Goal: Task Accomplishment & Management: Complete application form

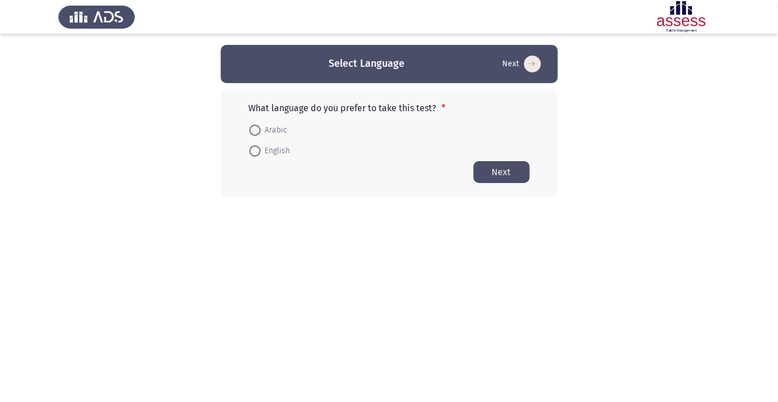
click at [259, 155] on span at bounding box center [254, 151] width 11 height 11
click at [259, 155] on input "English" at bounding box center [254, 151] width 11 height 11
radio input "true"
click at [257, 133] on span at bounding box center [254, 130] width 11 height 11
click at [257, 133] on input "Arabic" at bounding box center [254, 130] width 11 height 11
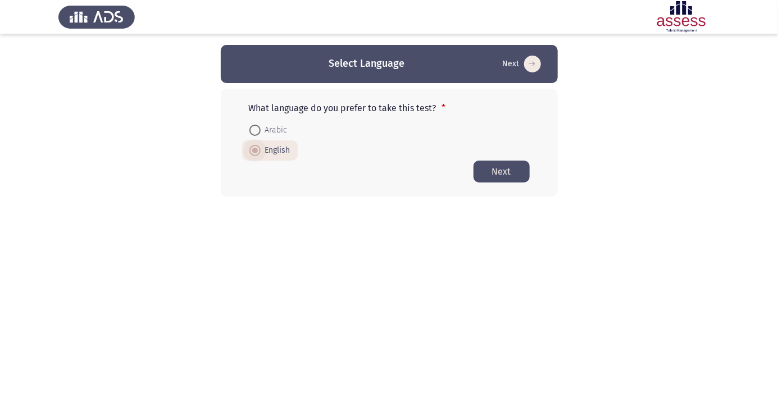
radio input "true"
click at [511, 179] on button "Next" at bounding box center [502, 172] width 56 height 22
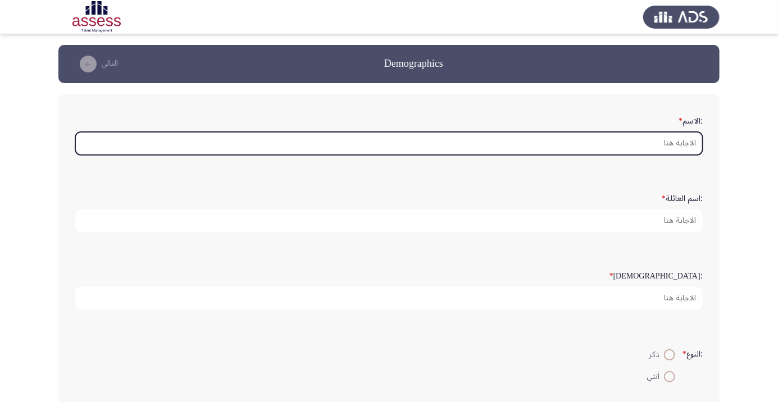
click at [623, 144] on input ":الاسم *" at bounding box center [389, 143] width 628 height 23
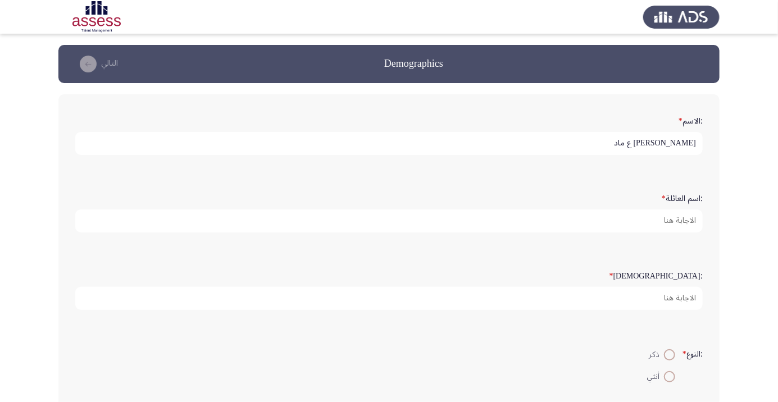
click at [641, 139] on input "[PERSON_NAME] ع ماد" at bounding box center [389, 143] width 628 height 23
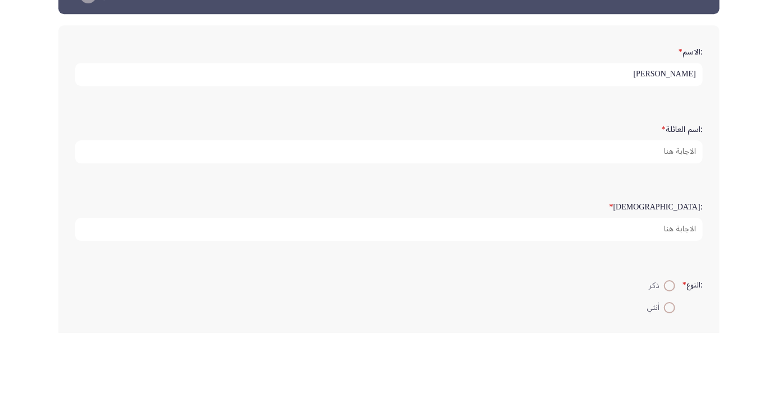
click at [610, 144] on input "[PERSON_NAME]" at bounding box center [389, 143] width 628 height 23
type input "[PERSON_NAME]"
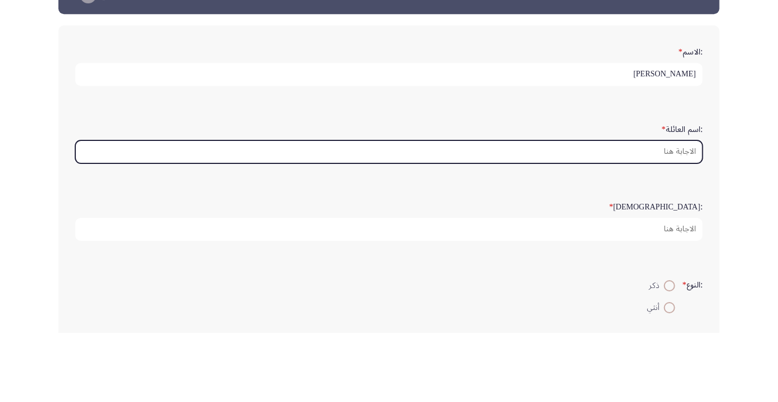
click at [653, 220] on input ":اسم العائلة *" at bounding box center [389, 221] width 628 height 23
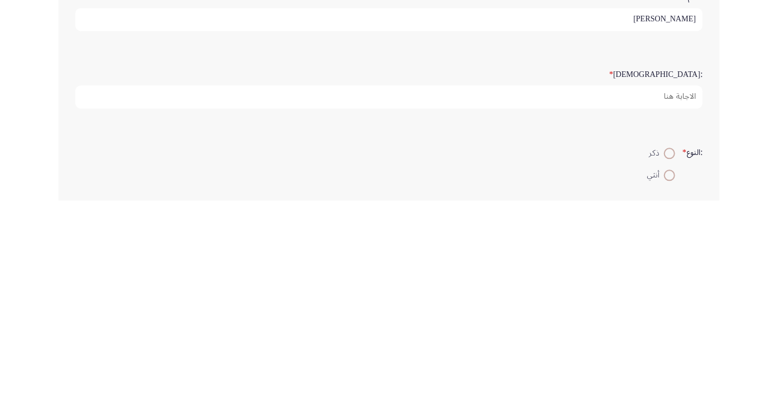
type input "[PERSON_NAME]"
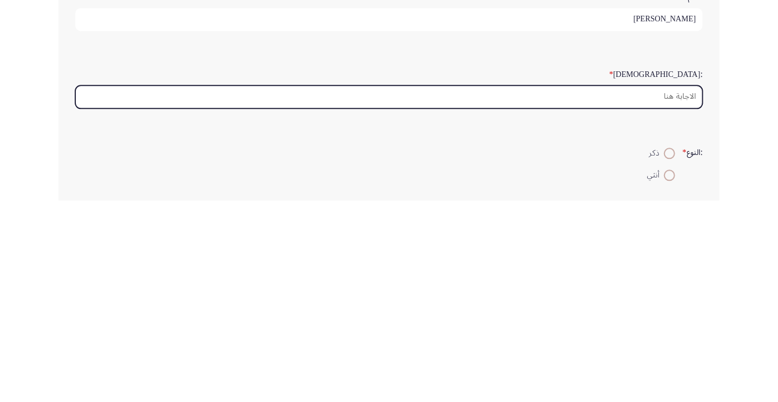
click at [666, 299] on input ":السن *" at bounding box center [389, 298] width 628 height 23
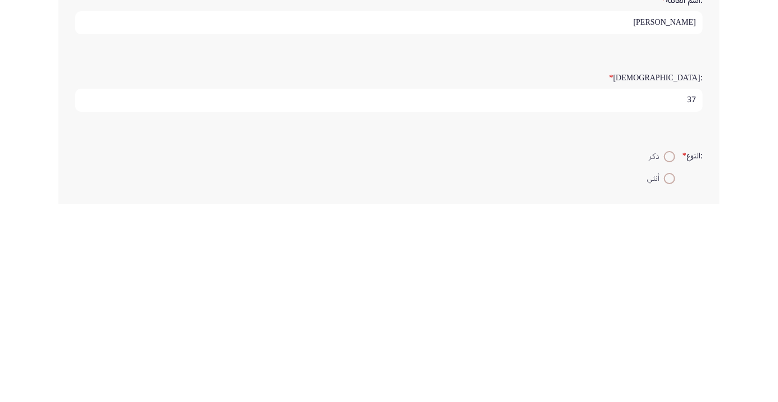
type input "37"
click at [670, 355] on span at bounding box center [670, 355] width 0 height 0
click at [668, 353] on input "ذكر" at bounding box center [669, 354] width 11 height 11
radio input "true"
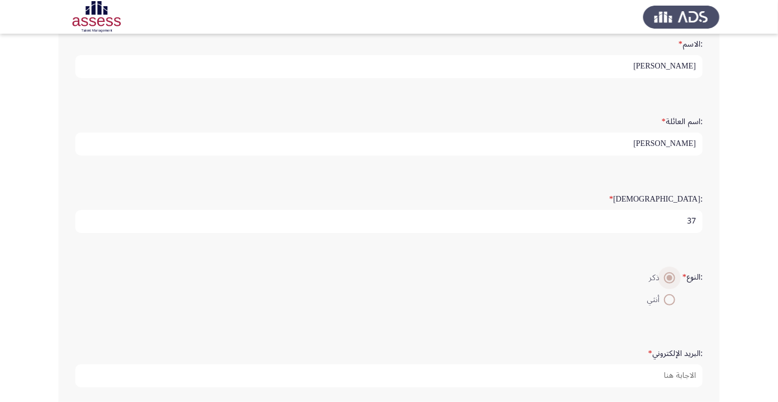
scroll to position [144, 0]
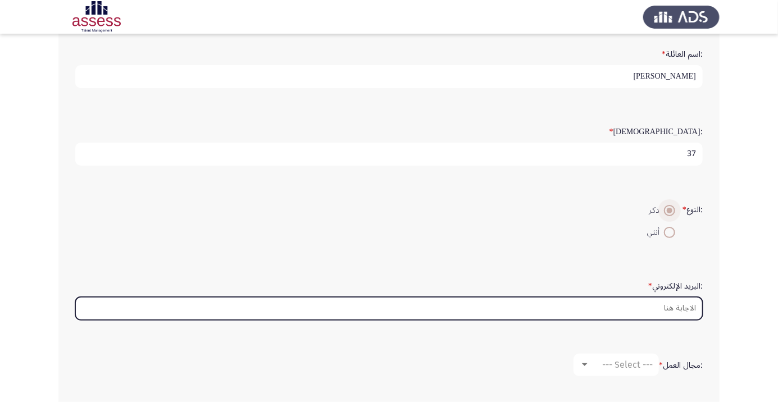
click at [609, 307] on input ":البريد الإلكتروني *" at bounding box center [389, 308] width 628 height 23
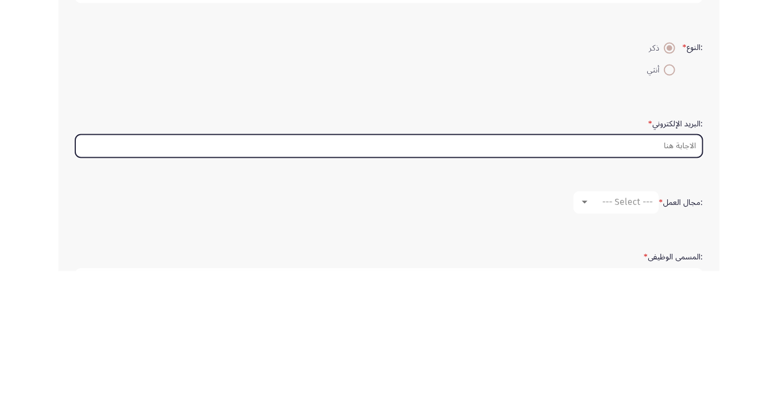
scroll to position [176, 0]
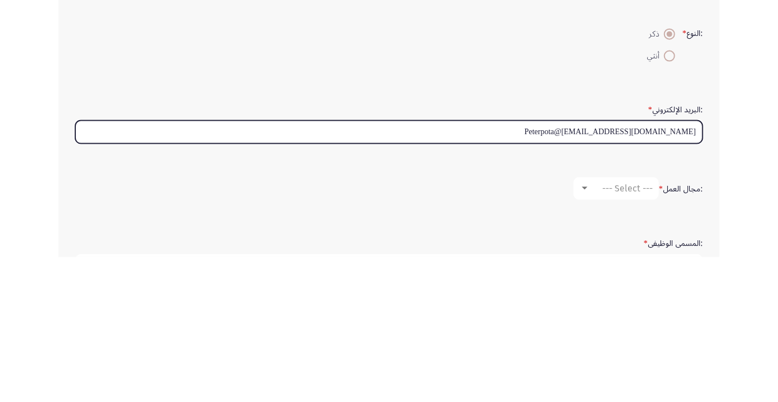
click at [638, 271] on input "Peterpota@[EMAIL_ADDRESS][DOMAIN_NAME]" at bounding box center [389, 277] width 628 height 23
click at [634, 275] on input "Peterpota@[EMAIL_ADDRESS][DOMAIN_NAME]" at bounding box center [389, 277] width 628 height 23
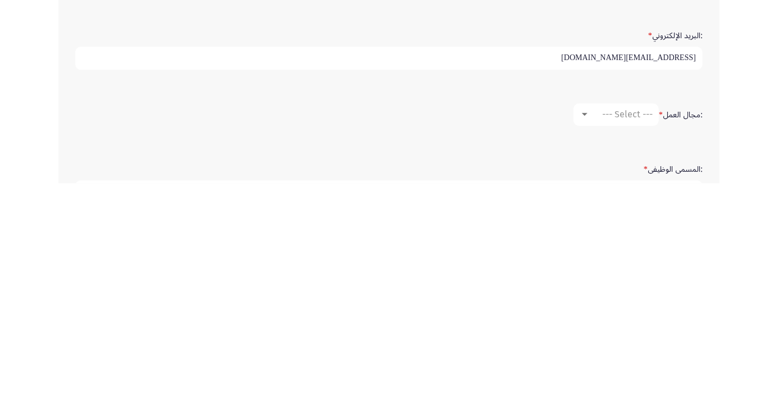
type input "[EMAIL_ADDRESS][DOMAIN_NAME]"
click at [619, 330] on span "--- Select ---" at bounding box center [627, 333] width 51 height 11
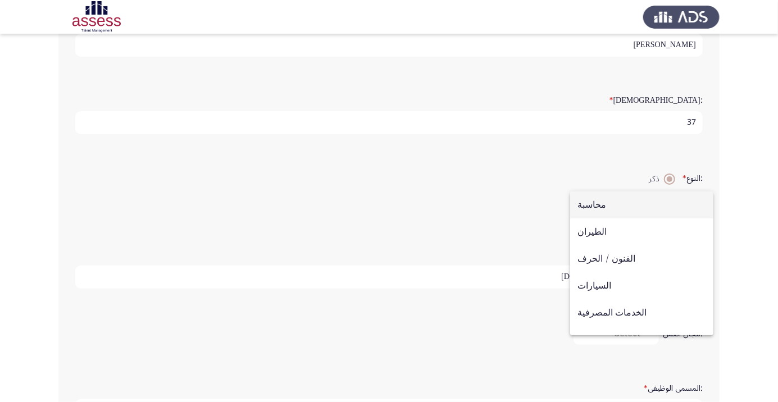
click at [745, 223] on div at bounding box center [389, 201] width 778 height 402
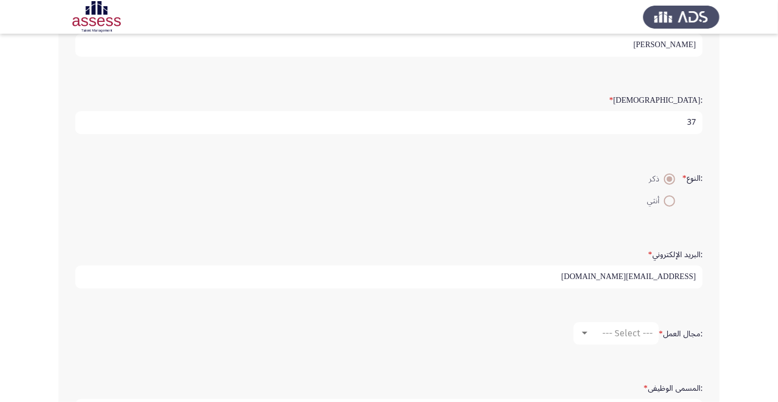
scroll to position [194, 0]
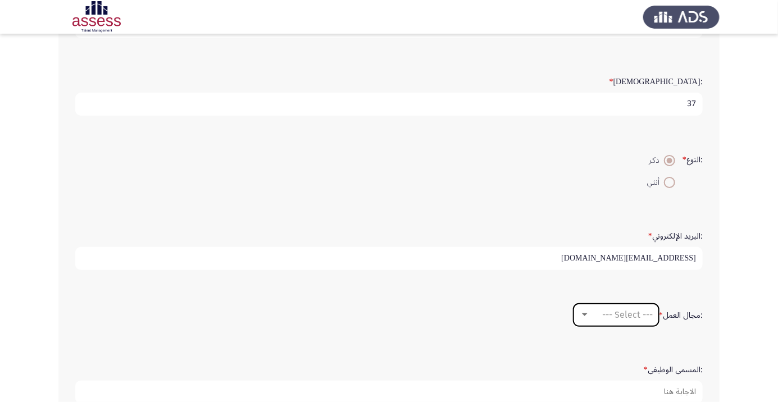
click at [583, 314] on div at bounding box center [585, 315] width 6 height 3
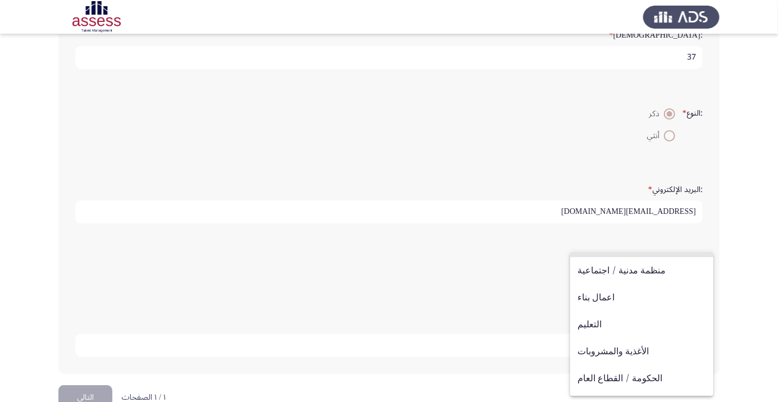
scroll to position [369, 0]
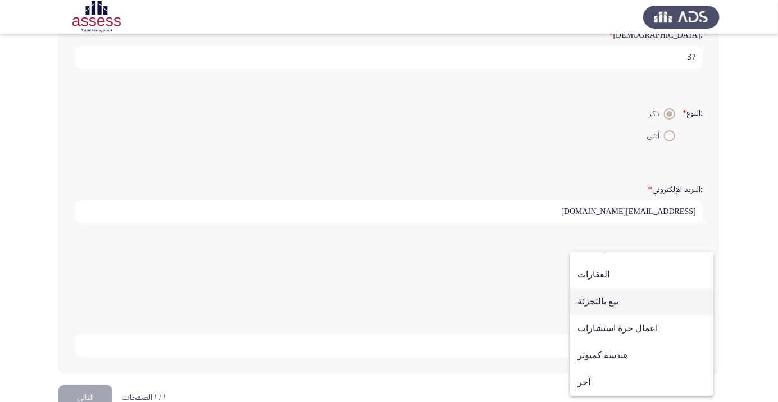
click at [638, 305] on span "بيع بالتجزئة" at bounding box center [642, 301] width 129 height 27
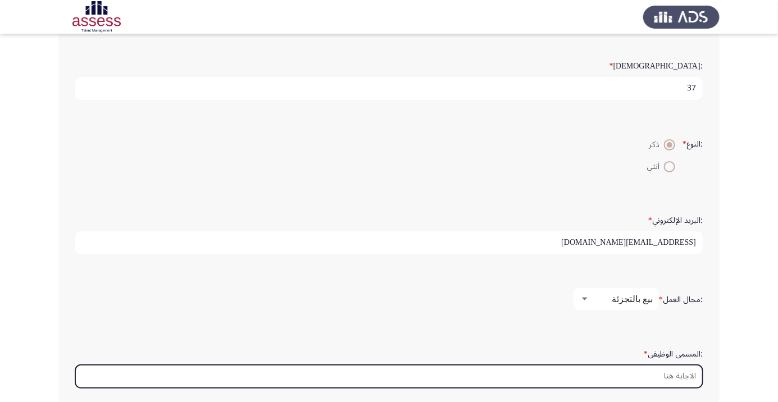
click at [641, 375] on input ":المسمى الوظيفى *" at bounding box center [389, 376] width 628 height 23
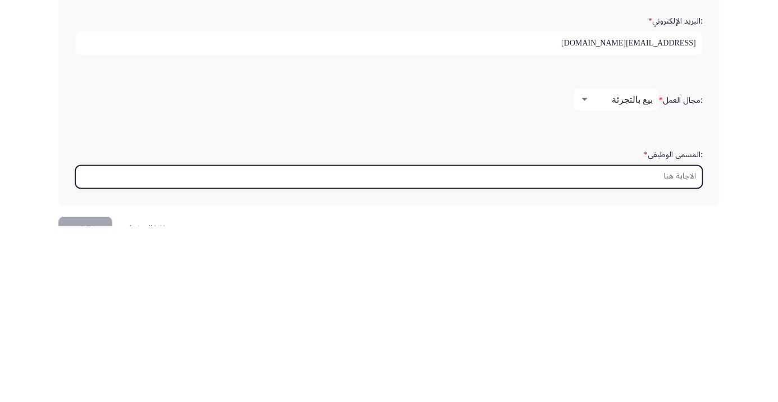
scroll to position [266, 0]
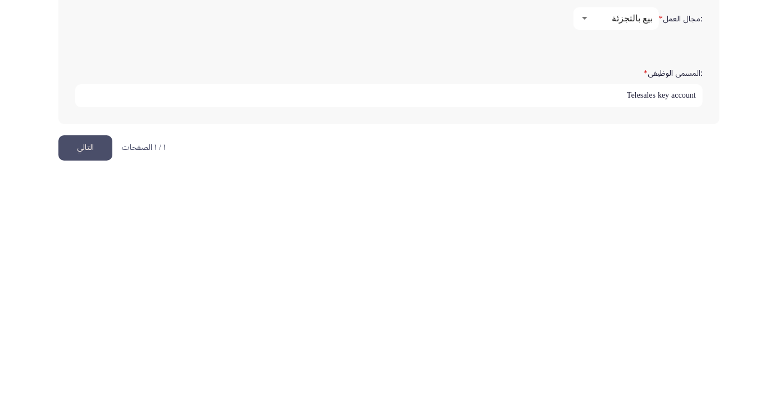
type input "Telesales key account"
click at [90, 376] on button "التالي" at bounding box center [85, 373] width 54 height 25
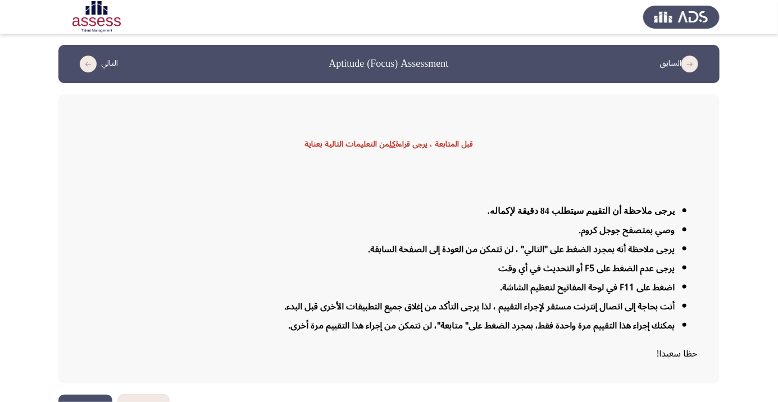
scroll to position [27, 0]
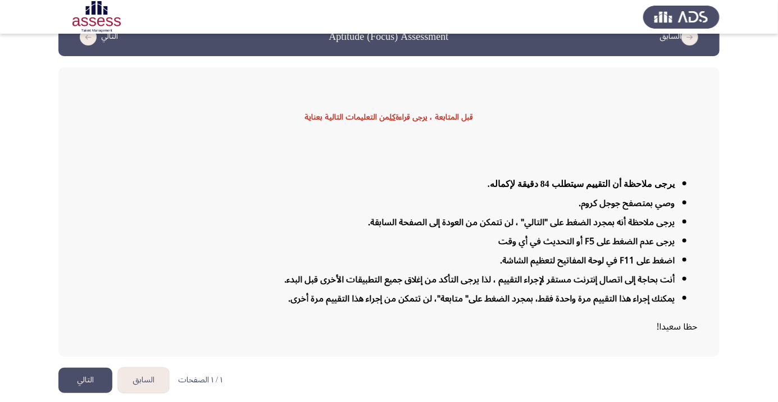
click at [84, 393] on button "التالي" at bounding box center [85, 380] width 54 height 25
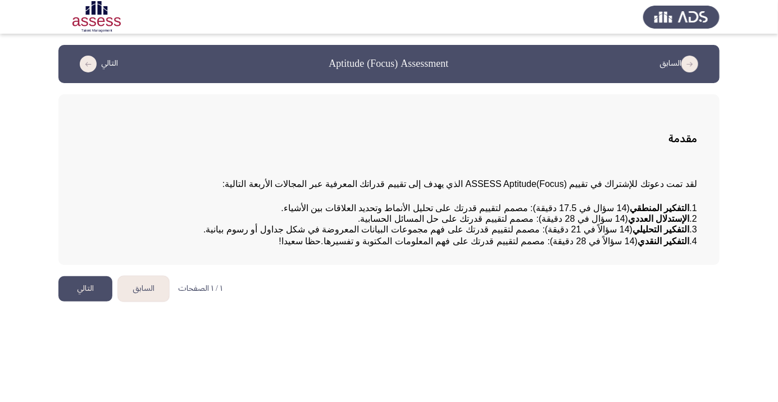
click at [89, 302] on button "التالي" at bounding box center [85, 288] width 54 height 25
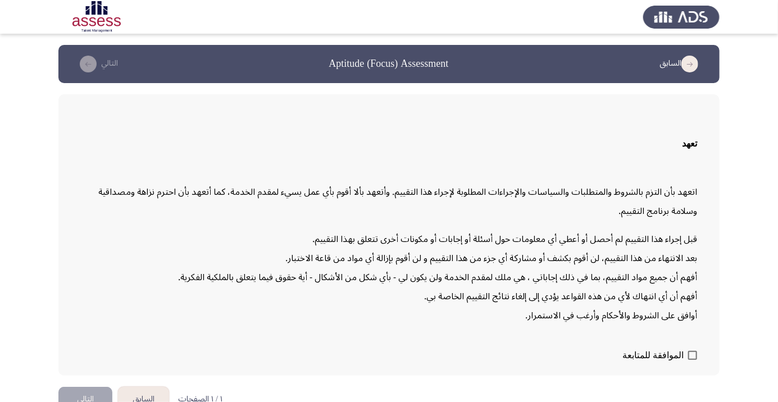
scroll to position [32, 0]
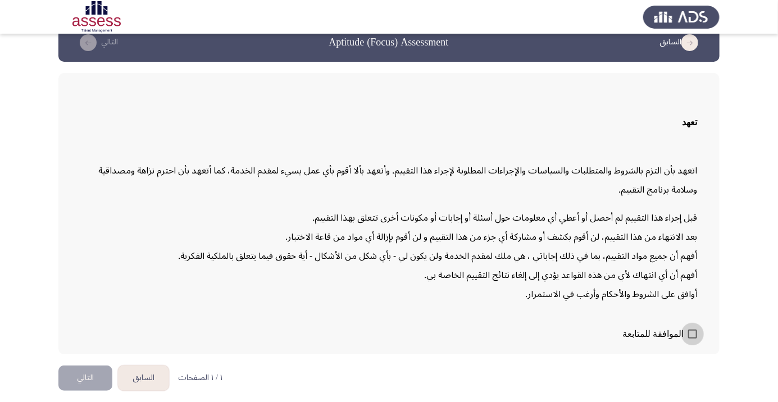
click at [693, 339] on span at bounding box center [692, 334] width 9 height 9
click at [693, 339] on input "الموافقة للمتابعة" at bounding box center [692, 339] width 1 height 1
checkbox input "true"
click at [90, 391] on button "التالي" at bounding box center [85, 378] width 54 height 25
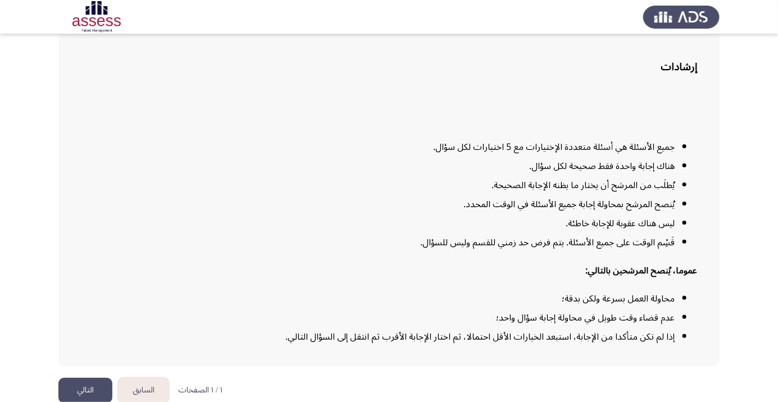
scroll to position [91, 0]
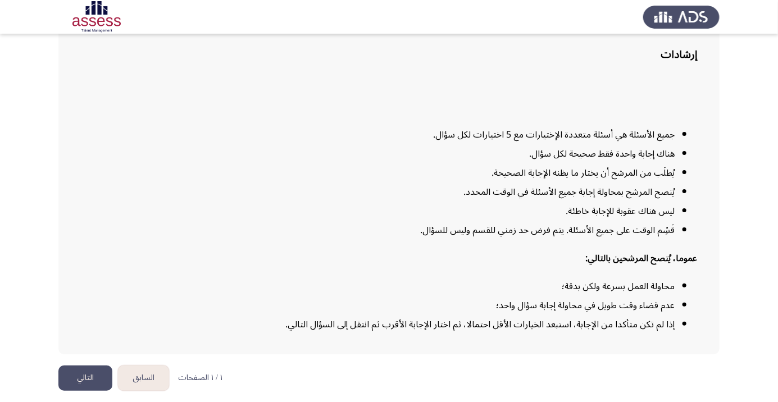
click at [84, 391] on button "التالي" at bounding box center [85, 378] width 54 height 25
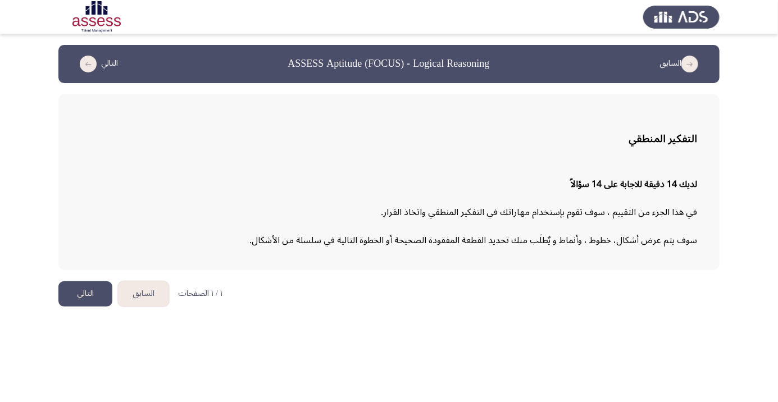
click at [90, 298] on button "التالي" at bounding box center [85, 294] width 54 height 25
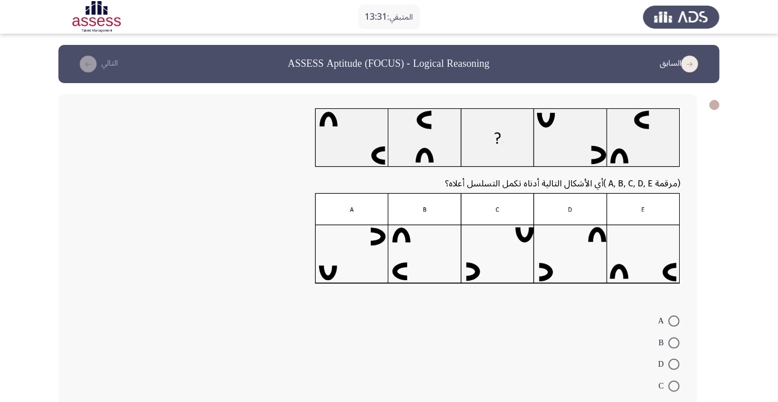
click at [674, 387] on span at bounding box center [674, 386] width 11 height 11
click at [674, 387] on input "C" at bounding box center [674, 386] width 11 height 11
radio input "true"
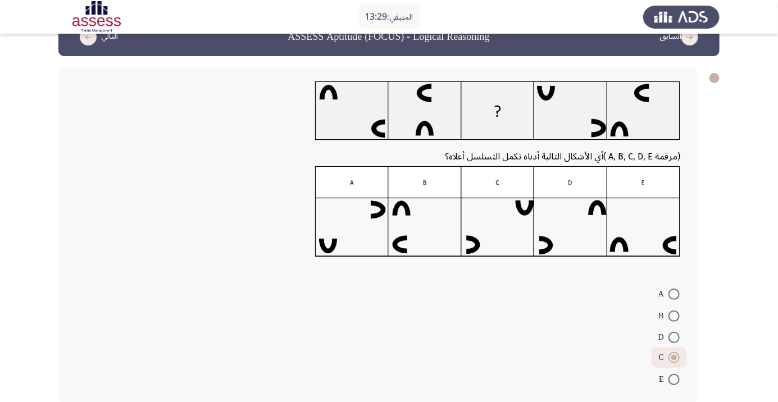
scroll to position [31, 0]
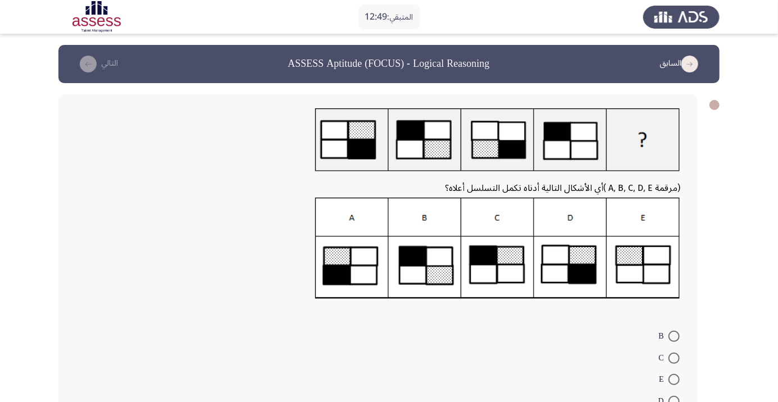
scroll to position [3, 0]
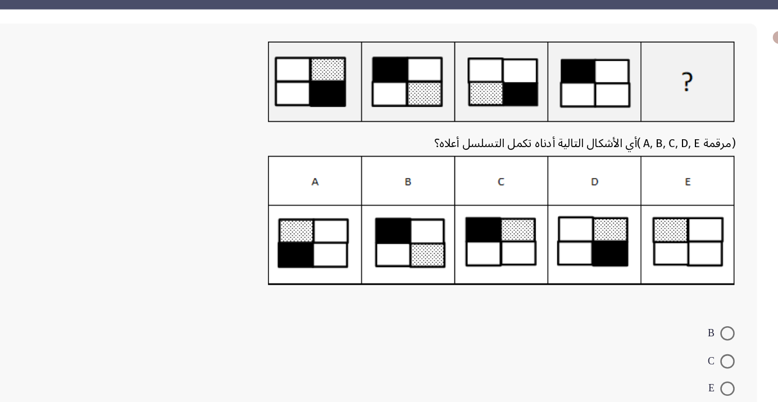
click at [671, 352] on span at bounding box center [674, 355] width 11 height 11
click at [671, 352] on input "C" at bounding box center [674, 355] width 11 height 11
radio input "true"
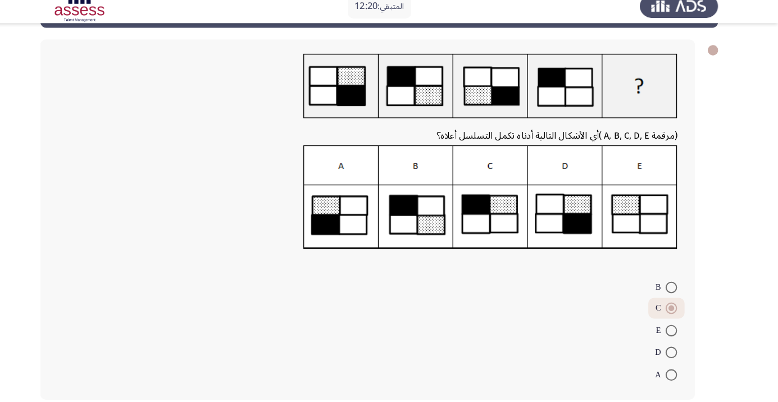
scroll to position [45, 0]
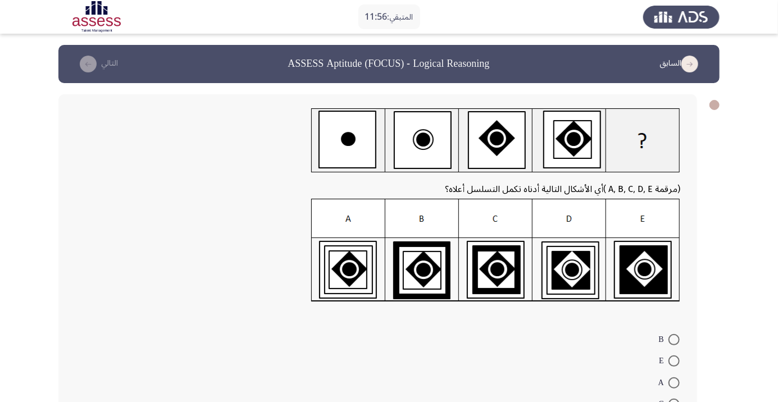
click at [345, 276] on img at bounding box center [495, 250] width 369 height 103
click at [674, 383] on span at bounding box center [674, 383] width 11 height 11
click at [674, 383] on input "A" at bounding box center [674, 383] width 11 height 11
radio input "true"
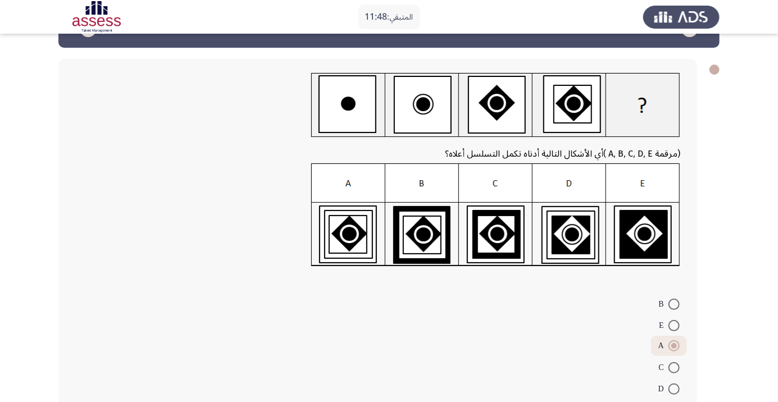
scroll to position [49, 0]
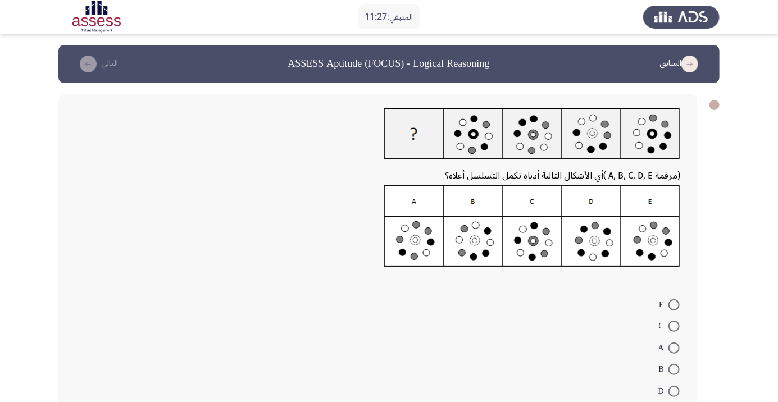
click at [674, 326] on span at bounding box center [674, 326] width 11 height 11
click at [674, 326] on input "C" at bounding box center [674, 326] width 11 height 11
radio input "true"
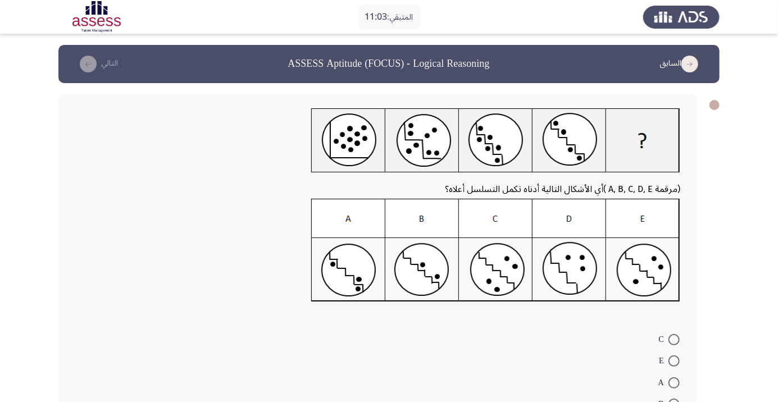
click at [674, 361] on span at bounding box center [674, 361] width 11 height 11
click at [674, 361] on input "E" at bounding box center [674, 361] width 11 height 11
radio input "true"
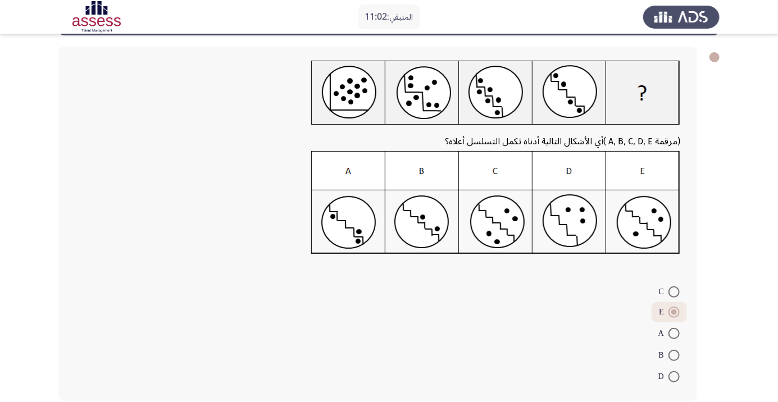
scroll to position [49, 0]
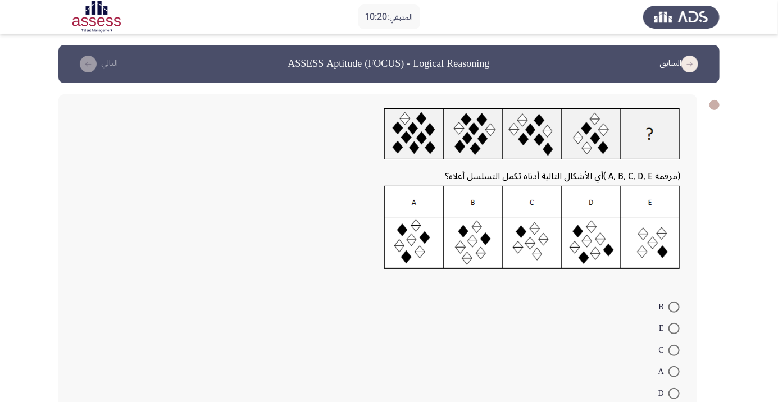
click at [675, 310] on span at bounding box center [674, 307] width 11 height 11
click at [675, 310] on input "B" at bounding box center [674, 307] width 11 height 11
radio input "true"
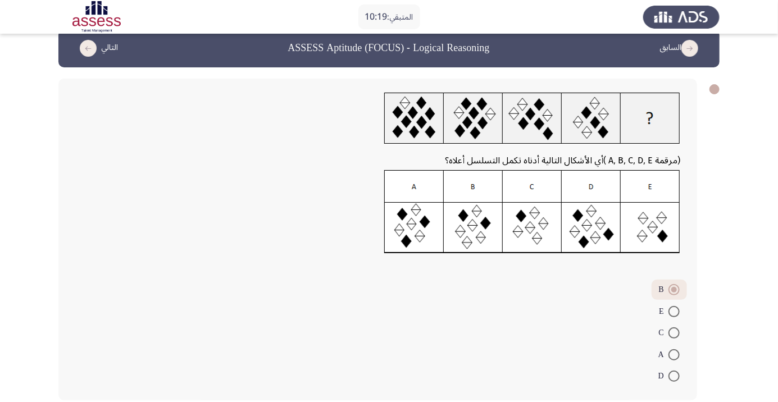
scroll to position [16, 0]
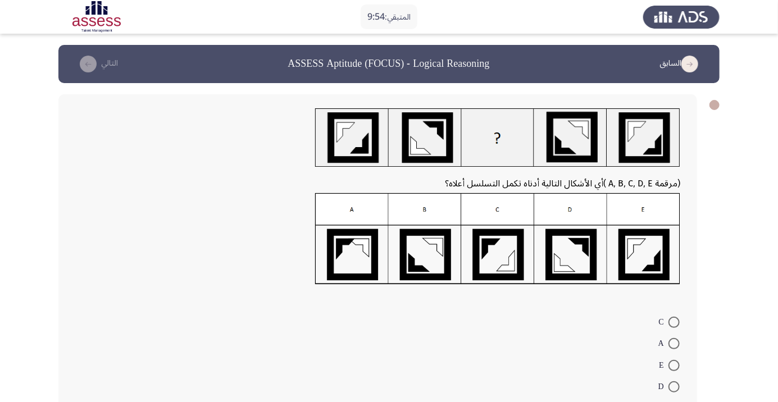
click at [503, 260] on img at bounding box center [497, 239] width 365 height 92
click at [674, 322] on span at bounding box center [674, 322] width 11 height 11
click at [674, 322] on input "C" at bounding box center [674, 322] width 11 height 11
radio input "true"
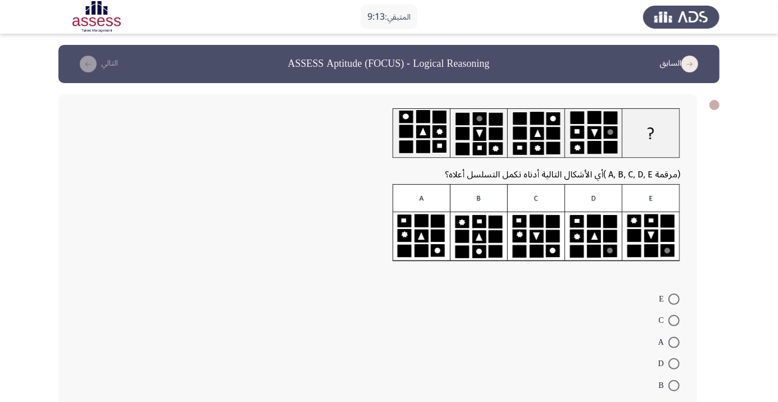
click at [674, 320] on span at bounding box center [674, 320] width 11 height 11
click at [674, 320] on input "C" at bounding box center [674, 320] width 11 height 11
radio input "true"
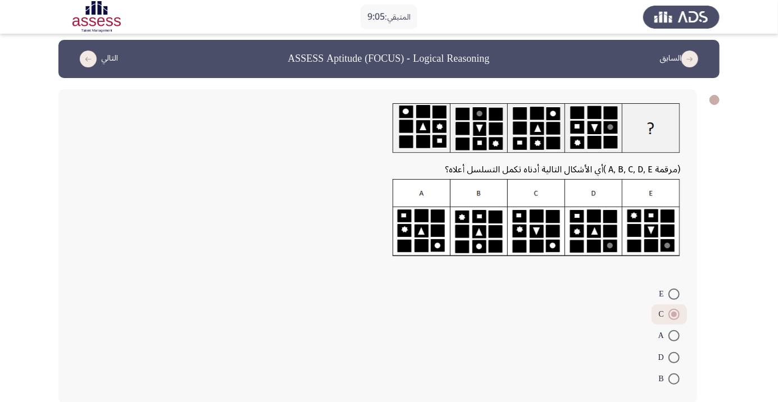
scroll to position [8, 0]
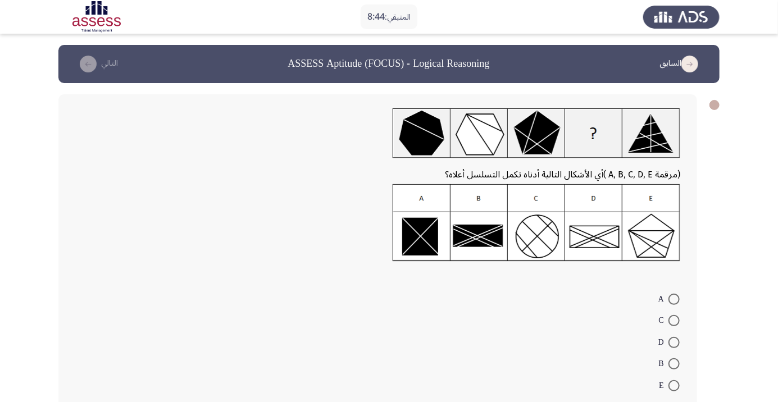
click at [674, 320] on span at bounding box center [674, 320] width 11 height 11
click at [674, 320] on input "C" at bounding box center [674, 320] width 11 height 11
radio input "true"
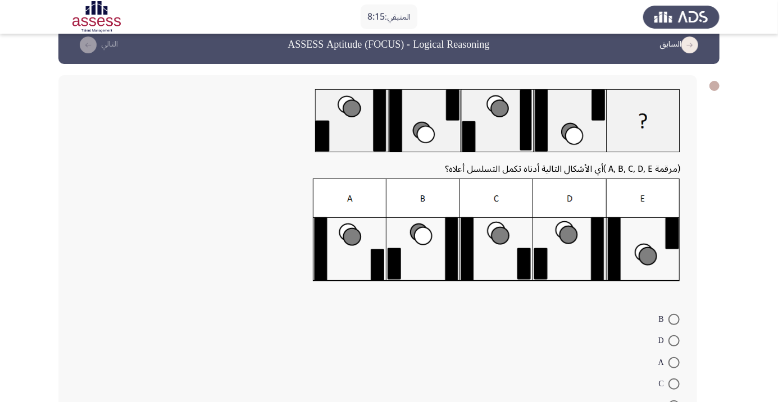
scroll to position [32, 0]
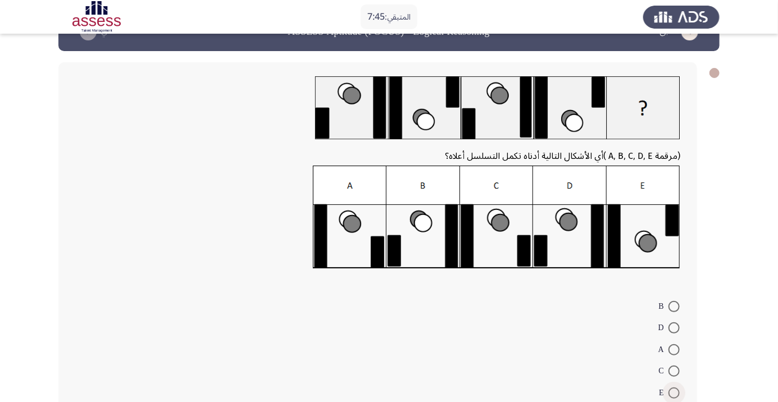
click at [674, 392] on span at bounding box center [674, 393] width 11 height 11
click at [674, 392] on input "E" at bounding box center [674, 393] width 11 height 11
radio input "true"
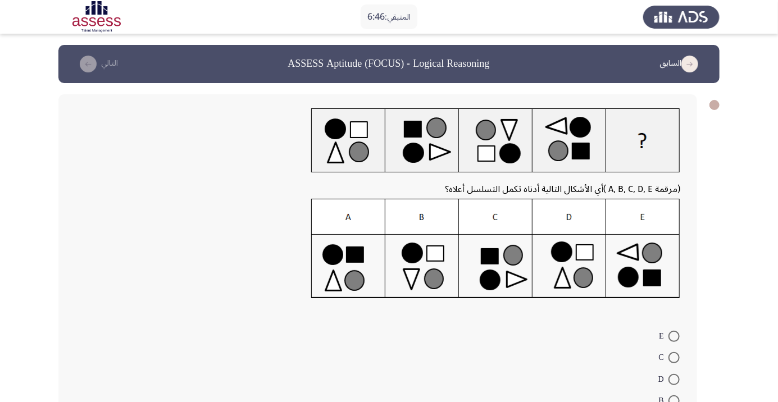
click at [674, 379] on span at bounding box center [674, 379] width 11 height 11
click at [674, 379] on input "D" at bounding box center [674, 379] width 11 height 11
radio input "true"
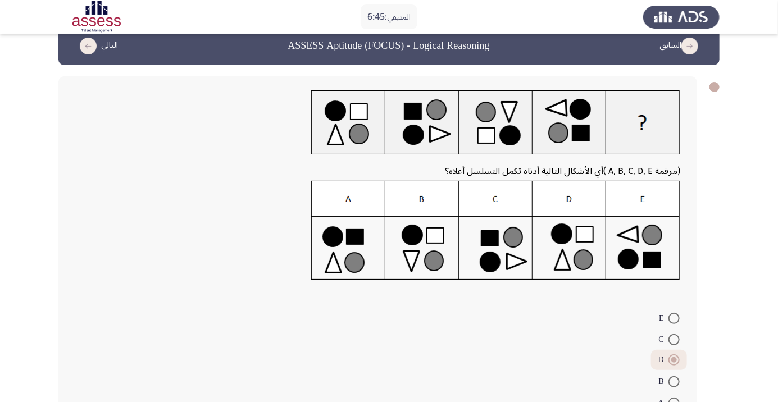
scroll to position [46, 0]
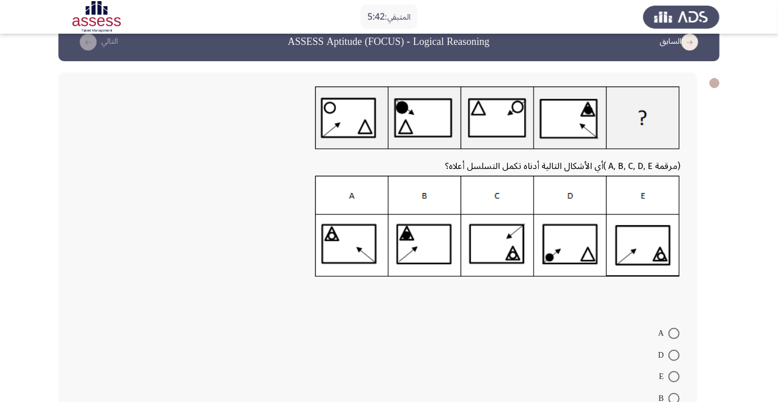
scroll to position [22, 0]
click at [674, 376] on span at bounding box center [674, 376] width 11 height 11
click at [674, 376] on input "E" at bounding box center [674, 376] width 11 height 11
radio input "true"
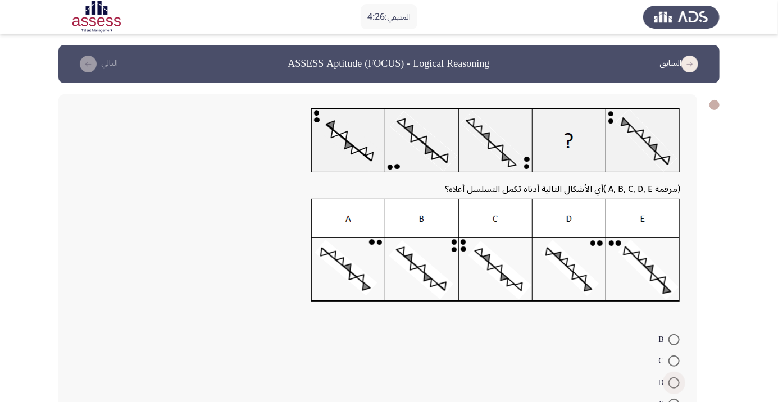
click at [674, 383] on span at bounding box center [674, 383] width 11 height 11
click at [674, 383] on input "D" at bounding box center [674, 383] width 11 height 11
radio input "true"
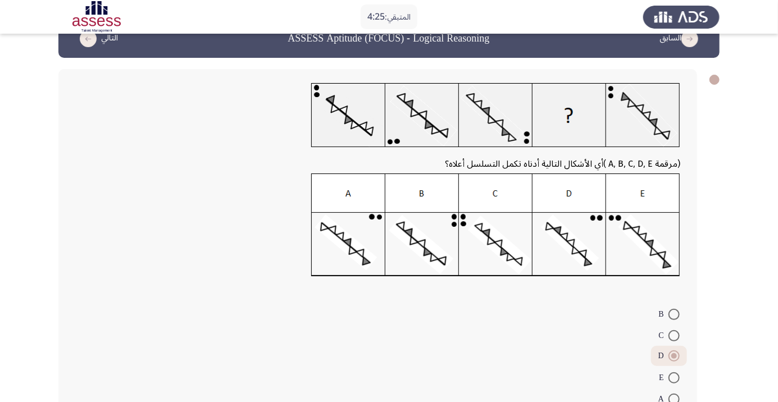
scroll to position [49, 0]
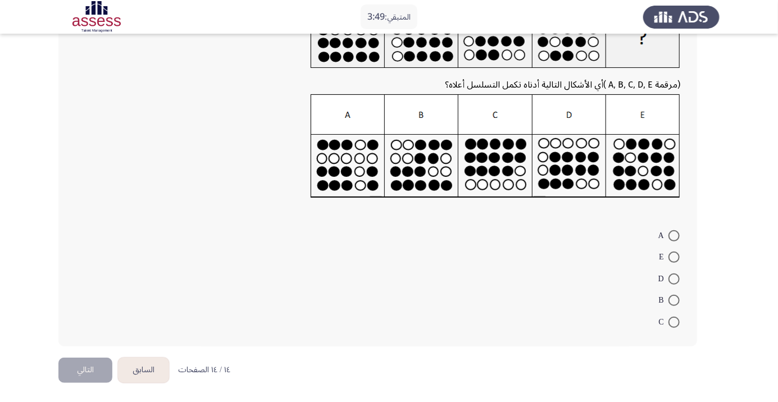
click at [674, 278] on span at bounding box center [674, 279] width 11 height 11
click at [674, 278] on input "D" at bounding box center [674, 279] width 11 height 11
radio input "true"
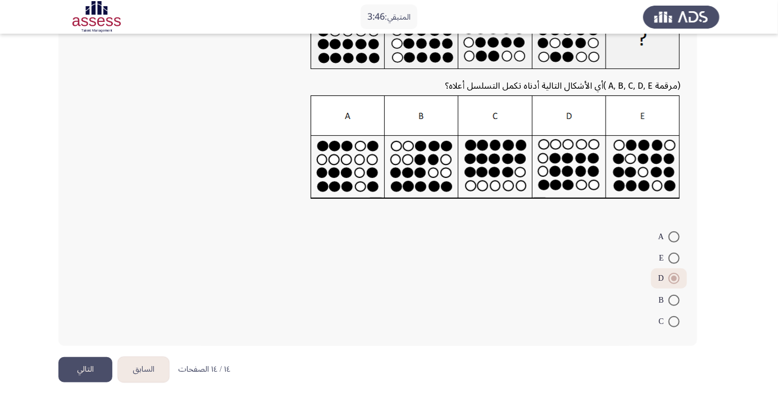
click at [81, 371] on button "التالي" at bounding box center [85, 369] width 54 height 25
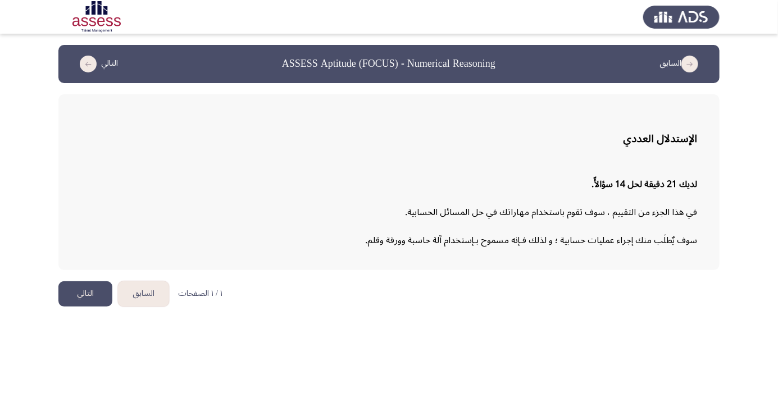
click at [81, 301] on button "التالي" at bounding box center [85, 294] width 54 height 25
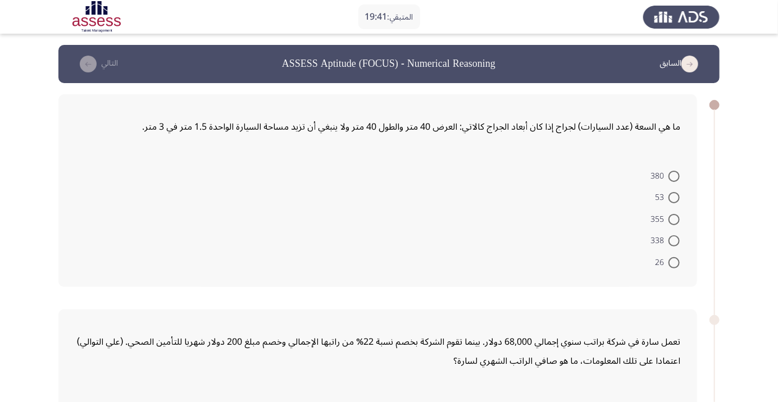
click at [674, 219] on span at bounding box center [674, 219] width 11 height 11
click at [674, 219] on input "355" at bounding box center [674, 219] width 11 height 11
radio input "true"
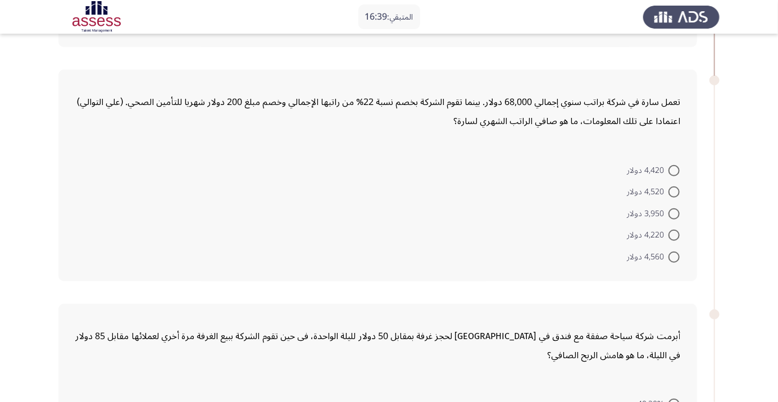
scroll to position [229, 0]
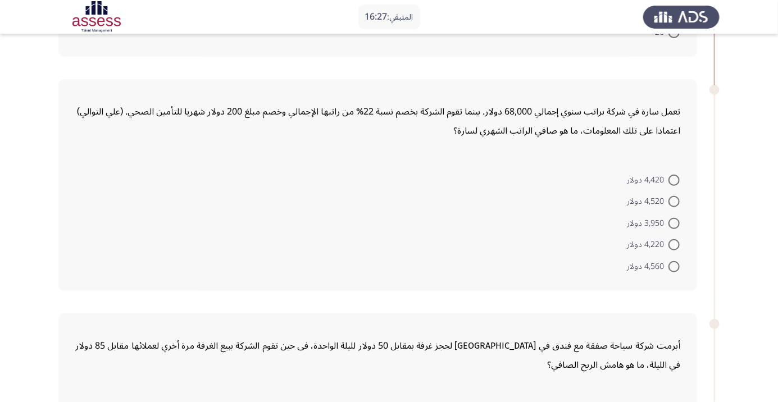
click at [674, 201] on span at bounding box center [674, 201] width 11 height 11
click at [674, 201] on input "4,520 دولار" at bounding box center [674, 201] width 11 height 11
radio input "true"
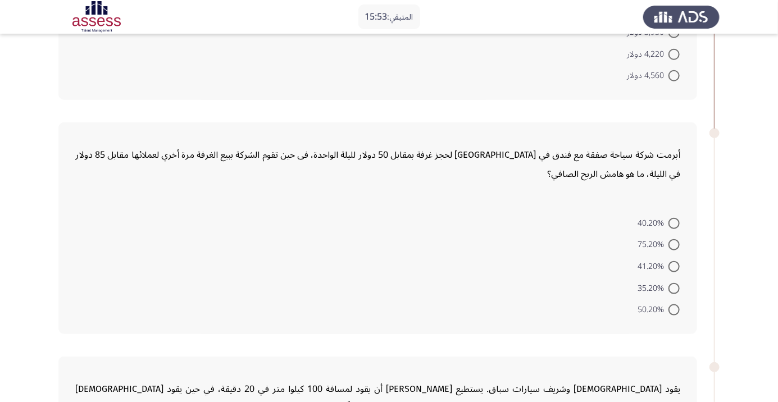
scroll to position [432, 0]
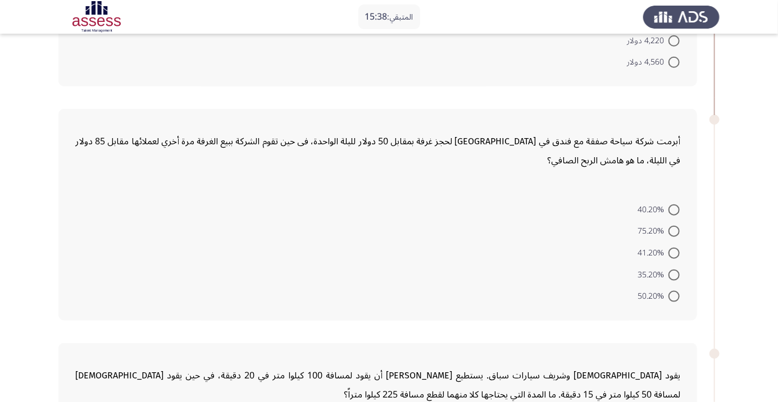
click at [674, 252] on span at bounding box center [674, 253] width 11 height 11
click at [674, 252] on input "41.20%" at bounding box center [674, 253] width 11 height 11
radio input "true"
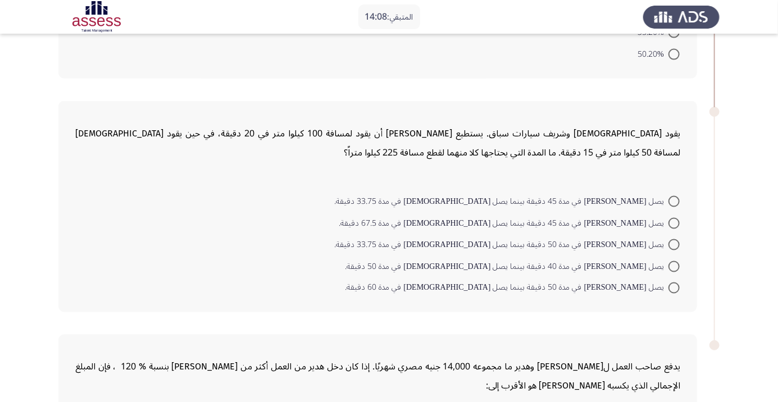
scroll to position [674, 0]
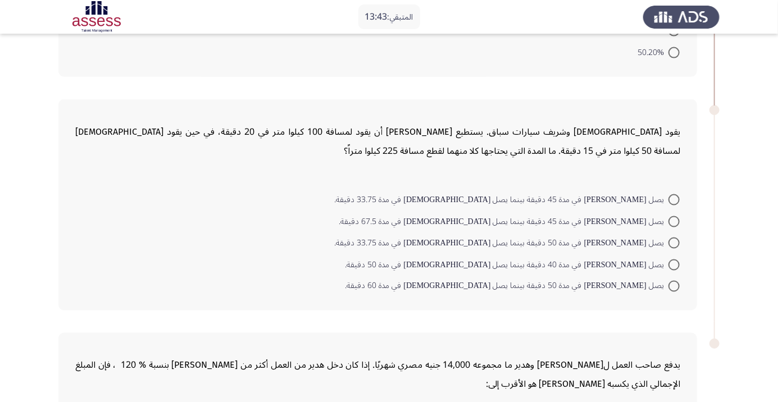
click at [674, 220] on span at bounding box center [674, 221] width 11 height 11
click at [674, 220] on input "يصل [PERSON_NAME] في مدة 45 دقيقة بينما يصل [DEMOGRAPHIC_DATA] في مدة 67.5 دقيق…" at bounding box center [674, 221] width 11 height 11
radio input "true"
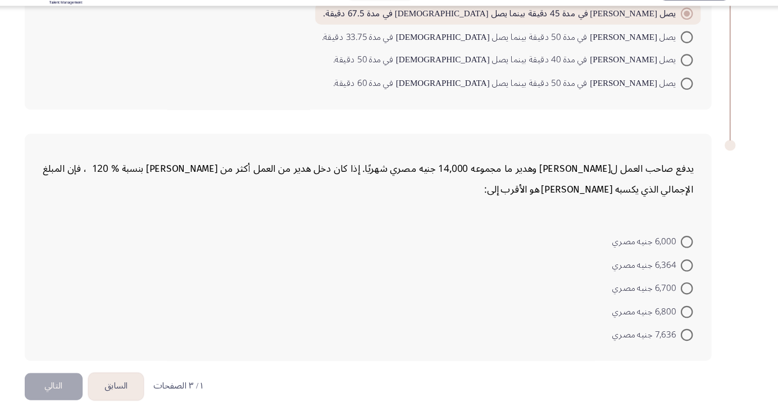
scroll to position [870, 0]
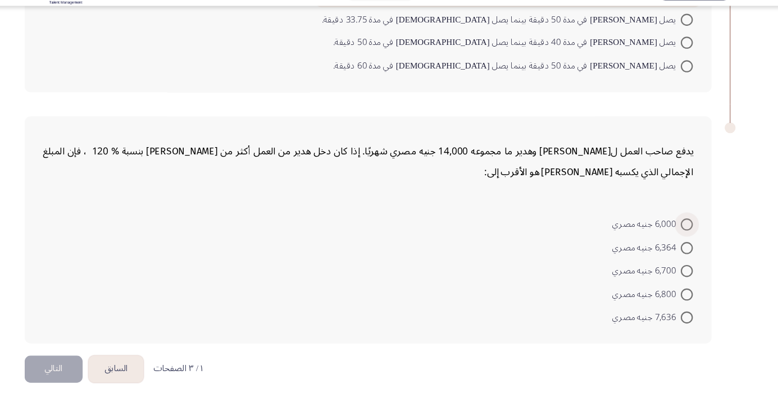
click at [674, 235] on span at bounding box center [674, 236] width 11 height 11
click at [674, 235] on input "6,000 جنيه مصري" at bounding box center [674, 236] width 11 height 11
radio input "true"
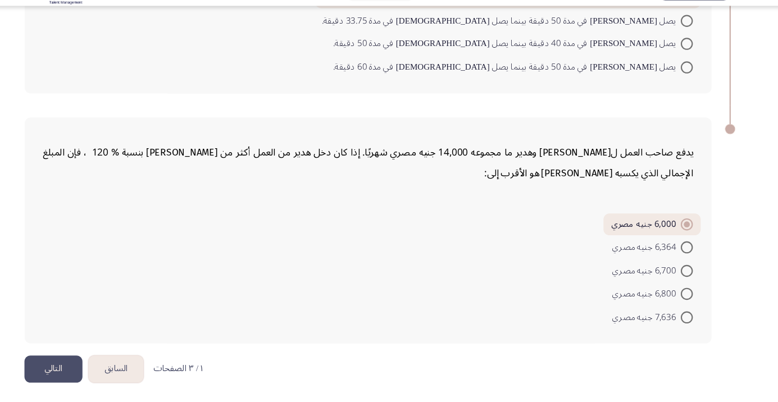
click at [86, 370] on button "التالي" at bounding box center [85, 371] width 54 height 25
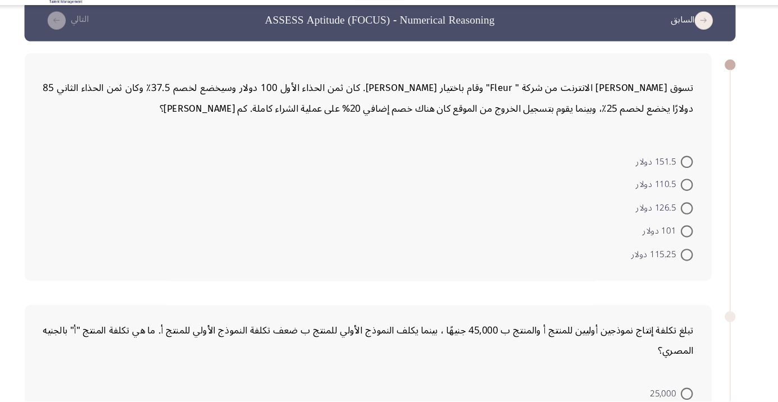
scroll to position [29, 0]
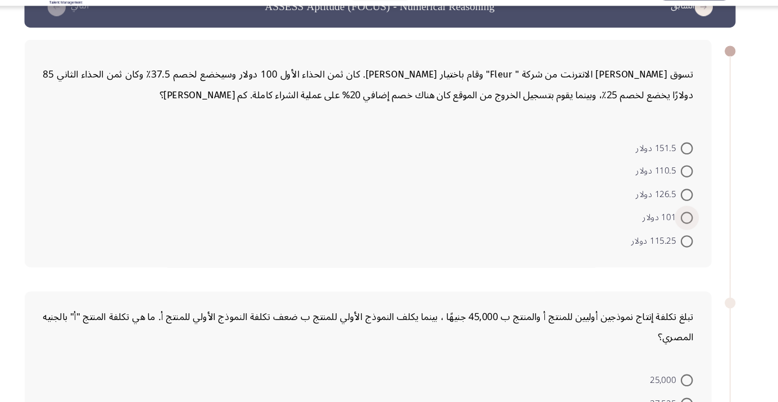
click at [674, 230] on span at bounding box center [674, 230] width 11 height 11
click at [674, 230] on input "101 دولار" at bounding box center [674, 230] width 11 height 11
radio input "true"
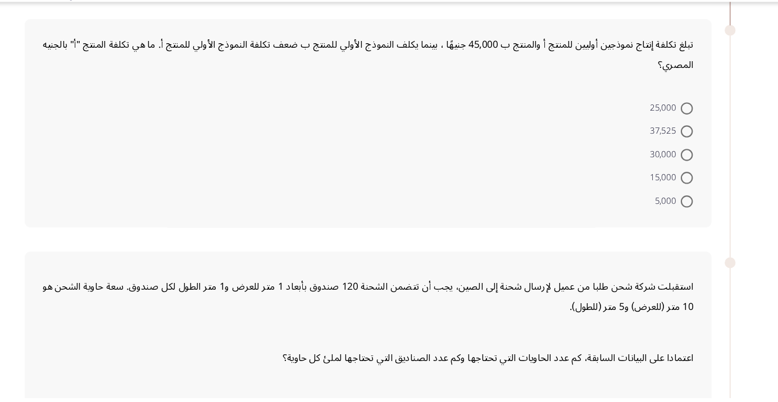
scroll to position [278, 0]
click at [674, 196] on span at bounding box center [674, 196] width 11 height 11
click at [674, 196] on input "15,000" at bounding box center [674, 196] width 11 height 11
radio input "true"
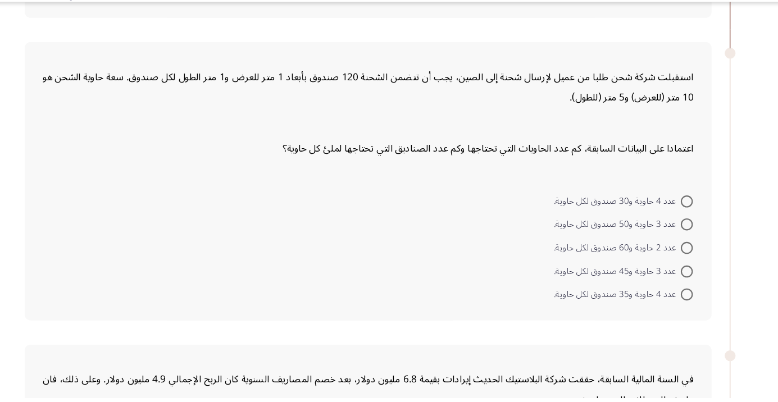
scroll to position [472, 0]
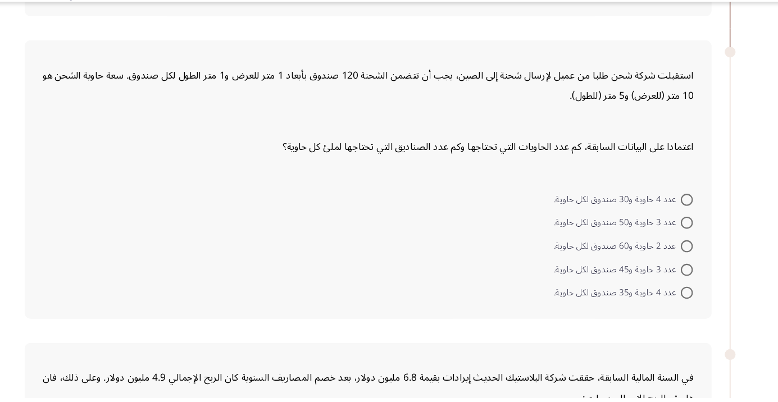
click at [674, 216] on span at bounding box center [674, 217] width 11 height 11
click at [674, 216] on input "عدد 4 حاوية و30 صندوق لكل حاوية." at bounding box center [674, 217] width 11 height 11
radio input "true"
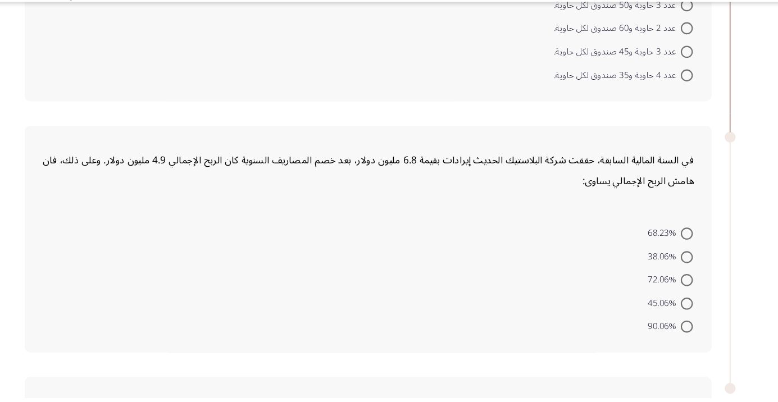
scroll to position [678, 0]
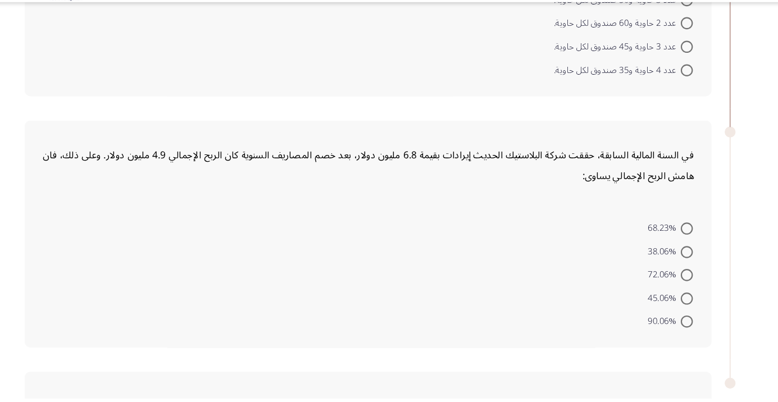
click at [674, 286] on span at bounding box center [674, 287] width 11 height 11
click at [674, 286] on input "72.06%" at bounding box center [674, 287] width 11 height 11
radio input "true"
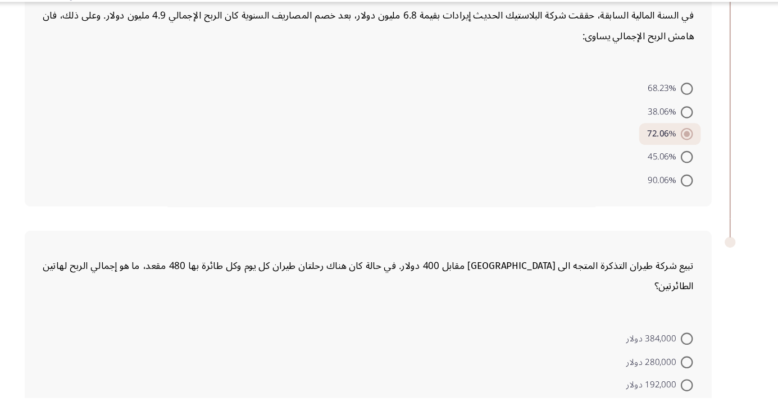
scroll to position [845, 0]
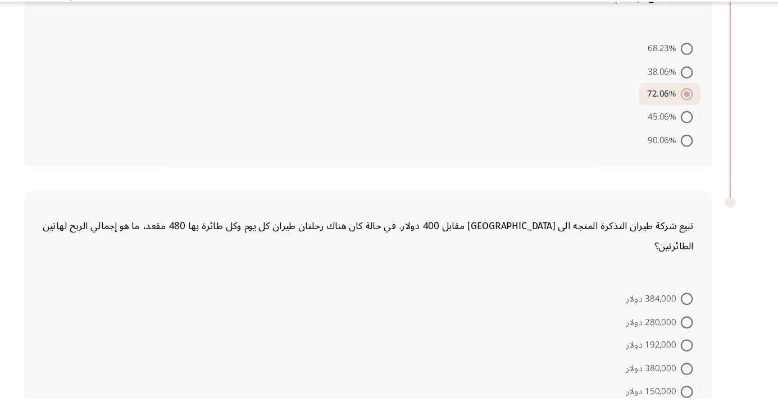
click at [674, 305] on span at bounding box center [674, 310] width 11 height 11
click at [674, 305] on input "384,000 دولار" at bounding box center [674, 310] width 11 height 11
radio input "true"
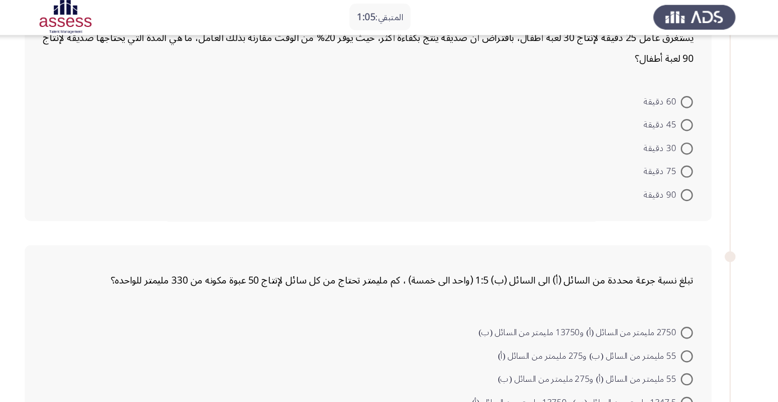
scroll to position [81, 0]
click at [674, 94] on span at bounding box center [674, 95] width 11 height 11
click at [674, 94] on input "60 دقيقة" at bounding box center [674, 95] width 11 height 11
radio input "true"
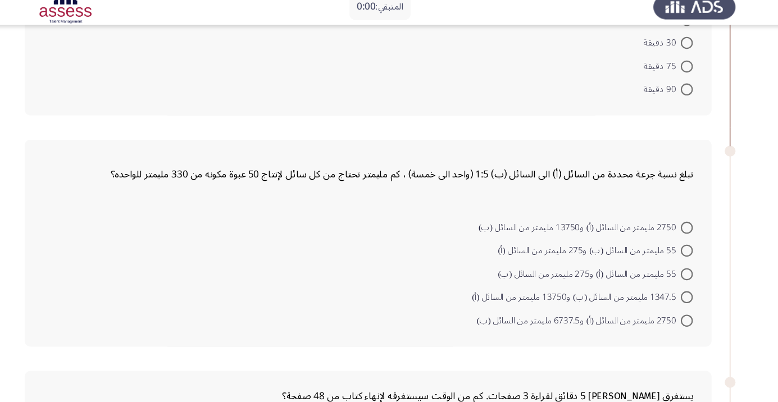
scroll to position [0, 0]
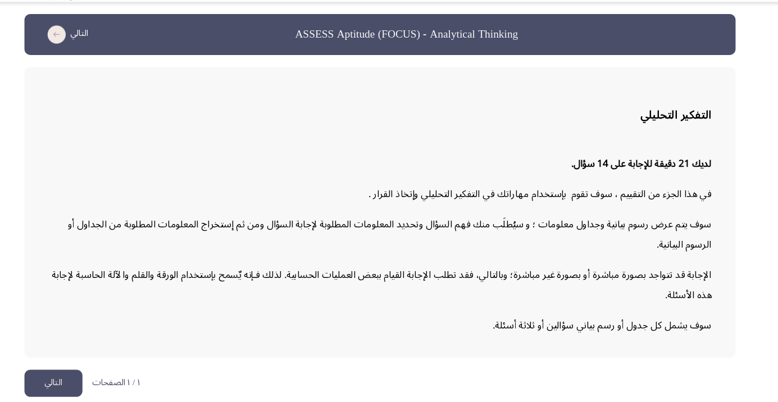
click at [90, 401] on button "التالي" at bounding box center [85, 388] width 54 height 25
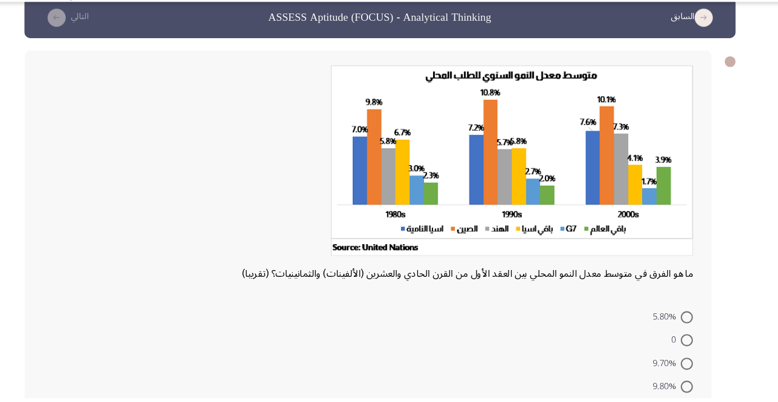
scroll to position [53, 0]
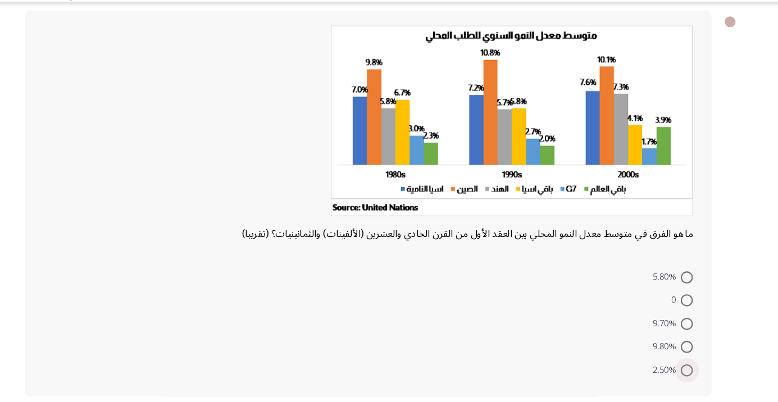
click at [674, 375] on span at bounding box center [674, 376] width 11 height 11
click at [674, 375] on input "2.50%" at bounding box center [674, 376] width 11 height 11
radio input "true"
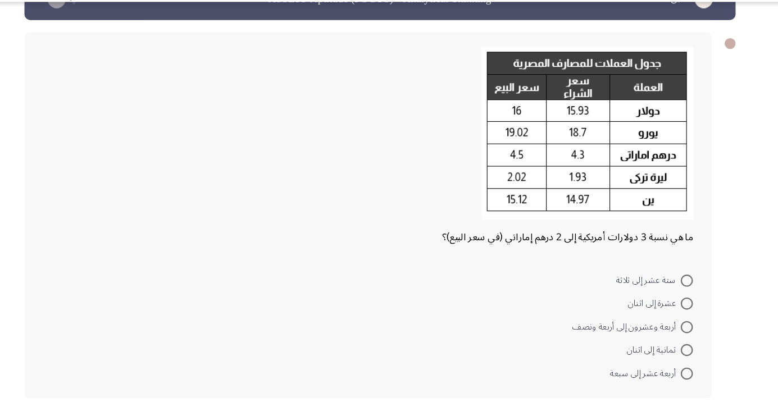
scroll to position [36, 0]
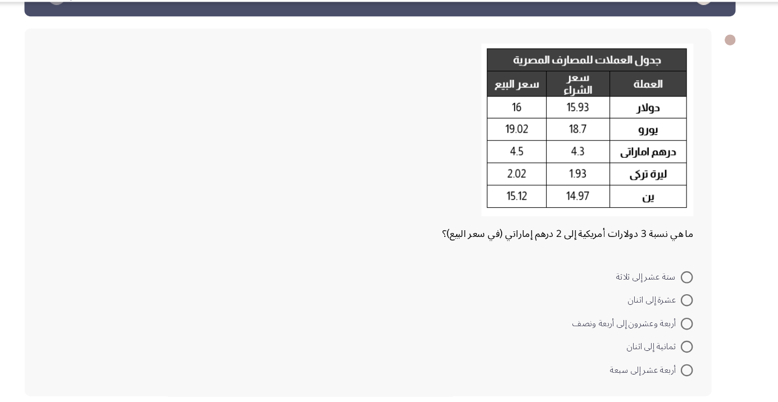
click at [674, 354] on span at bounding box center [674, 354] width 11 height 11
click at [674, 354] on input "ثمانية إلى اثنان" at bounding box center [674, 354] width 11 height 11
radio input "true"
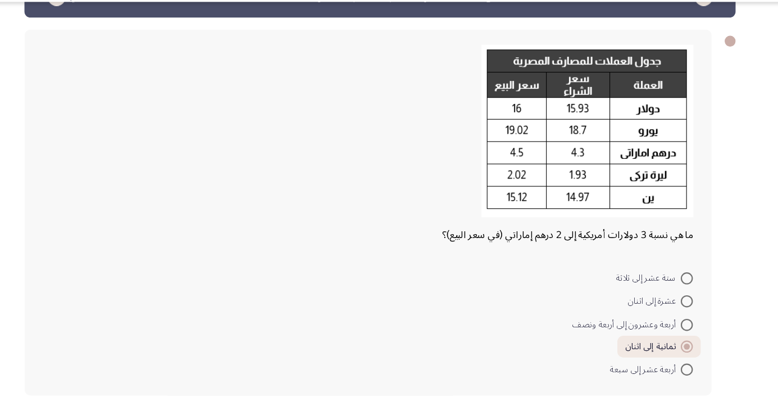
click at [674, 290] on span at bounding box center [674, 290] width 11 height 11
click at [674, 290] on input "ستة عشر إلى ثلاثة" at bounding box center [674, 290] width 11 height 11
radio input "true"
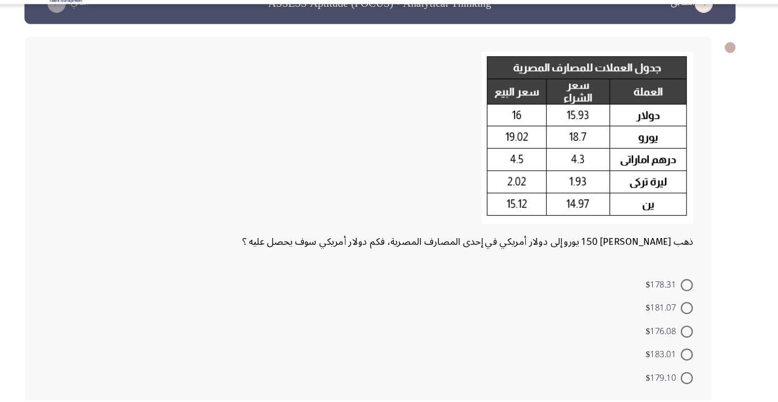
scroll to position [51, 0]
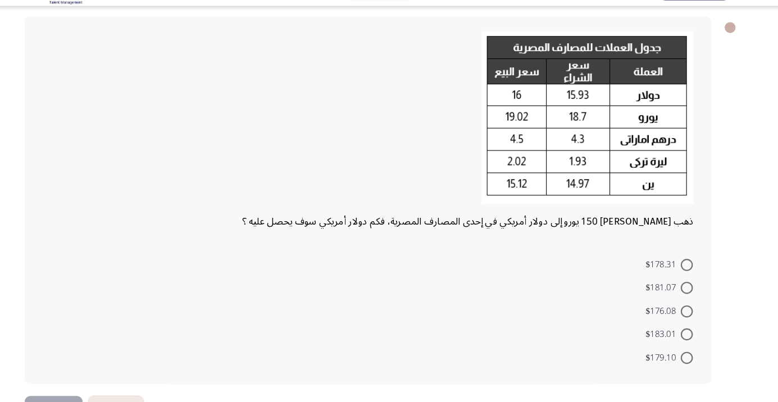
click at [674, 274] on span at bounding box center [674, 274] width 11 height 11
click at [674, 274] on input "$178.31" at bounding box center [674, 274] width 11 height 11
radio input "true"
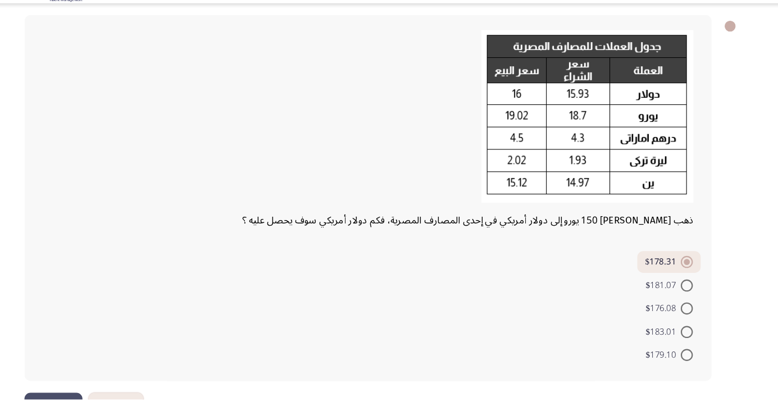
scroll to position [35, 0]
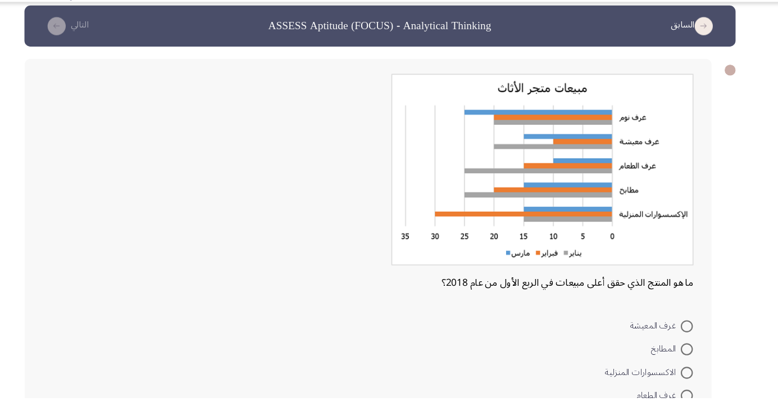
scroll to position [53, 0]
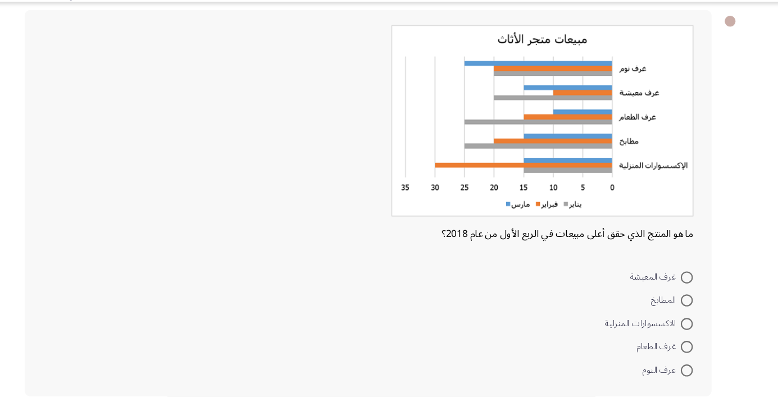
click at [674, 375] on span at bounding box center [674, 376] width 11 height 11
click at [674, 375] on input "غرف النوم" at bounding box center [674, 376] width 11 height 11
radio input "true"
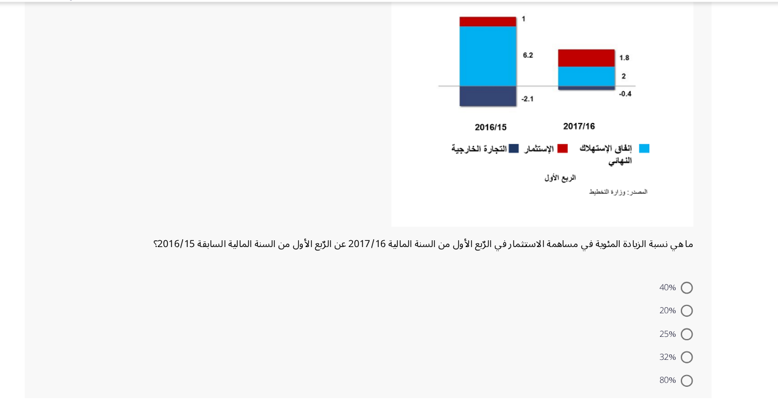
scroll to position [145, 0]
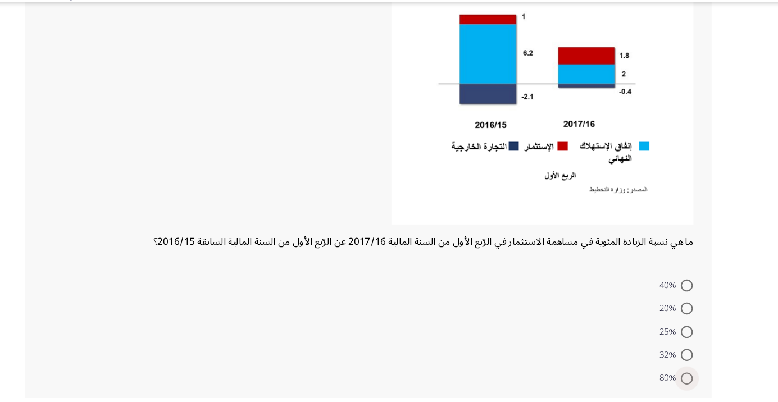
click at [674, 383] on span at bounding box center [674, 384] width 11 height 11
click at [674, 383] on input "80%" at bounding box center [674, 384] width 11 height 11
radio input "true"
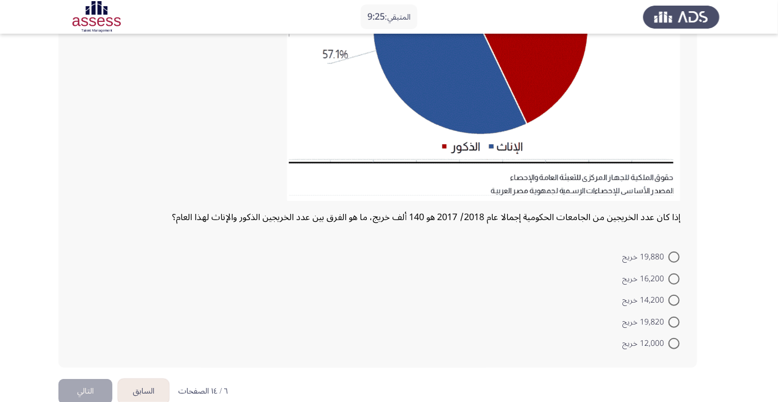
scroll to position [234, 0]
click at [674, 256] on span at bounding box center [674, 256] width 11 height 11
click at [674, 256] on input "19,880 خريج" at bounding box center [674, 256] width 11 height 11
radio input "true"
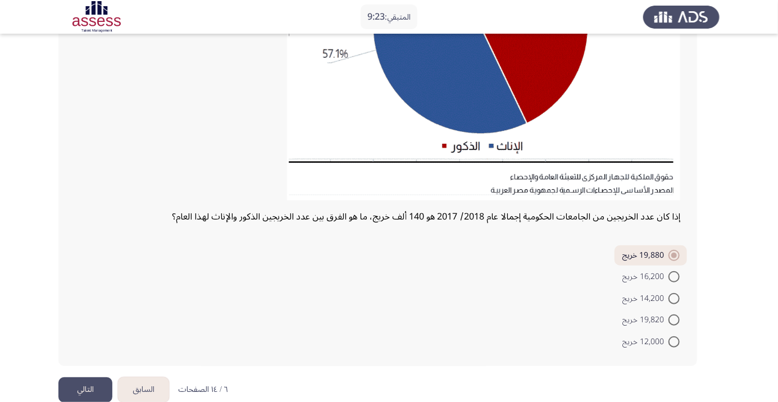
click at [85, 387] on button "التالي" at bounding box center [85, 390] width 54 height 25
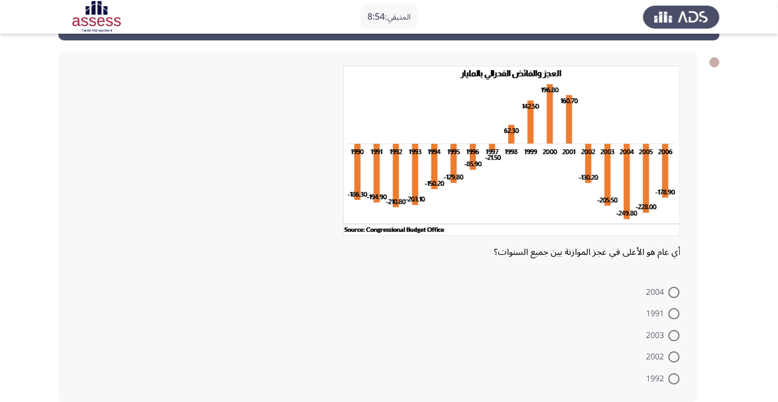
scroll to position [46, 0]
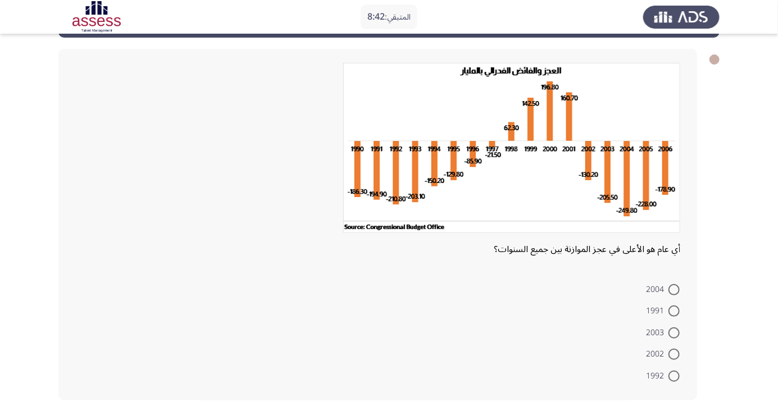
click at [674, 289] on span at bounding box center [674, 289] width 11 height 11
click at [674, 289] on input "2004" at bounding box center [674, 289] width 11 height 11
radio input "true"
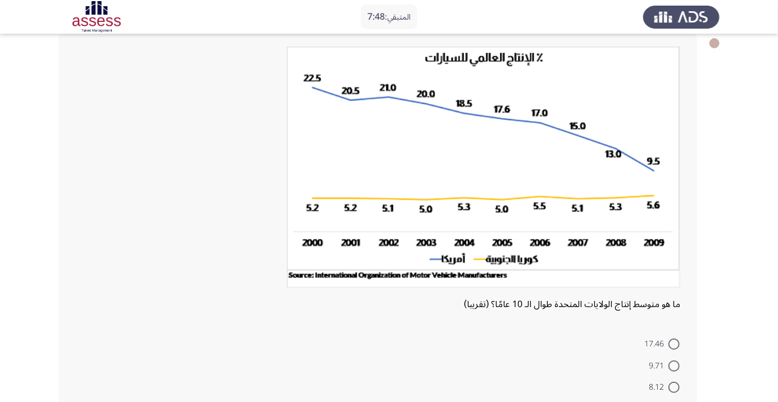
scroll to position [72, 0]
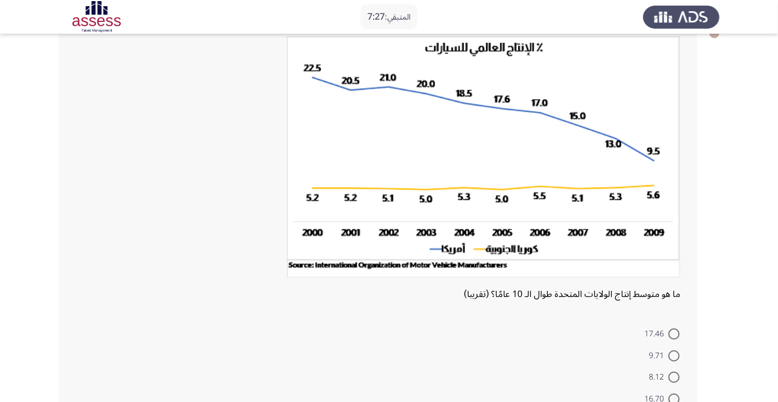
click at [674, 334] on span at bounding box center [674, 334] width 11 height 11
click at [674, 334] on input "17.46" at bounding box center [674, 334] width 11 height 11
radio input "true"
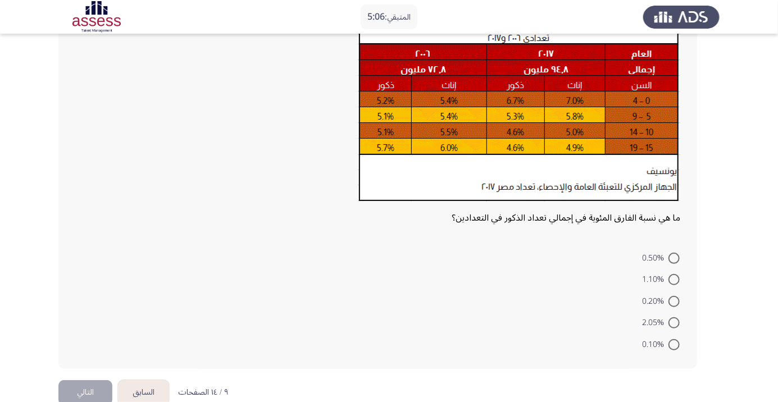
scroll to position [108, 0]
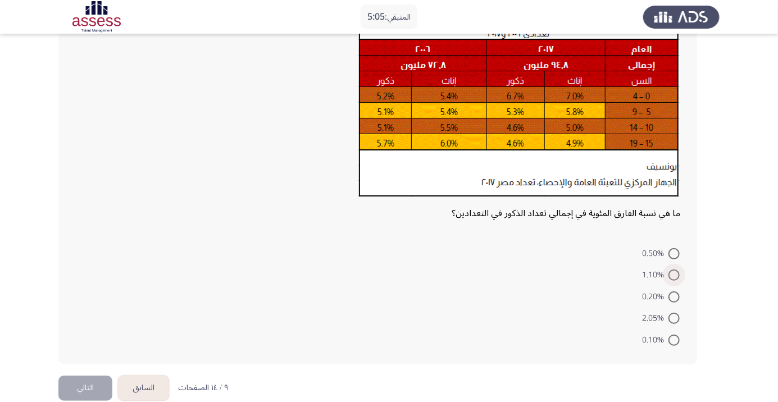
click at [674, 275] on span at bounding box center [674, 275] width 11 height 11
click at [674, 275] on input "1.10%" at bounding box center [674, 275] width 11 height 11
radio input "true"
click at [85, 391] on button "التالي" at bounding box center [85, 386] width 54 height 25
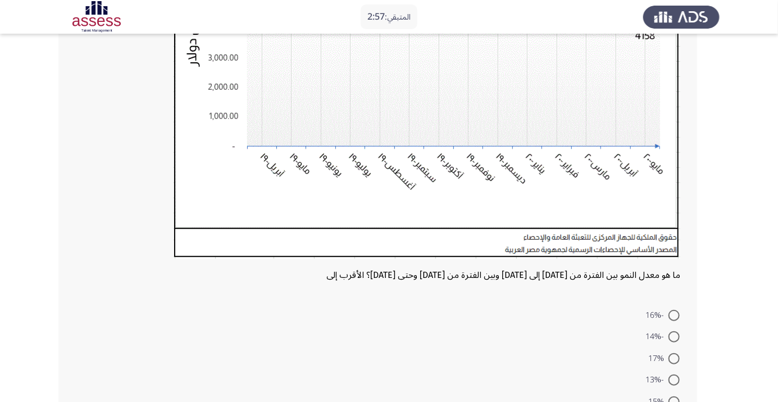
scroll to position [274, 0]
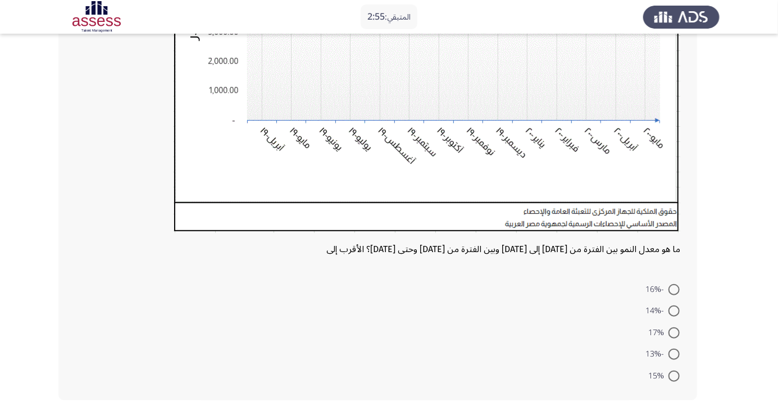
click at [674, 289] on span at bounding box center [674, 289] width 11 height 11
click at [674, 289] on input "-16%" at bounding box center [674, 289] width 11 height 11
radio input "true"
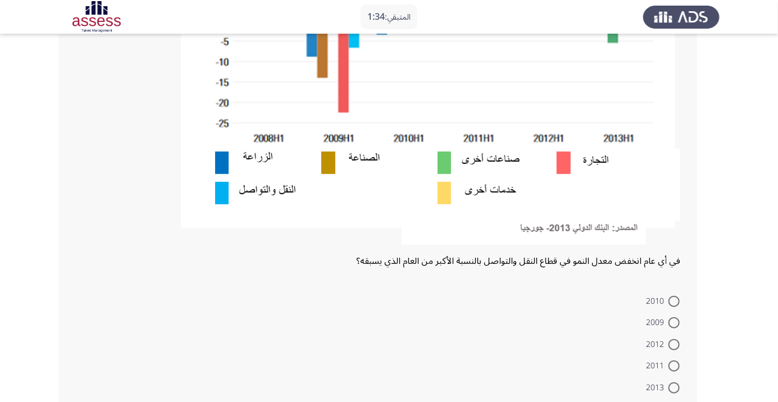
scroll to position [284, 0]
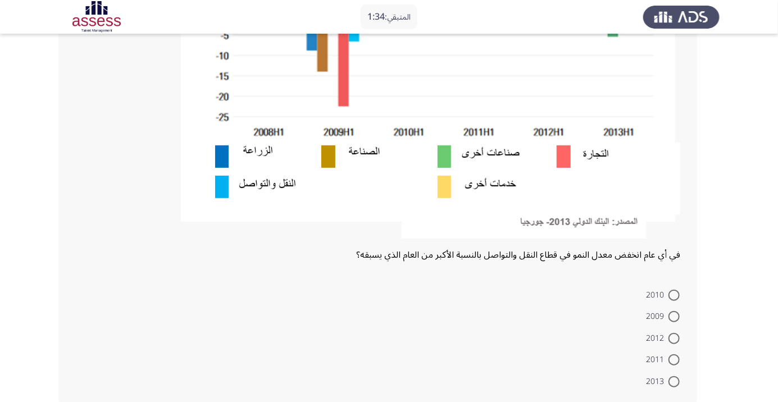
click at [669, 338] on span at bounding box center [674, 338] width 11 height 11
click at [669, 338] on input "2012" at bounding box center [674, 338] width 11 height 11
radio input "true"
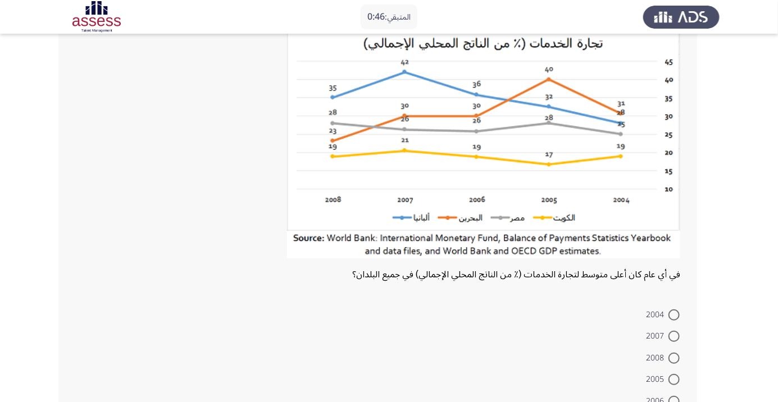
scroll to position [85, 0]
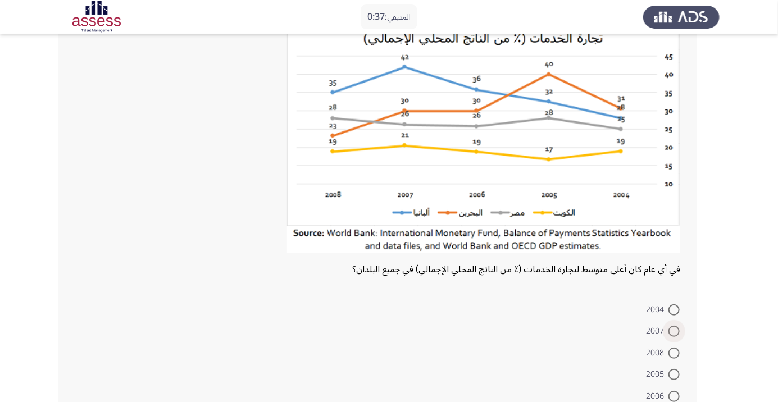
click at [674, 332] on span at bounding box center [674, 331] width 11 height 11
click at [674, 332] on input "2007" at bounding box center [674, 331] width 11 height 11
radio input "true"
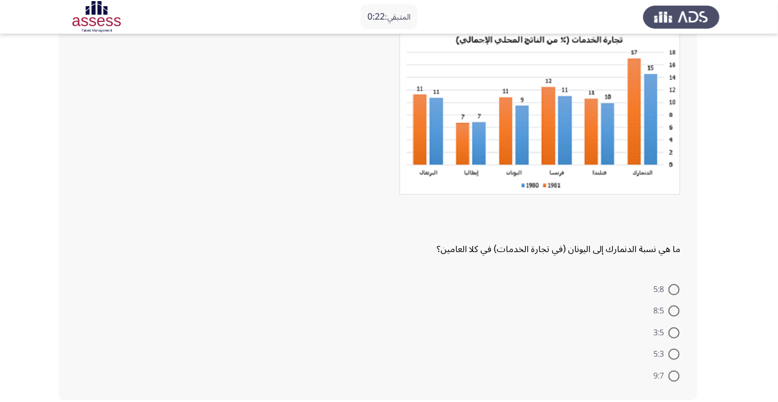
scroll to position [89, 0]
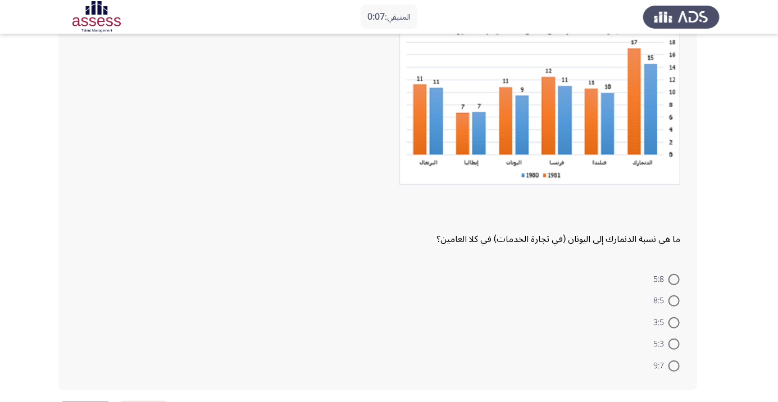
click at [674, 343] on span at bounding box center [674, 344] width 11 height 11
click at [674, 343] on input "5:3" at bounding box center [674, 344] width 11 height 11
radio input "true"
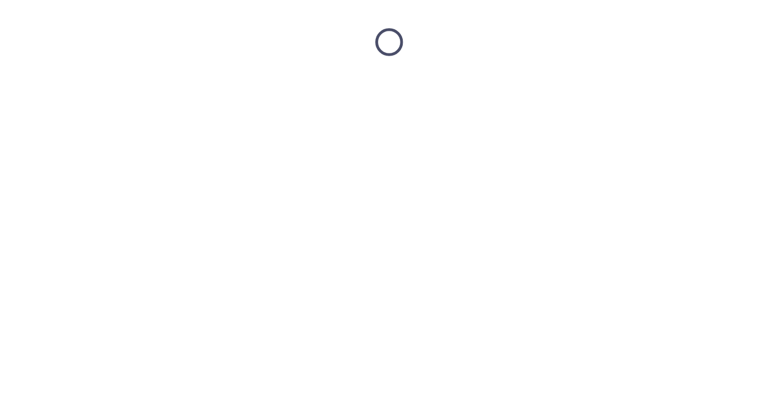
scroll to position [0, 0]
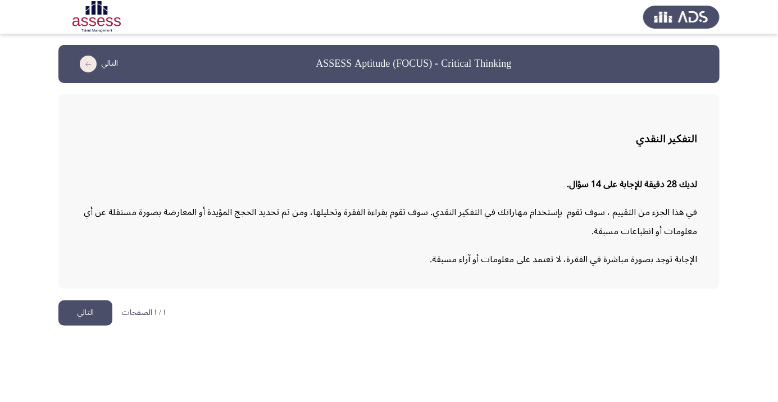
click at [85, 323] on button "التالي" at bounding box center [85, 313] width 54 height 25
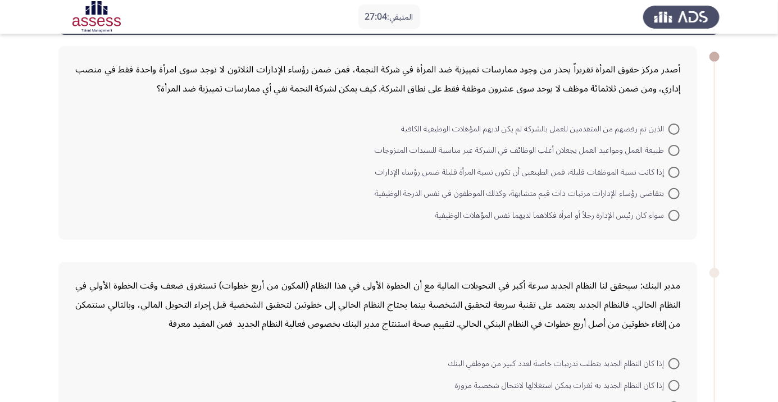
scroll to position [52, 0]
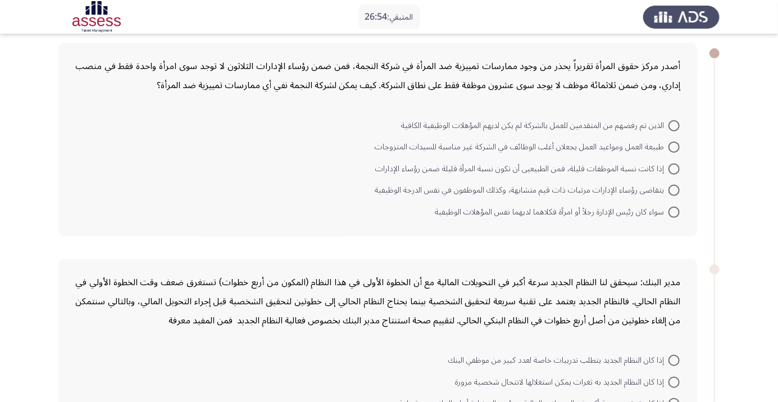
click at [674, 215] on span at bounding box center [674, 212] width 11 height 11
click at [674, 215] on input "سواء كان رئيس الإدارة رجلاً أو امرأة فكلاهما لديهما نفس المؤهلات الوظيفية" at bounding box center [674, 212] width 11 height 11
radio input "true"
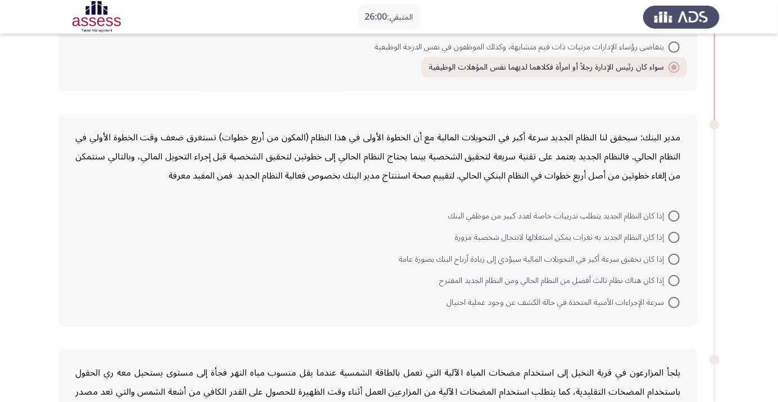
scroll to position [207, 0]
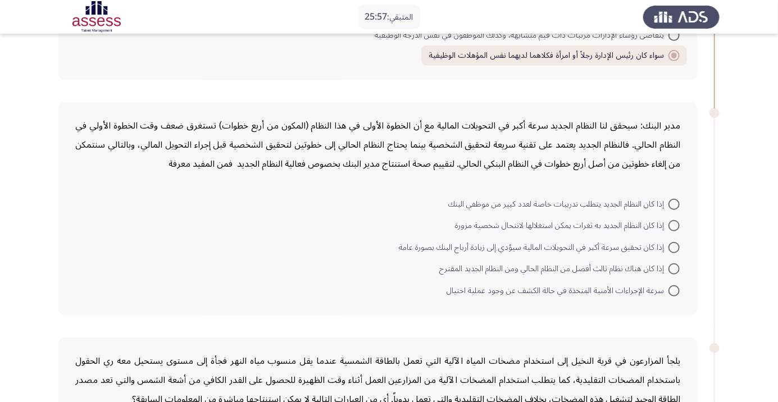
click at [674, 289] on span at bounding box center [674, 290] width 11 height 11
click at [674, 289] on input "سرعة الإجراءات الأمنية المتخذة في حالة الكشف عن وجود عملية احتيال" at bounding box center [674, 290] width 11 height 11
radio input "true"
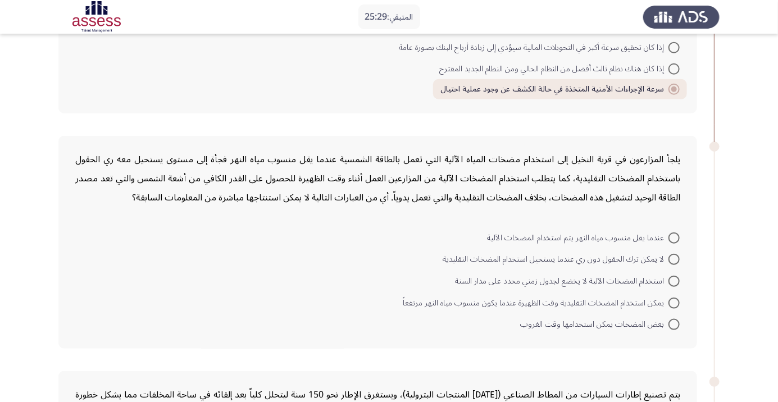
scroll to position [415, 0]
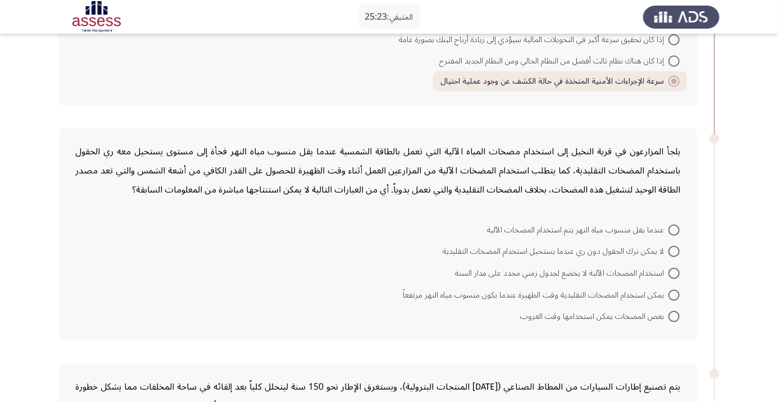
click at [670, 253] on span at bounding box center [674, 251] width 11 height 11
click at [670, 253] on input "لا يمكن ترك الحقول دون ري عندما يستحيل استخدام المضخات التقليدية" at bounding box center [674, 251] width 11 height 11
radio input "true"
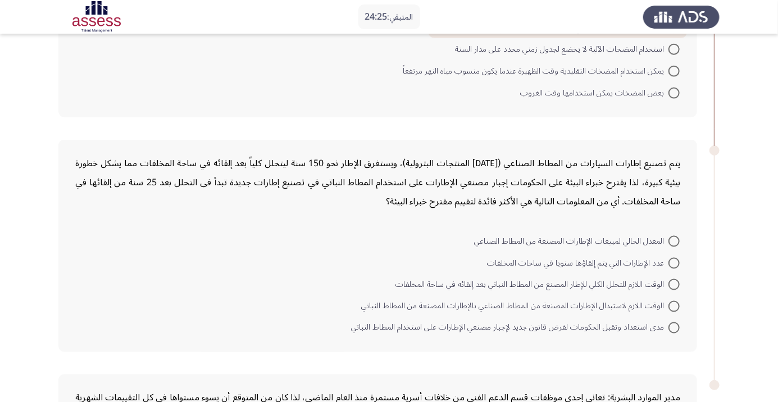
scroll to position [645, 0]
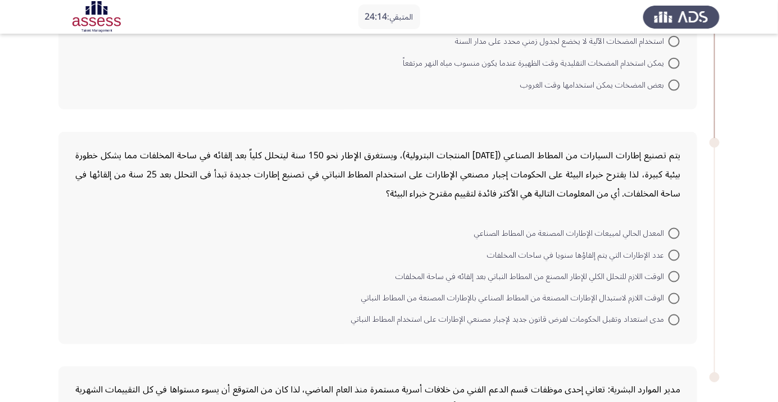
click at [674, 297] on span at bounding box center [674, 298] width 11 height 11
click at [674, 297] on input "الوقت اللازم لاستبدال الإطارات المصنعة من المطاط الصناعي بالإطارات المصنعة من ا…" at bounding box center [674, 298] width 11 height 11
radio input "true"
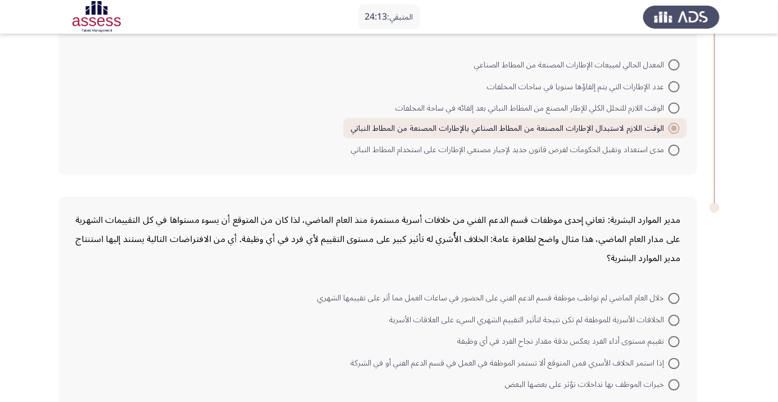
scroll to position [821, 0]
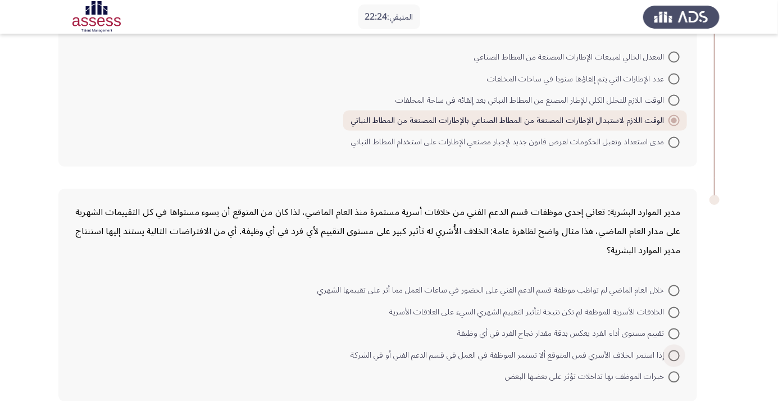
click at [674, 354] on span at bounding box center [674, 356] width 11 height 11
click at [674, 354] on input "إذا استمر الخلاف الأسري فمن المتوقع ألا تستمر الموظفة في العمل في قسم الدعم الف…" at bounding box center [674, 356] width 11 height 11
radio input "true"
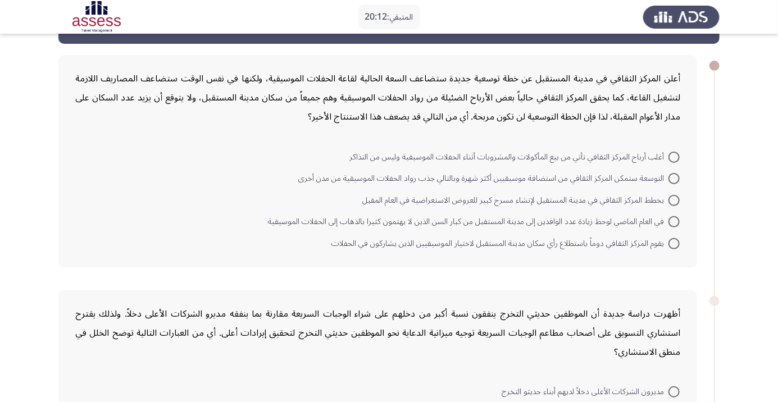
scroll to position [48, 0]
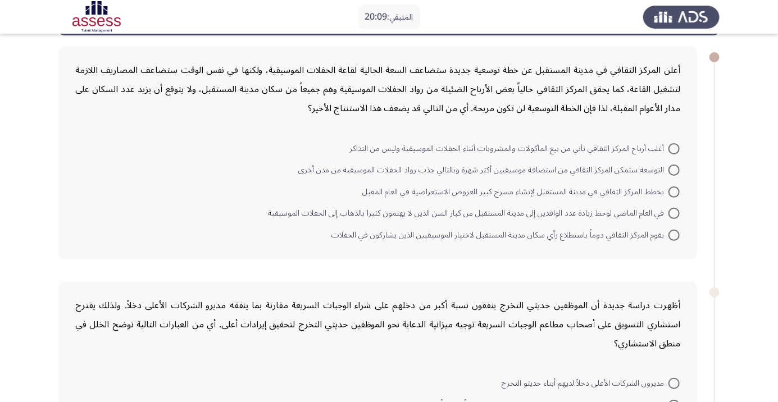
click at [674, 216] on span at bounding box center [674, 213] width 11 height 11
click at [674, 216] on input "في العام الماضي لوحظ زيادة عدد الوافدين إلى مدينة المستقبل من كبار السن الذين ل…" at bounding box center [674, 213] width 11 height 11
radio input "true"
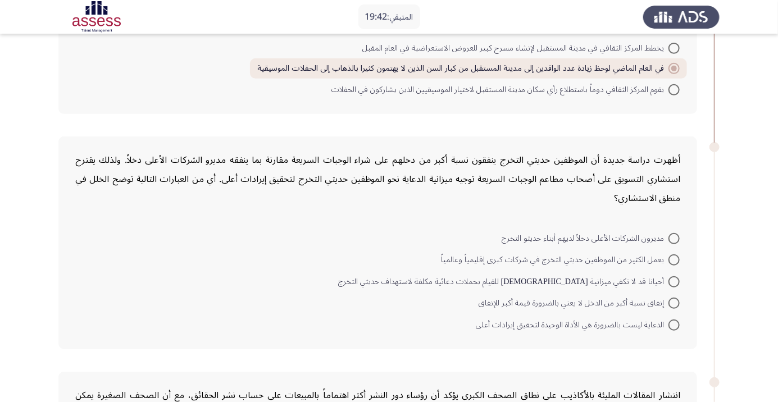
scroll to position [192, 0]
click at [674, 280] on span at bounding box center [674, 281] width 11 height 11
click at [674, 280] on input "أحيانا قد لا تكفي ميزانية [DEMOGRAPHIC_DATA] للقيام بحملات دعائية مكلفة لاستهدا…" at bounding box center [674, 281] width 11 height 11
radio input "true"
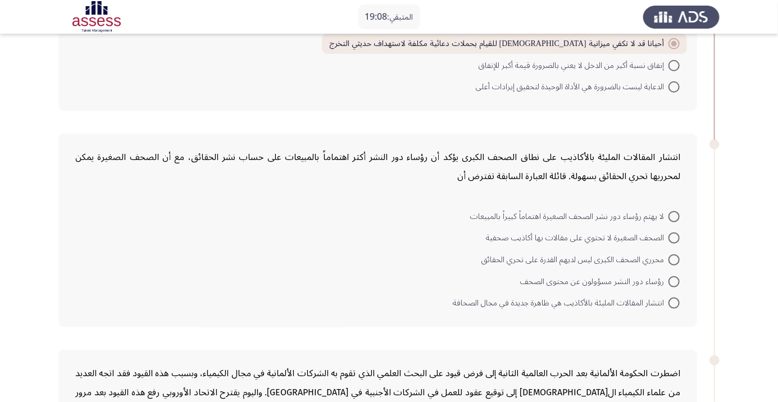
scroll to position [435, 0]
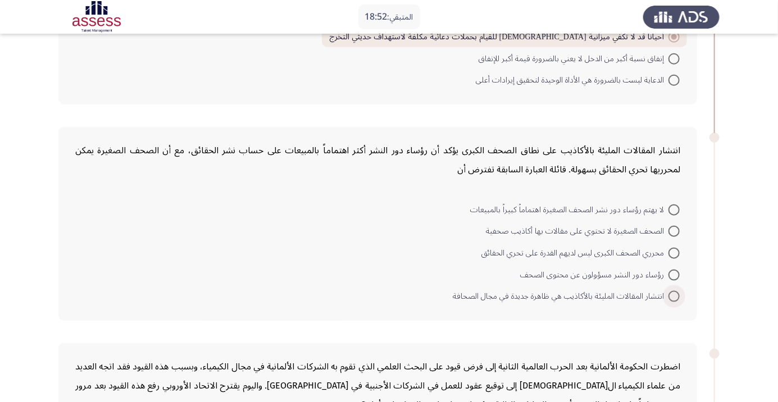
click at [674, 299] on span at bounding box center [674, 296] width 11 height 11
click at [674, 299] on input "انتشار المقالات المليئة بالأكاذيب هي ظاهرة جديدة في مجال الصحافة" at bounding box center [674, 296] width 11 height 11
radio input "true"
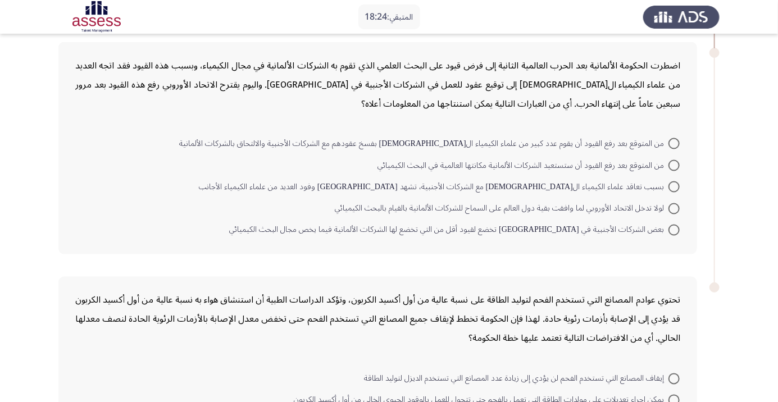
scroll to position [737, 0]
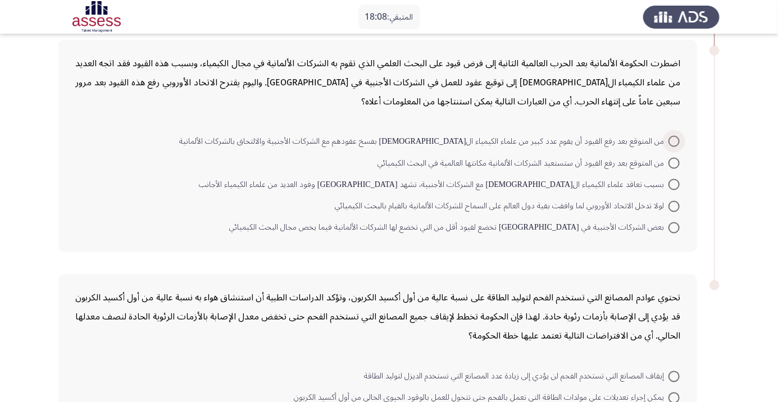
click at [674, 140] on span at bounding box center [674, 141] width 11 height 11
click at [674, 140] on input "من المتوقع بعد رفع القيود أن يقوم عدد كبير من علماء الكيمياء ال[DEMOGRAPHIC_DAT…" at bounding box center [674, 141] width 11 height 11
radio input "true"
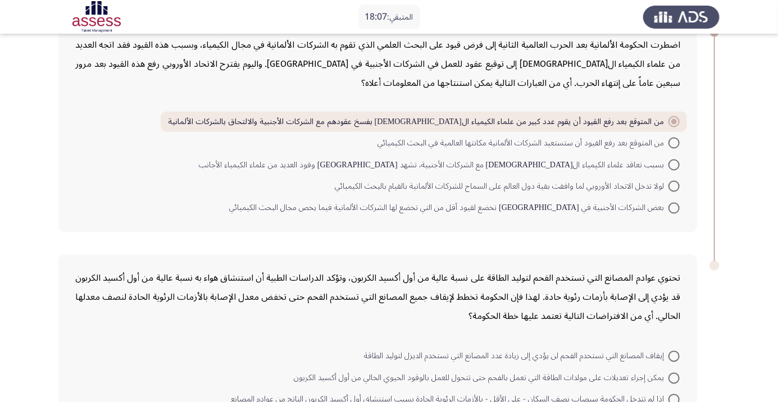
scroll to position [821, 0]
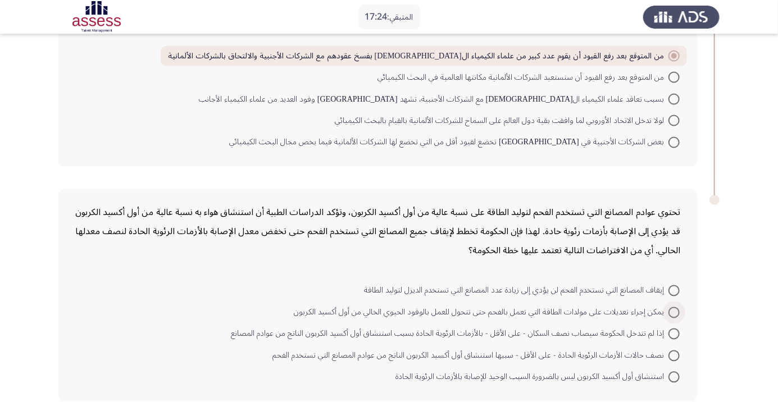
click at [674, 311] on span at bounding box center [674, 312] width 11 height 11
click at [674, 311] on input "يمكن إجراء تعديلات على مولدات الطاقة التي تعمل بالفحم حتى تتحول للعمل بالوقود ا…" at bounding box center [674, 312] width 11 height 11
radio input "true"
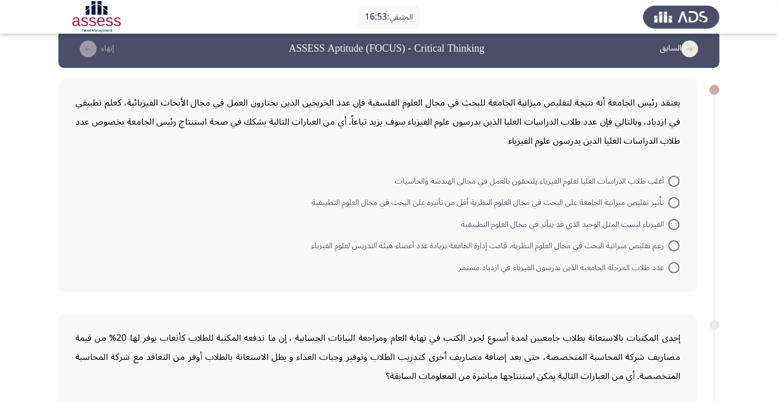
scroll to position [17, 0]
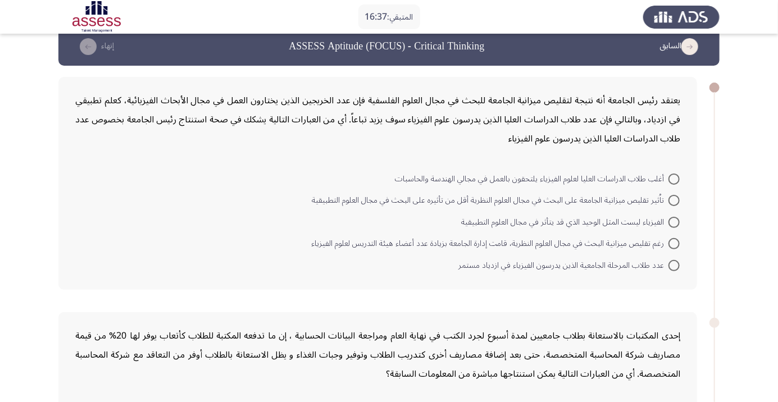
click at [673, 225] on span at bounding box center [674, 222] width 11 height 11
click at [673, 225] on input "الفيزياء ليست المثل الوحيد الذي قد يتأثر في مجال العلوم التطبيقية" at bounding box center [674, 222] width 11 height 11
radio input "true"
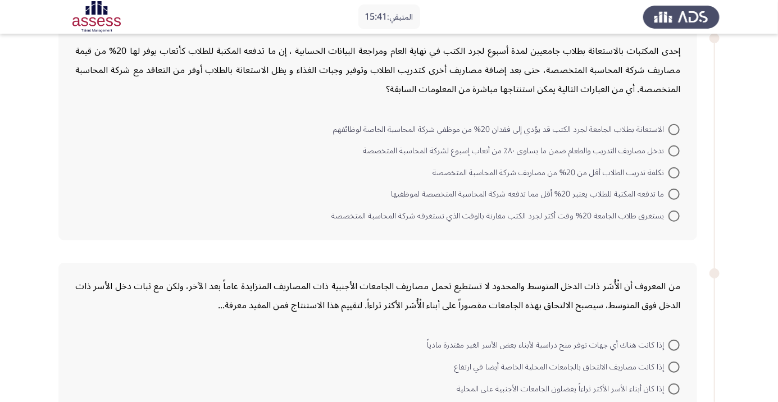
scroll to position [301, 0]
click at [674, 171] on span at bounding box center [674, 172] width 11 height 11
click at [674, 171] on input "تكلفة تدريب الطلاب أقل من 20% من مصاريف شركة المحاسبة المتخصصة" at bounding box center [674, 172] width 11 height 11
radio input "true"
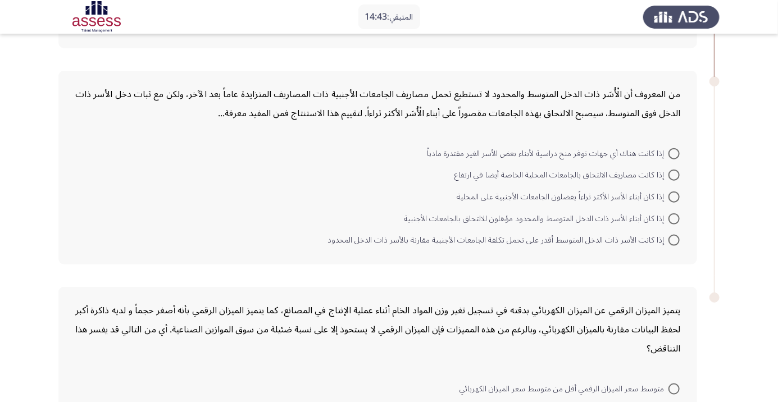
scroll to position [491, 0]
click at [674, 152] on span at bounding box center [674, 153] width 11 height 11
click at [674, 152] on input "إذا كانت هناك أي جهات توفر منح دراسية لأبناء بعض الأسر الغير مقتدرة مادياً" at bounding box center [674, 153] width 11 height 11
radio input "true"
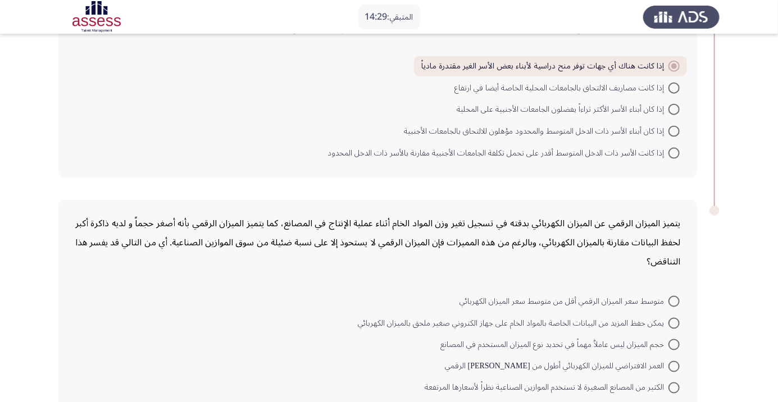
scroll to position [588, 0]
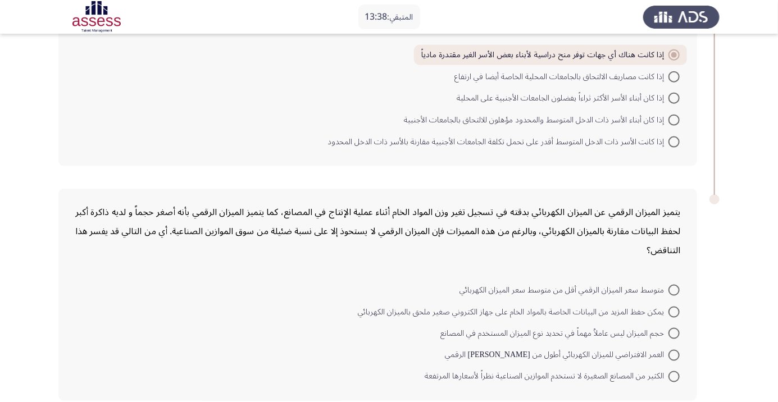
click at [674, 375] on span at bounding box center [674, 376] width 11 height 11
click at [674, 375] on input "الكثير من المصانع الصغيرة لا تستخدم الموازين الصناعية نظراً لأسعارها المرتفعة" at bounding box center [674, 376] width 11 height 11
radio input "true"
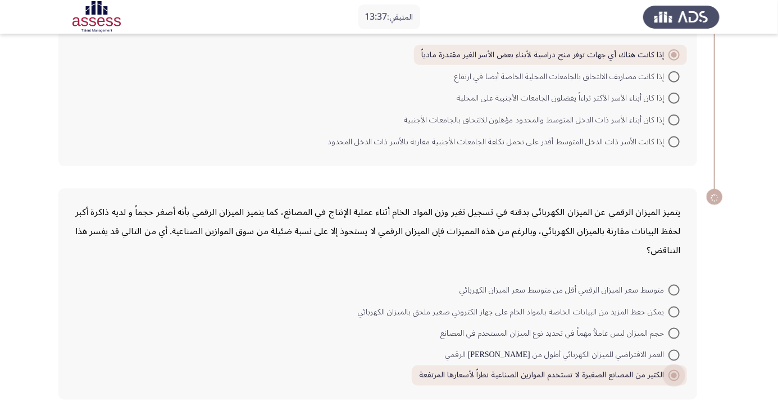
scroll to position [587, 0]
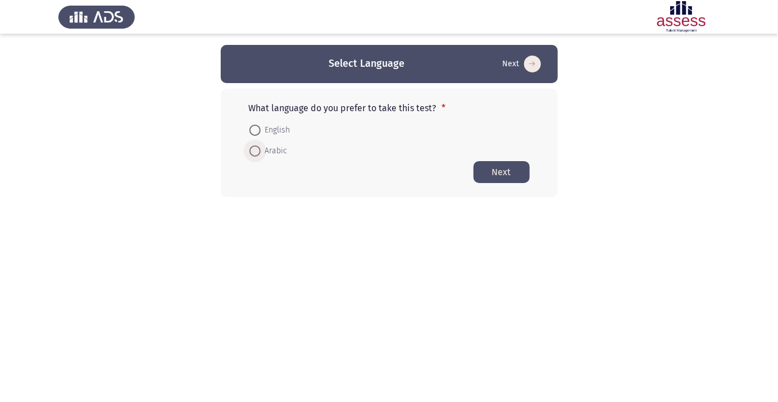
click at [259, 153] on span at bounding box center [254, 151] width 11 height 11
click at [259, 153] on input "Arabic" at bounding box center [254, 151] width 11 height 11
radio input "true"
click at [496, 175] on button "Next" at bounding box center [502, 172] width 56 height 22
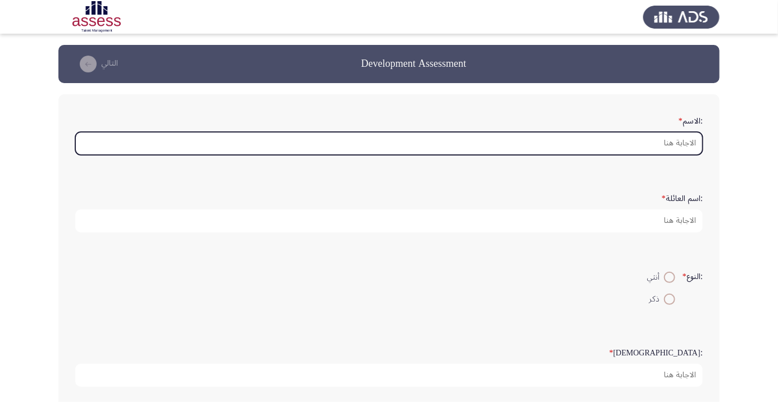
click at [637, 142] on input ":الاسم *" at bounding box center [389, 143] width 628 height 23
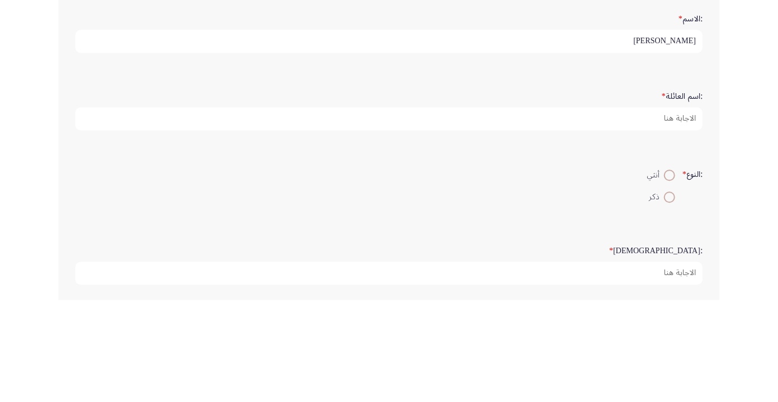
type input "[PERSON_NAME]"
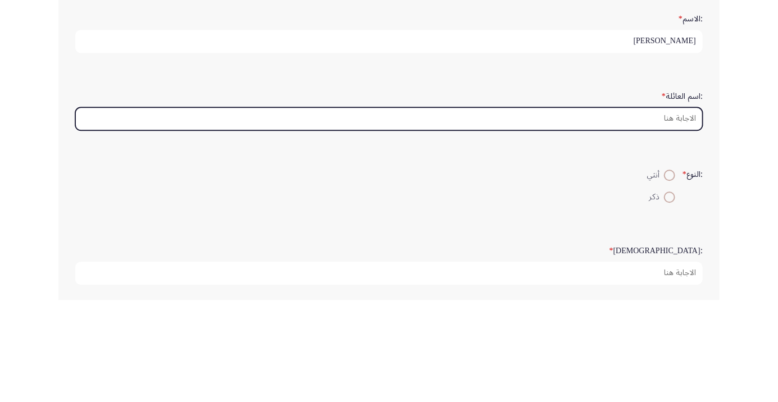
click at [655, 220] on input ":اسم العائلة *" at bounding box center [389, 221] width 628 height 23
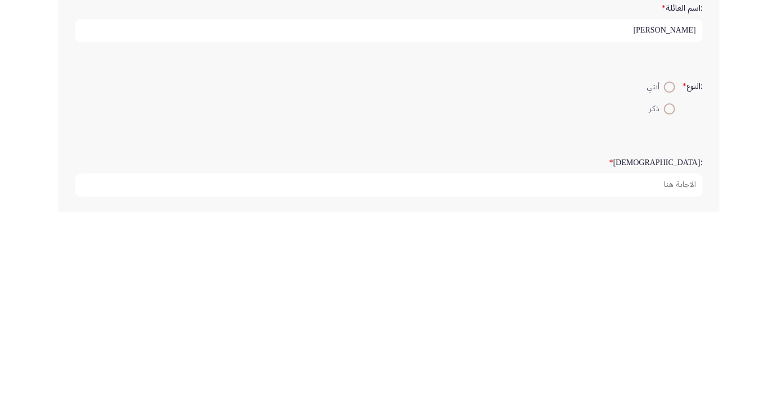
type input "[PERSON_NAME]"
click at [670, 299] on span at bounding box center [670, 299] width 0 height 0
click at [668, 298] on input "ذكر" at bounding box center [669, 299] width 11 height 11
radio input "true"
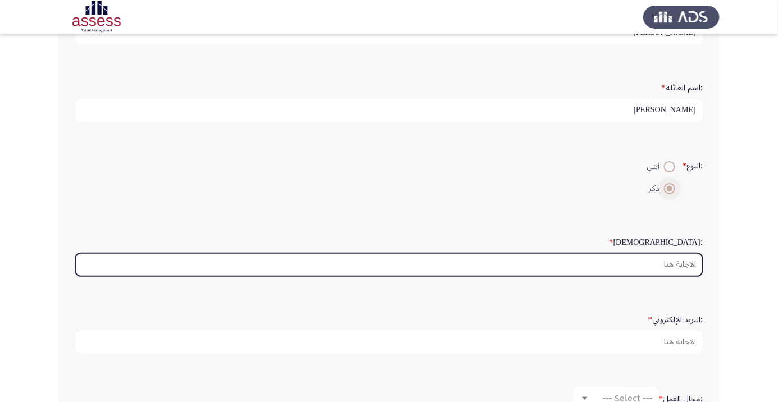
click at [646, 264] on input ":السن *" at bounding box center [389, 264] width 628 height 23
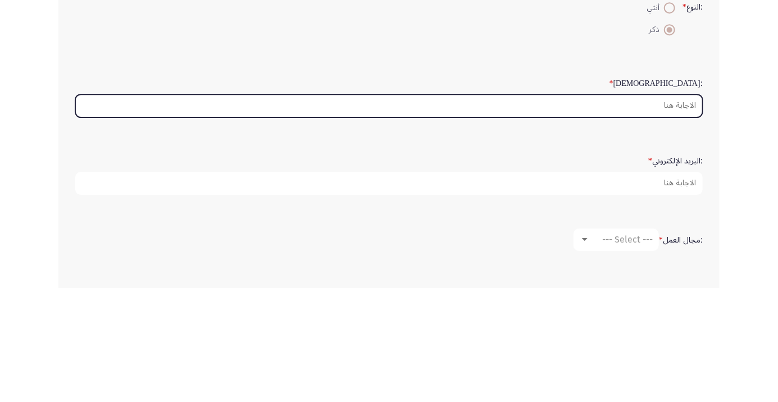
scroll to position [156, 0]
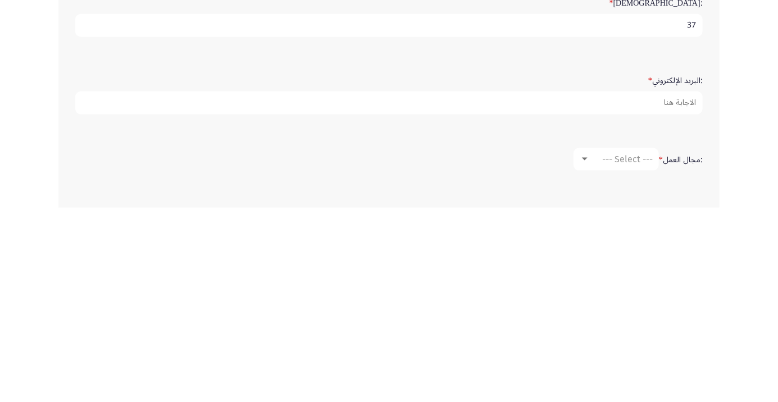
type input "37"
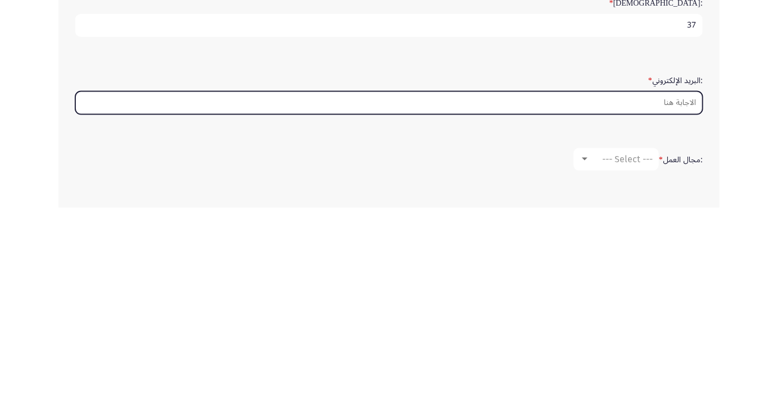
click at [608, 298] on input ":البريد الإلكتروني *" at bounding box center [389, 297] width 628 height 23
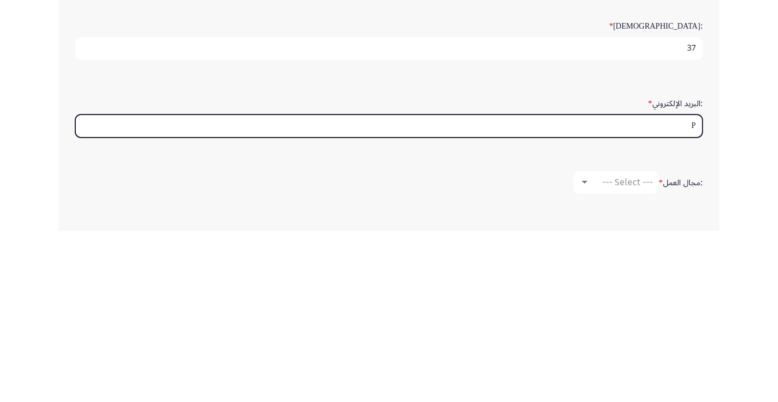
type input "Pe"
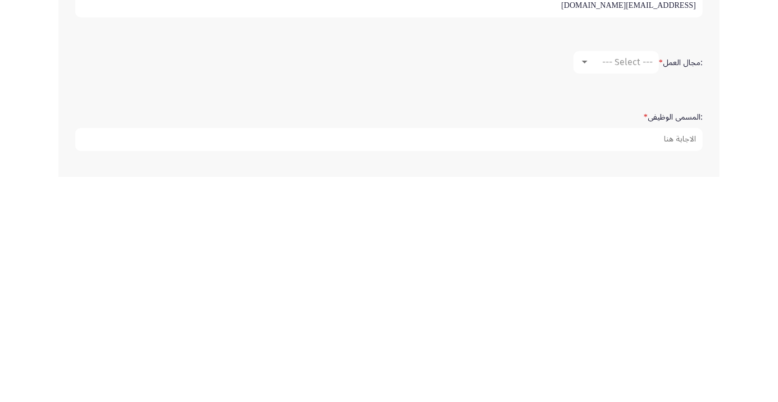
scroll to position [225, 0]
type input "[EMAIL_ADDRESS][DOMAIN_NAME]"
click at [620, 282] on span "--- Select ---" at bounding box center [627, 284] width 51 height 11
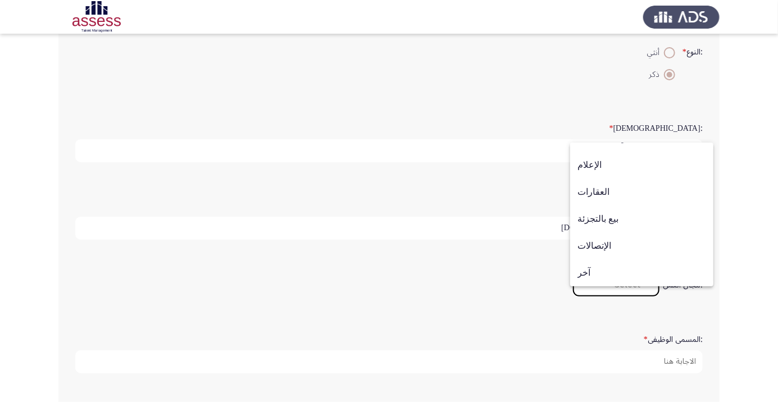
scroll to position [220, 0]
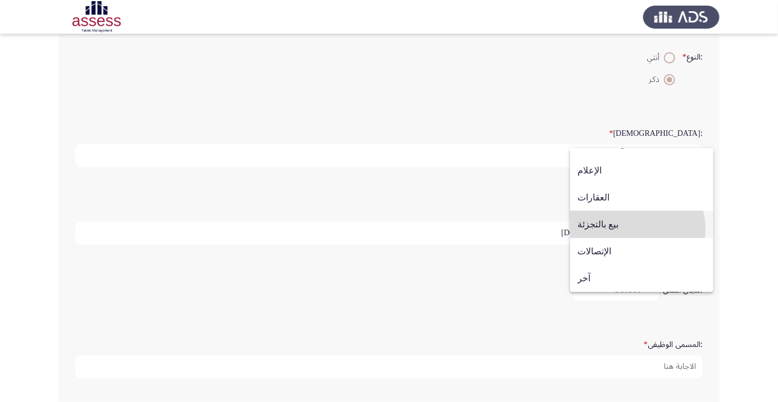
click at [637, 238] on span "بيع بالتجزئة" at bounding box center [642, 224] width 129 height 27
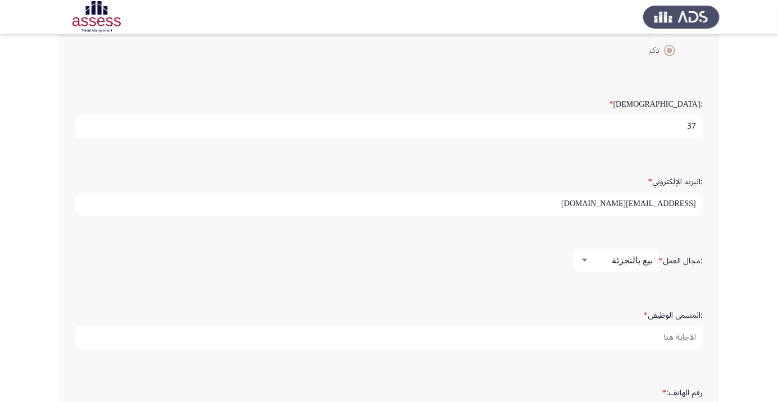
scroll to position [288, 0]
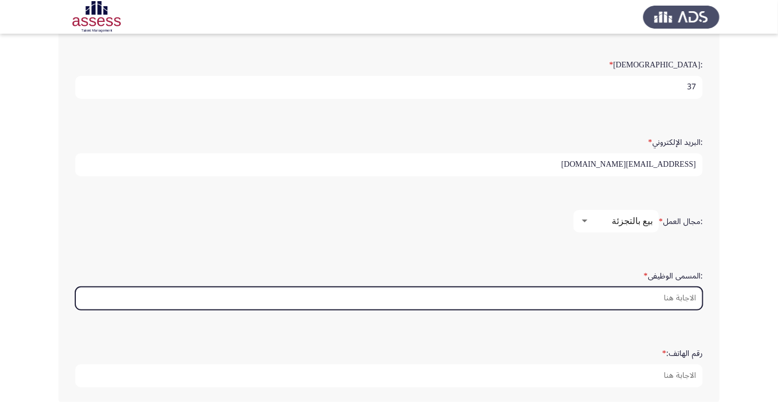
click at [661, 296] on input ":المسمى الوظيفى *" at bounding box center [389, 298] width 628 height 23
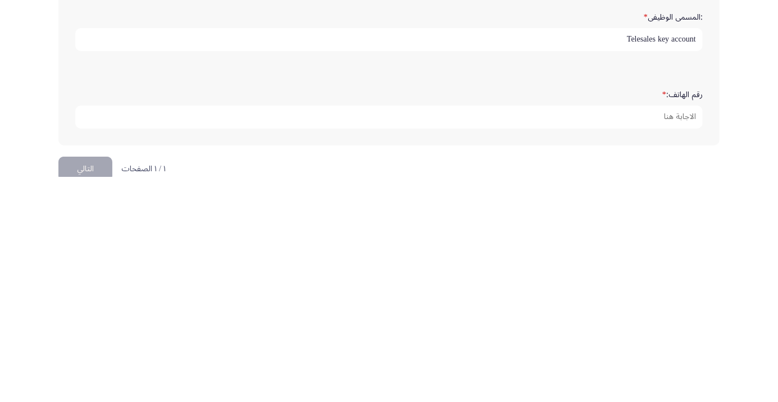
scroll to position [342, 0]
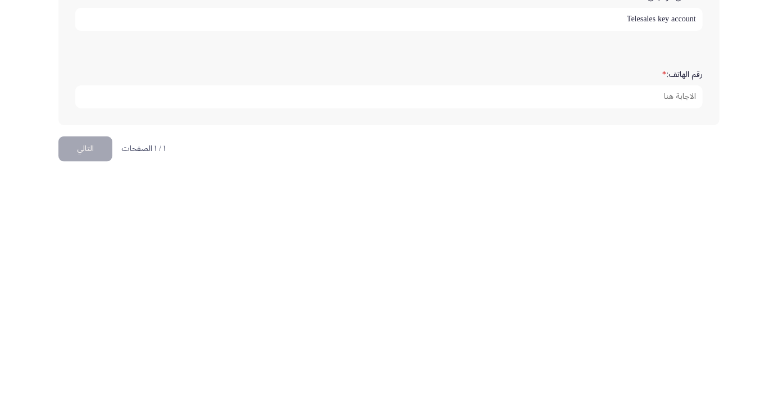
type input "Telesales key account"
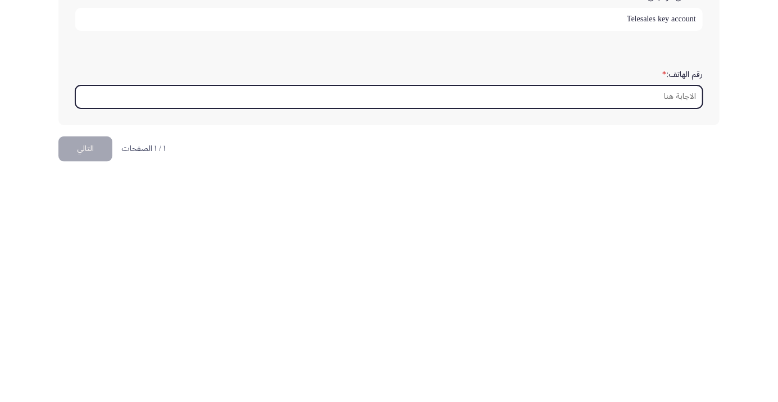
click at [654, 315] on input "رقم الهاتف: *" at bounding box center [389, 322] width 628 height 23
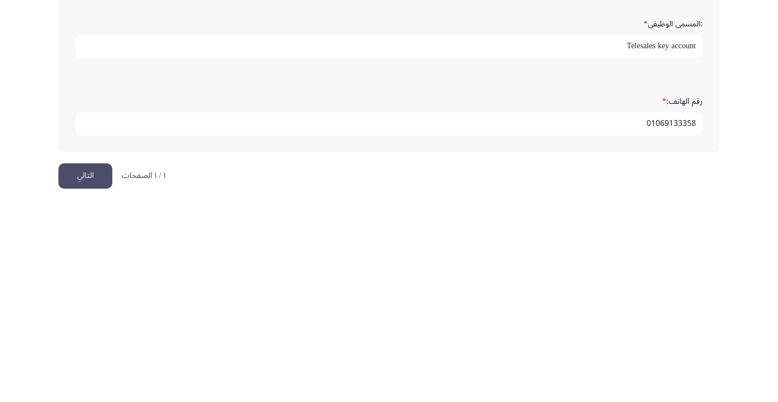
type input "01069133358"
click at [95, 369] on button "التالي" at bounding box center [85, 374] width 54 height 25
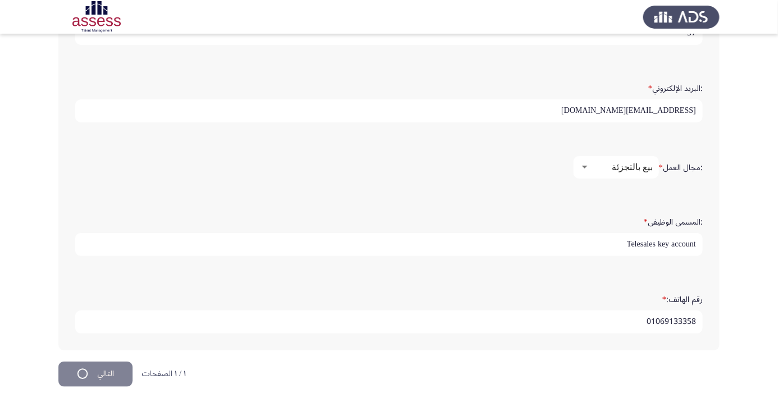
scroll to position [0, 0]
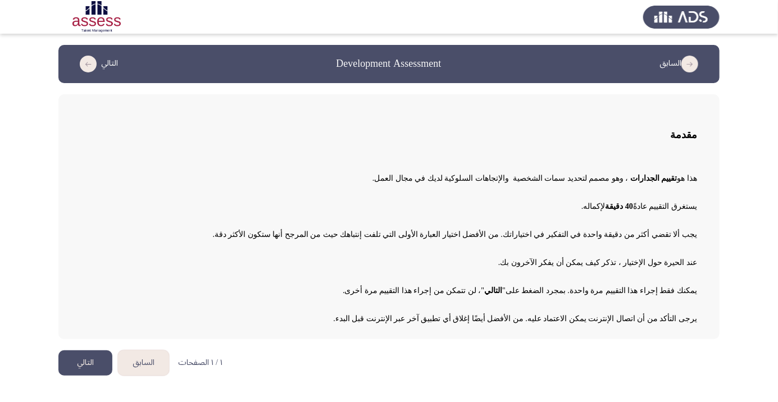
click at [98, 374] on button "التالي" at bounding box center [85, 363] width 54 height 25
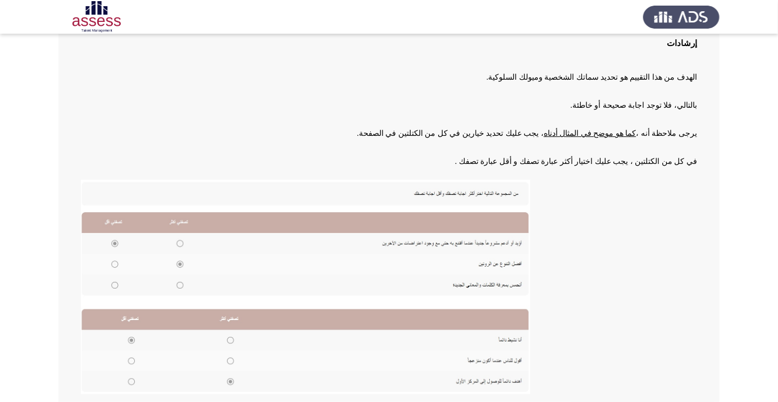
scroll to position [124, 0]
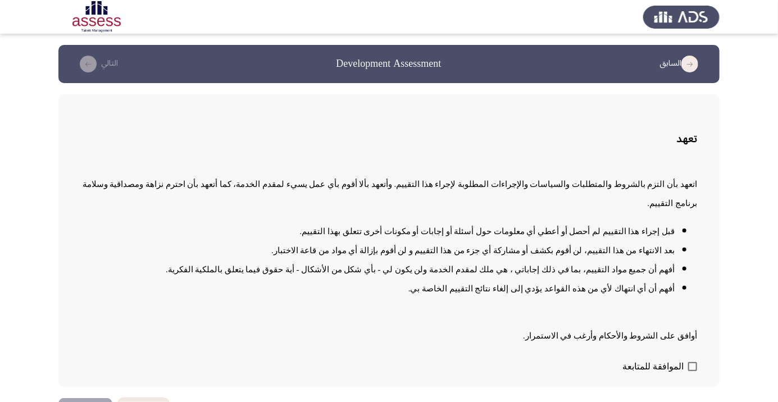
scroll to position [1, 0]
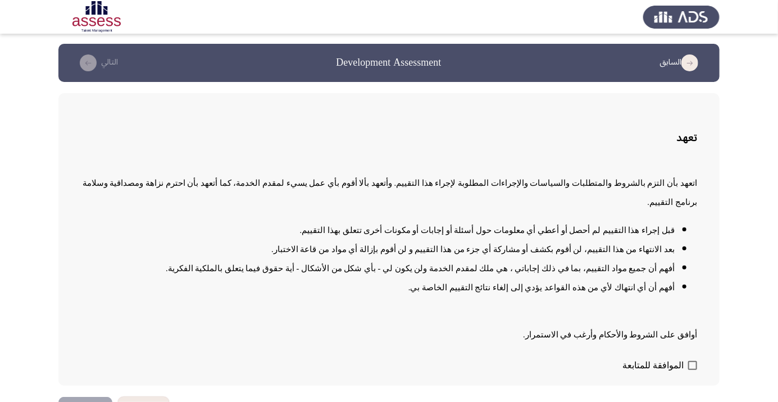
click at [691, 370] on span at bounding box center [692, 365] width 9 height 9
click at [692, 371] on input "الموافقة للمتابعة" at bounding box center [692, 370] width 1 height 1
checkbox input "true"
click at [85, 402] on button "التالي" at bounding box center [85, 409] width 54 height 25
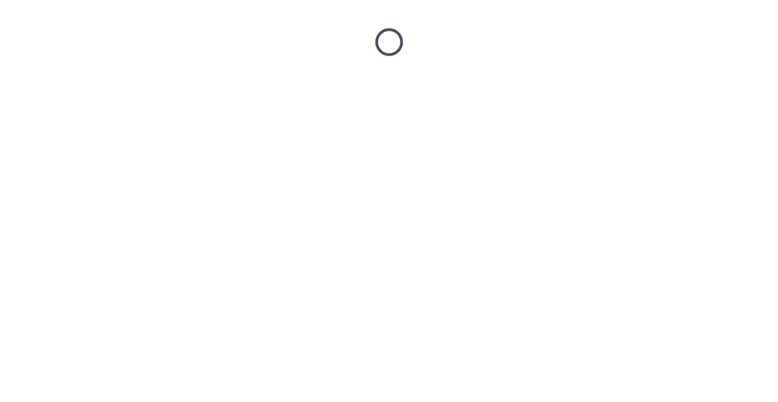
scroll to position [0, 0]
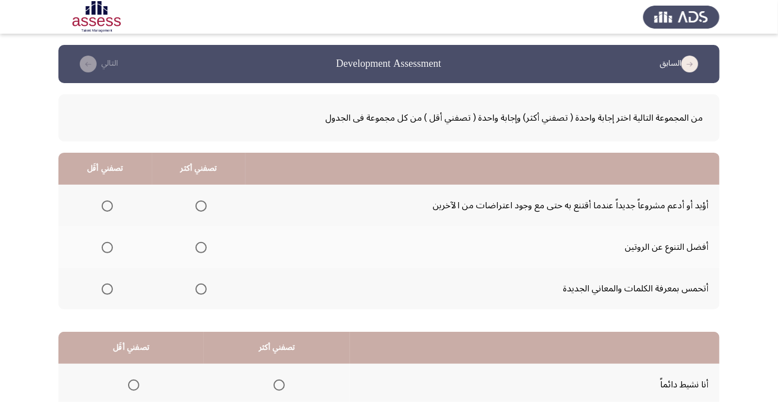
click at [264, 212] on td "أؤيد أو أدعم مشروعاً جديداً عندما أقتنع به حتى مع وجود اعتراضات من الآخرين" at bounding box center [483, 206] width 474 height 42
click at [301, 279] on td "أتحمس بمعرفة الكلمات والمعاني الجديدة" at bounding box center [483, 289] width 474 height 42
click at [203, 203] on span "Select an option" at bounding box center [201, 206] width 11 height 11
click at [203, 203] on input "Select an option" at bounding box center [201, 206] width 11 height 11
click at [107, 248] on span "Select an option" at bounding box center [107, 248] width 0 height 0
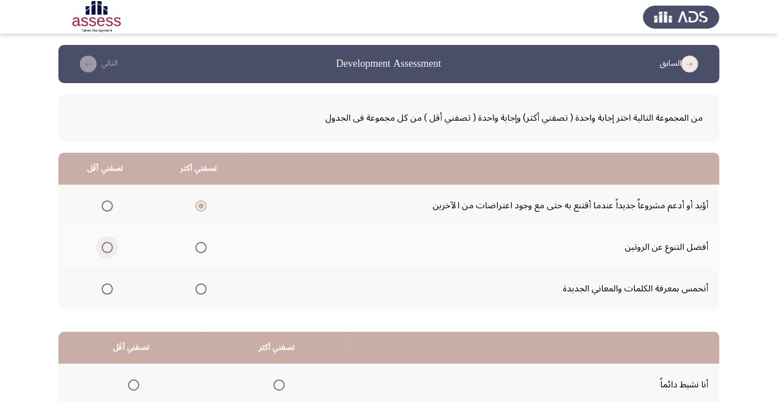
click at [107, 247] on input "Select an option" at bounding box center [107, 247] width 11 height 11
click at [200, 206] on span "Select an option" at bounding box center [201, 206] width 6 height 6
click at [200, 206] on input "Select an option" at bounding box center [201, 206] width 11 height 11
click at [98, 245] on label "Select an option" at bounding box center [105, 247] width 16 height 11
click at [102, 245] on input "Select an option" at bounding box center [107, 247] width 11 height 11
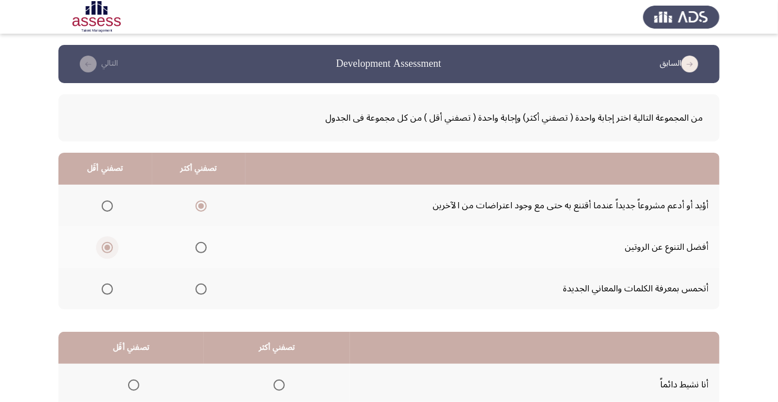
click at [106, 202] on span "Select an option" at bounding box center [107, 206] width 11 height 11
click at [106, 202] on input "Select an option" at bounding box center [107, 206] width 11 height 11
click at [201, 248] on span "Select an option" at bounding box center [201, 248] width 0 height 0
click at [200, 247] on input "Select an option" at bounding box center [201, 247] width 11 height 11
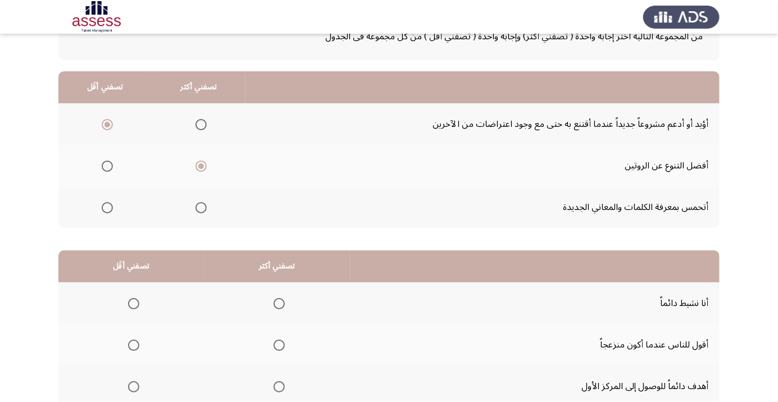
scroll to position [111, 0]
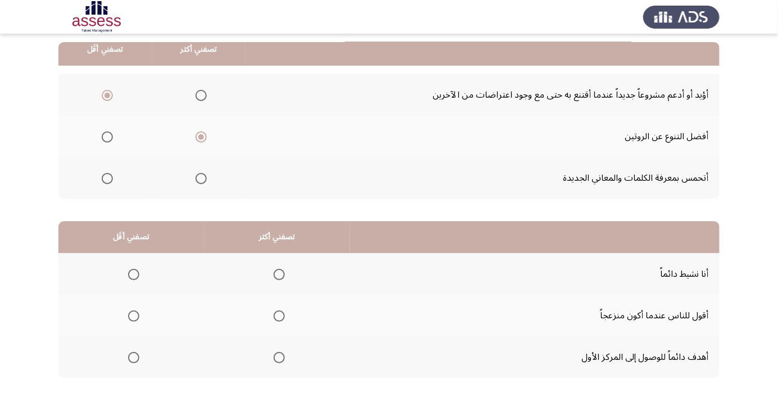
click at [280, 357] on span "Select an option" at bounding box center [279, 357] width 11 height 11
click at [280, 357] on input "Select an option" at bounding box center [279, 357] width 11 height 11
click at [134, 316] on span "Select an option" at bounding box center [134, 316] width 0 height 0
click at [133, 315] on input "Select an option" at bounding box center [133, 316] width 11 height 11
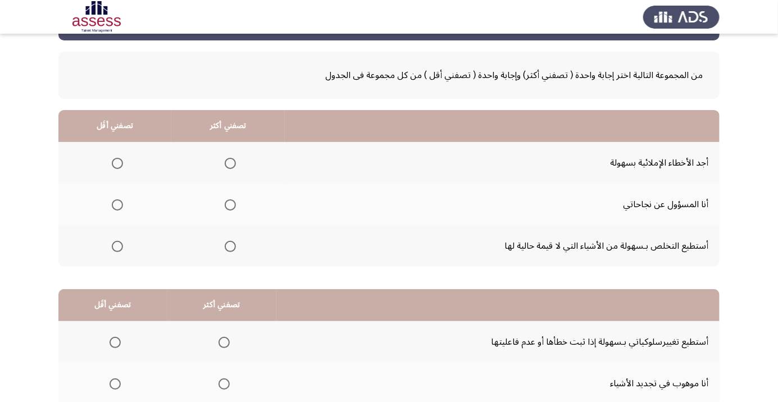
scroll to position [43, 0]
click at [230, 247] on span "Select an option" at bounding box center [230, 247] width 0 height 0
click at [228, 246] on input "Select an option" at bounding box center [230, 246] width 11 height 11
click at [109, 148] on th at bounding box center [114, 163] width 113 height 42
click at [117, 167] on span "Select an option" at bounding box center [117, 163] width 11 height 11
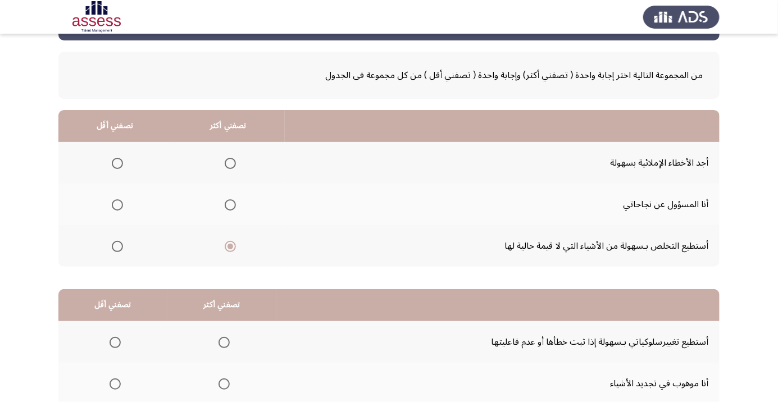
click at [117, 167] on input "Select an option" at bounding box center [117, 163] width 11 height 11
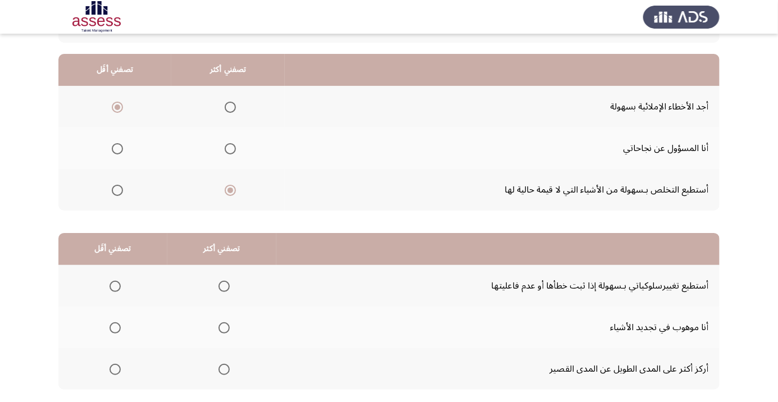
scroll to position [111, 0]
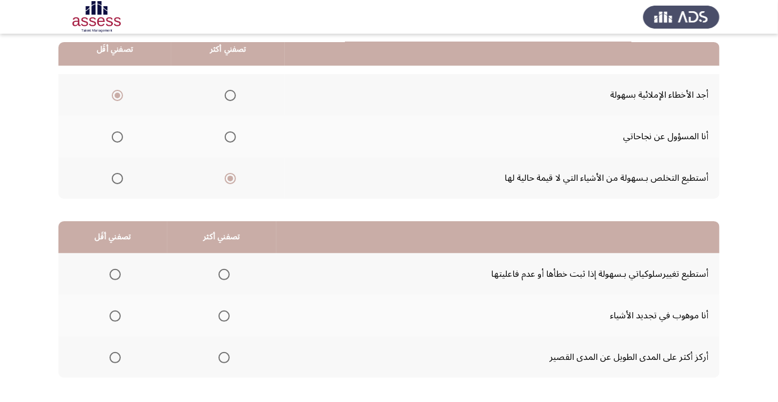
click at [221, 357] on span "Select an option" at bounding box center [224, 357] width 11 height 11
click at [221, 357] on input "Select an option" at bounding box center [224, 357] width 11 height 11
click at [110, 273] on span "Select an option" at bounding box center [115, 274] width 11 height 11
click at [110, 273] on input "Select an option" at bounding box center [115, 274] width 11 height 11
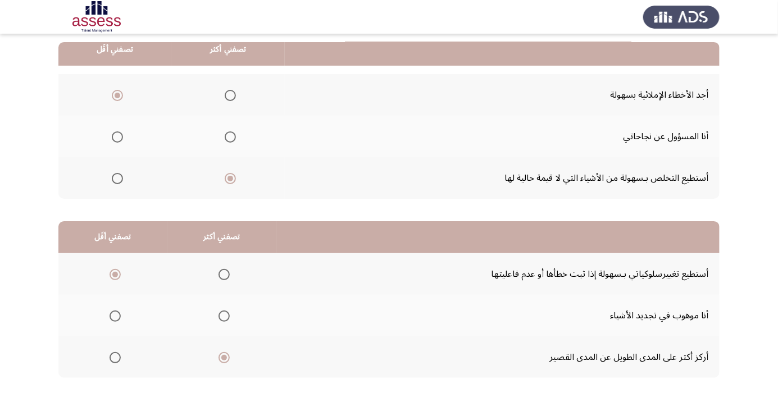
scroll to position [0, 0]
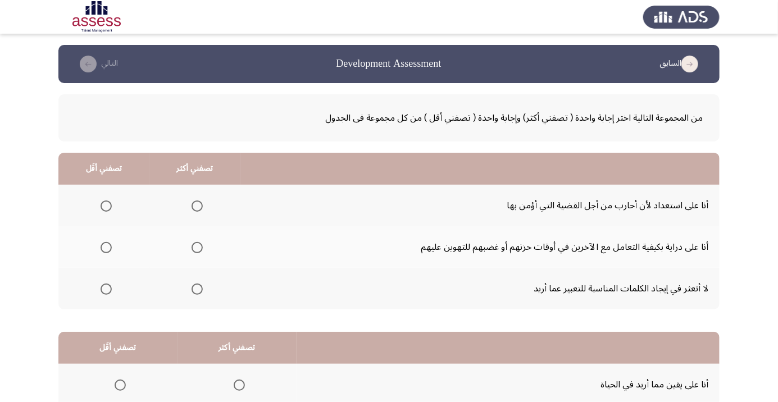
click at [193, 205] on span "Select an option" at bounding box center [197, 206] width 11 height 11
click at [193, 205] on input "Select an option" at bounding box center [197, 206] width 11 height 11
click at [106, 248] on span "Select an option" at bounding box center [106, 248] width 0 height 0
click at [106, 247] on input "Select an option" at bounding box center [106, 247] width 11 height 11
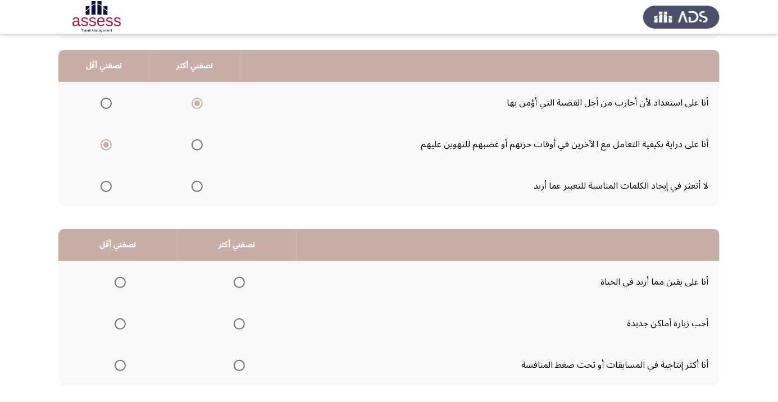
scroll to position [103, 0]
click at [237, 323] on span "Select an option" at bounding box center [239, 324] width 11 height 11
click at [237, 323] on input "Select an option" at bounding box center [239, 324] width 11 height 11
click at [119, 362] on span "Select an option" at bounding box center [120, 365] width 11 height 11
click at [119, 362] on input "Select an option" at bounding box center [120, 365] width 11 height 11
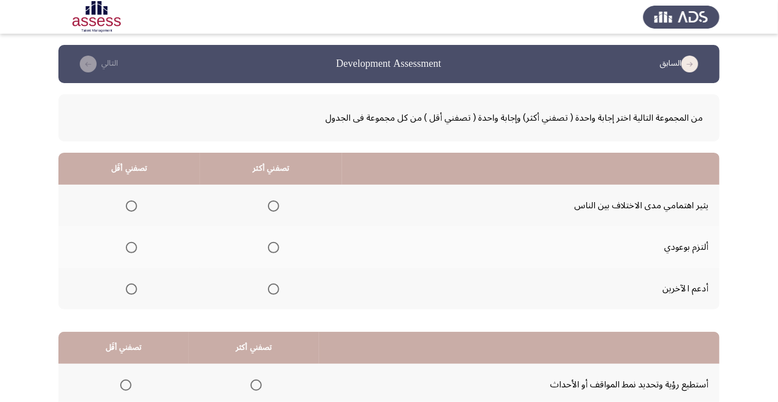
click at [271, 247] on span "Select an option" at bounding box center [273, 247] width 11 height 11
click at [271, 247] on input "Select an option" at bounding box center [273, 247] width 11 height 11
click at [130, 288] on span "Select an option" at bounding box center [131, 289] width 11 height 11
click at [130, 288] on input "Select an option" at bounding box center [131, 289] width 11 height 11
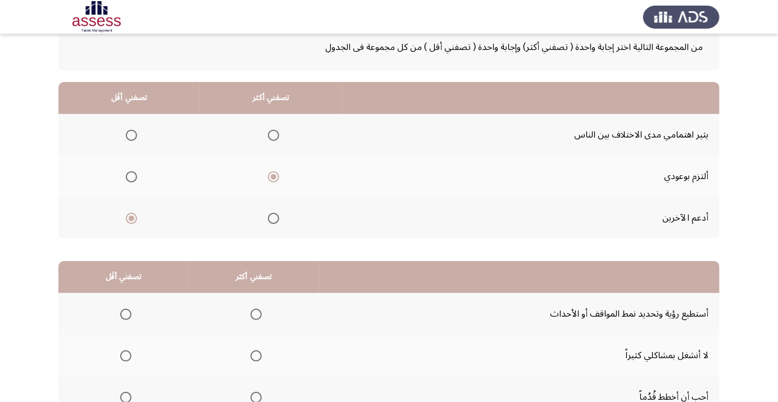
scroll to position [111, 0]
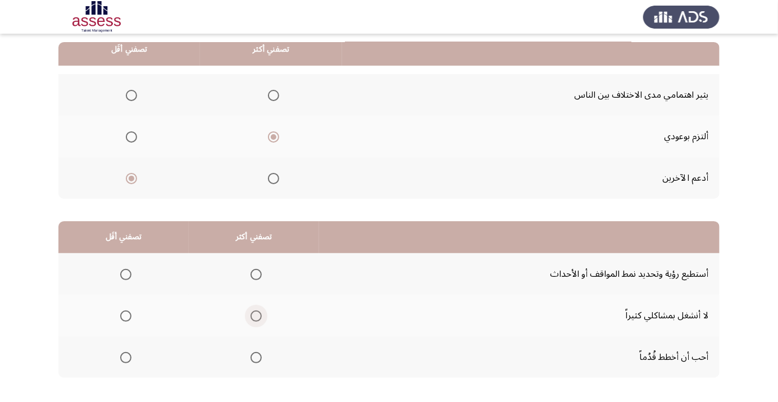
click at [256, 316] on span "Select an option" at bounding box center [256, 316] width 0 height 0
click at [253, 315] on input "Select an option" at bounding box center [256, 316] width 11 height 11
click at [126, 275] on span "Select an option" at bounding box center [126, 275] width 0 height 0
click at [125, 274] on input "Select an option" at bounding box center [125, 274] width 11 height 11
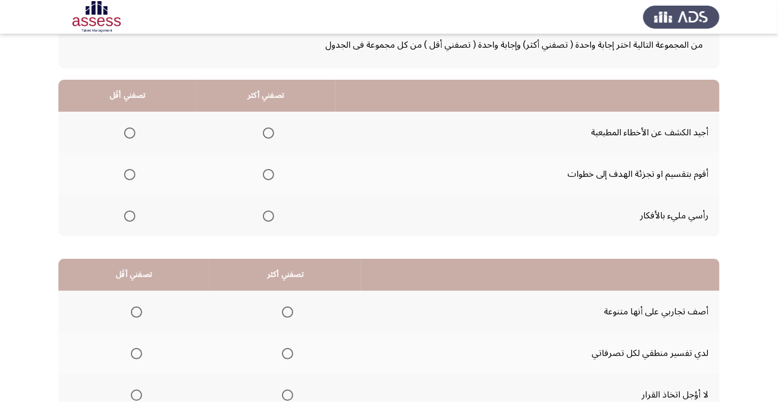
scroll to position [68, 0]
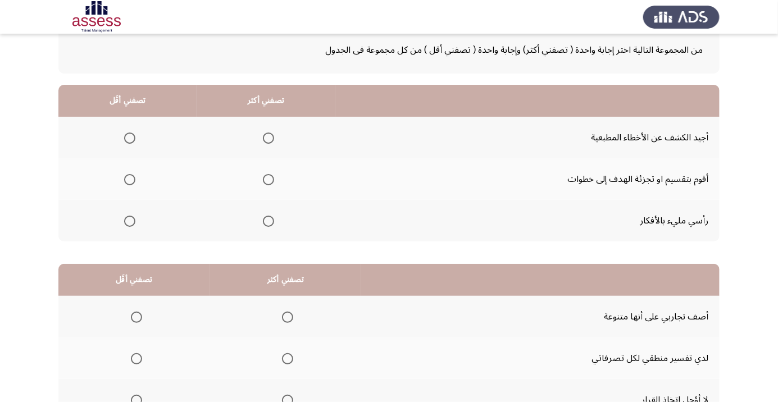
click at [263, 179] on span "Select an option" at bounding box center [268, 179] width 11 height 11
click at [263, 179] on input "Select an option" at bounding box center [268, 179] width 11 height 11
click at [129, 137] on span "Select an option" at bounding box center [129, 138] width 11 height 11
click at [129, 137] on input "Select an option" at bounding box center [129, 138] width 11 height 11
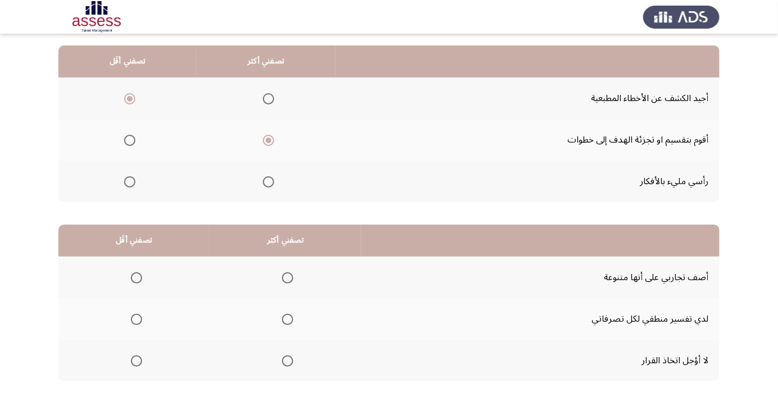
scroll to position [111, 0]
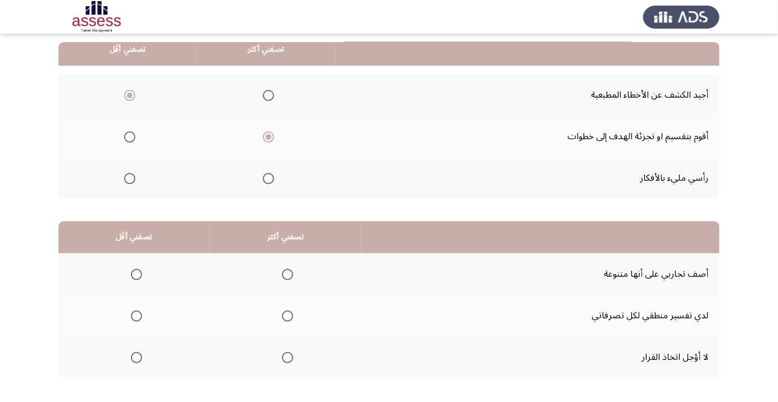
click at [287, 271] on span "Select an option" at bounding box center [287, 274] width 11 height 11
click at [287, 271] on input "Select an option" at bounding box center [287, 274] width 11 height 11
click at [131, 361] on span "Select an option" at bounding box center [136, 357] width 11 height 11
click at [131, 361] on input "Select an option" at bounding box center [136, 357] width 11 height 11
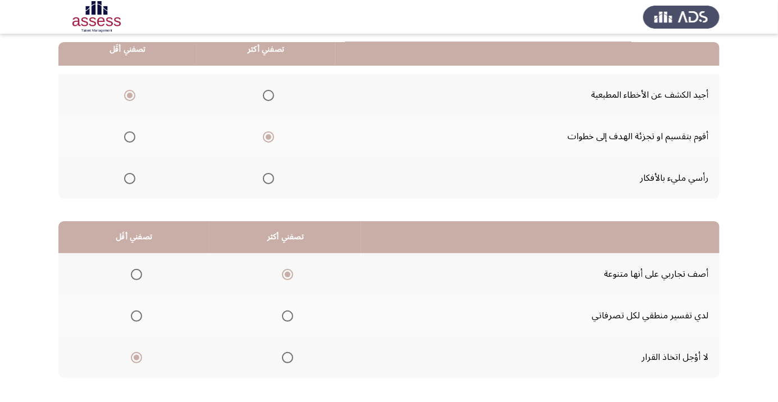
scroll to position [0, 0]
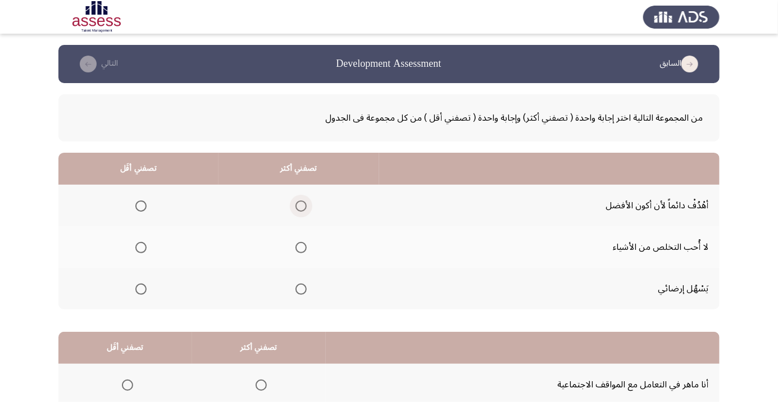
click at [296, 203] on span "Select an option" at bounding box center [301, 206] width 11 height 11
click at [296, 203] on input "Select an option" at bounding box center [301, 206] width 11 height 11
click at [141, 289] on span "Select an option" at bounding box center [141, 289] width 0 height 0
click at [140, 288] on input "Select an option" at bounding box center [140, 289] width 11 height 11
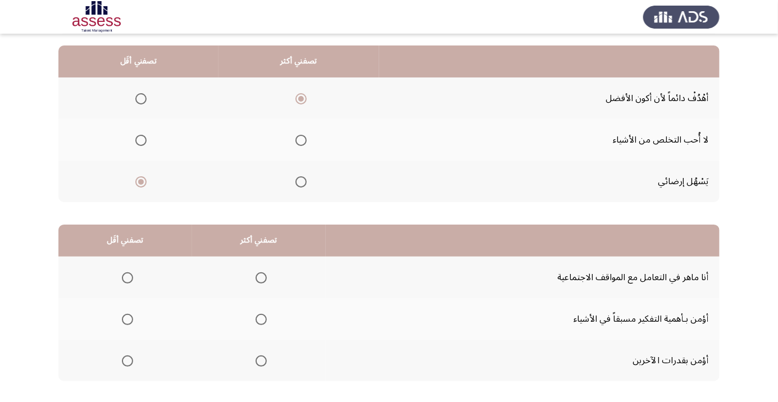
scroll to position [111, 0]
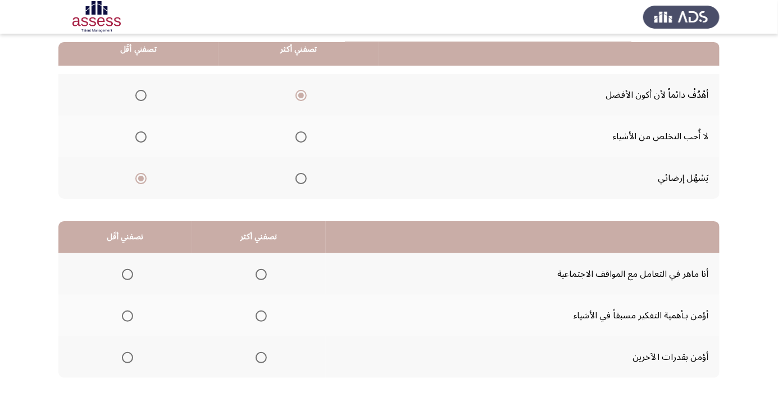
click at [261, 316] on span "Select an option" at bounding box center [261, 316] width 0 height 0
click at [260, 315] on input "Select an option" at bounding box center [261, 316] width 11 height 11
click at [123, 273] on span "Select an option" at bounding box center [127, 274] width 11 height 11
click at [123, 273] on input "Select an option" at bounding box center [127, 274] width 11 height 11
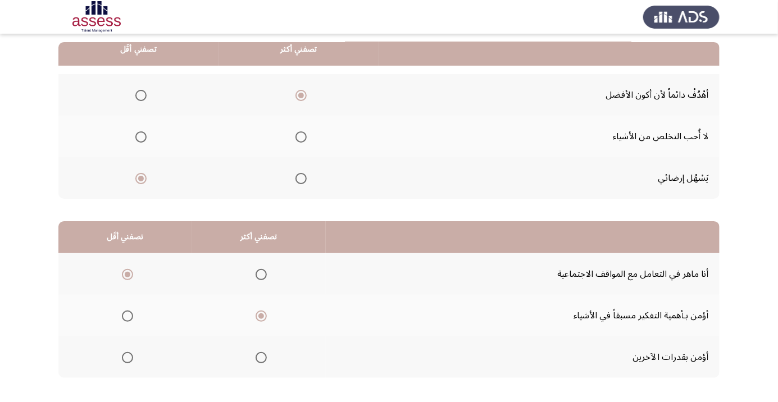
scroll to position [0, 0]
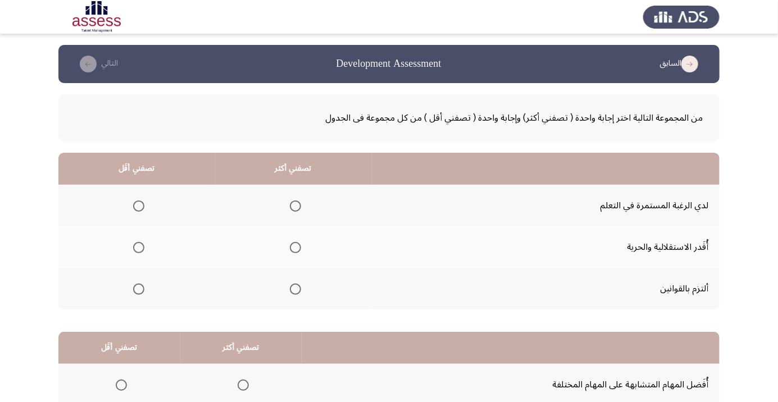
click at [294, 206] on span "Select an option" at bounding box center [295, 206] width 11 height 11
click at [294, 206] on input "Select an option" at bounding box center [295, 206] width 11 height 11
click at [135, 247] on span "Select an option" at bounding box center [138, 247] width 11 height 11
click at [135, 247] on input "Select an option" at bounding box center [138, 247] width 11 height 11
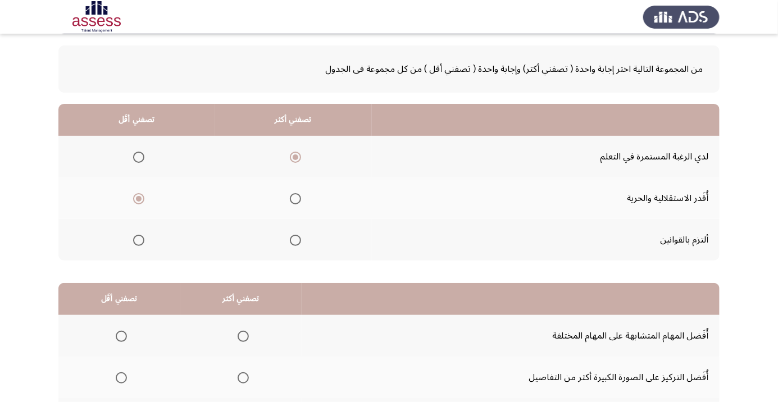
scroll to position [111, 0]
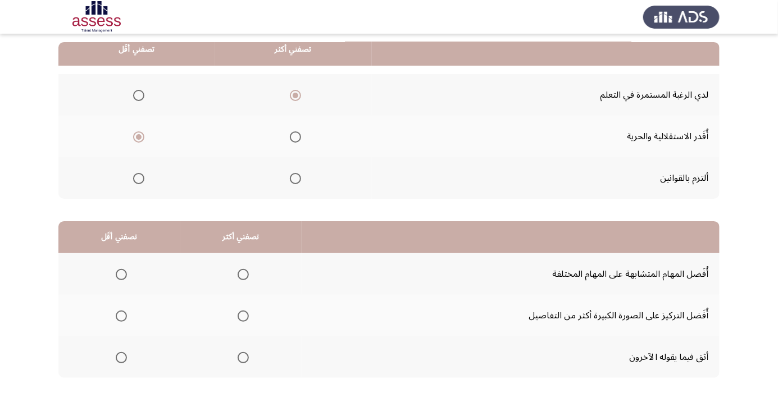
click at [121, 357] on span "Select an option" at bounding box center [121, 357] width 11 height 11
click at [121, 357] on input "Select an option" at bounding box center [121, 357] width 11 height 11
click at [239, 316] on span "Select an option" at bounding box center [243, 316] width 11 height 11
click at [239, 316] on input "Select an option" at bounding box center [243, 316] width 11 height 11
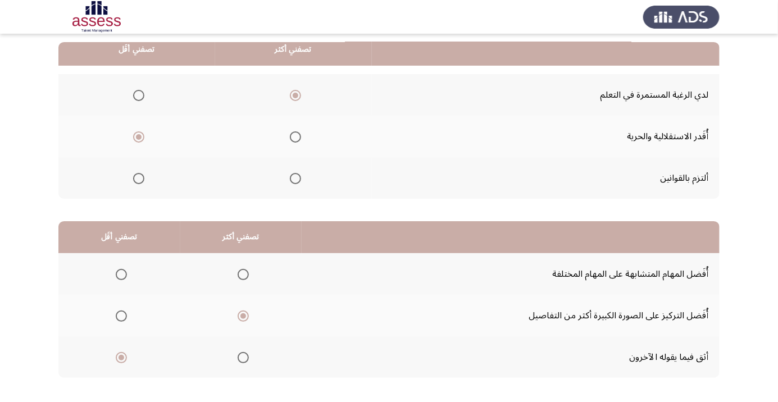
scroll to position [0, 0]
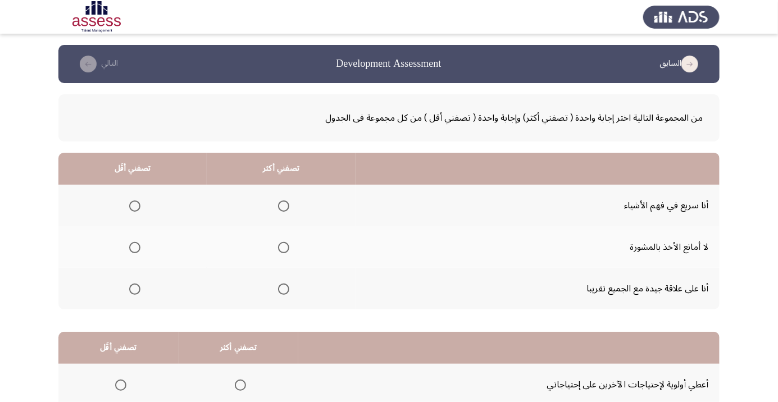
click at [284, 248] on span "Select an option" at bounding box center [284, 248] width 0 height 0
click at [280, 247] on input "Select an option" at bounding box center [283, 247] width 11 height 11
click at [135, 289] on span "Select an option" at bounding box center [135, 289] width 0 height 0
click at [134, 288] on input "Select an option" at bounding box center [134, 289] width 11 height 11
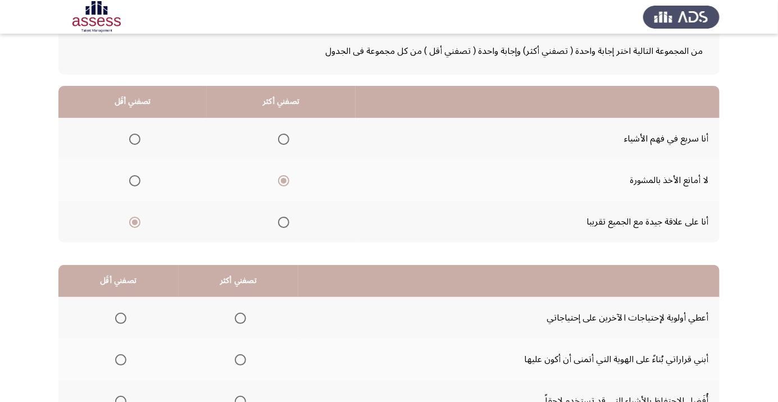
scroll to position [111, 0]
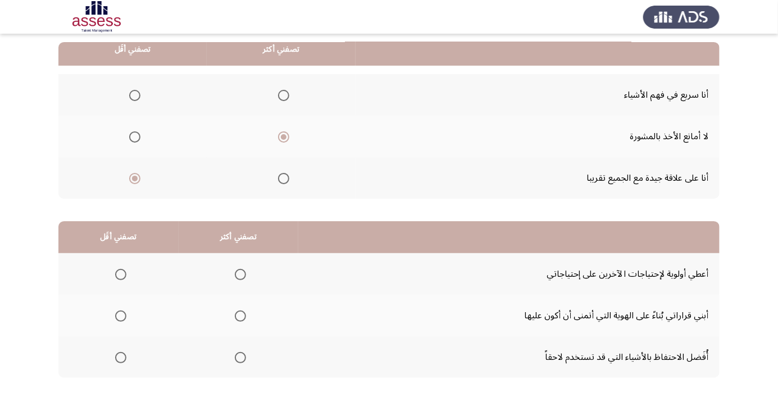
click at [242, 277] on span "Select an option" at bounding box center [240, 274] width 11 height 11
click at [242, 277] on input "Select an option" at bounding box center [240, 274] width 11 height 11
click at [121, 358] on span "Select an option" at bounding box center [121, 358] width 0 height 0
click at [120, 357] on input "Select an option" at bounding box center [120, 357] width 11 height 11
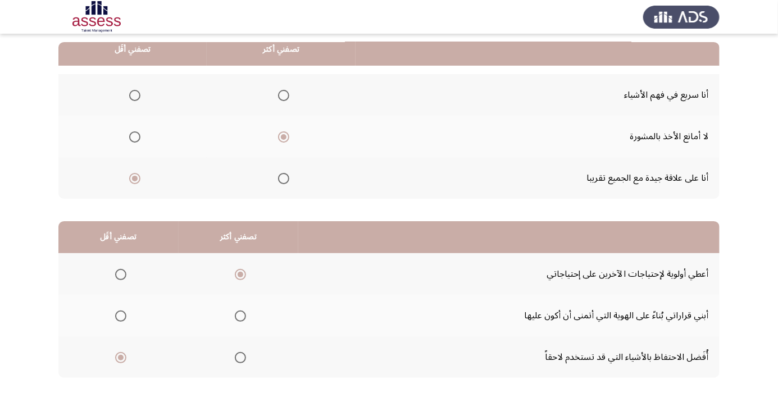
scroll to position [0, 0]
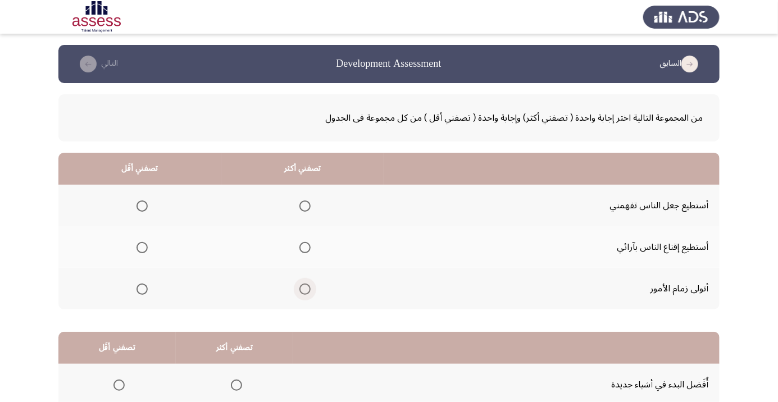
click at [303, 288] on span "Select an option" at bounding box center [304, 289] width 11 height 11
click at [303, 288] on input "Select an option" at bounding box center [304, 289] width 11 height 11
click at [142, 206] on span "Select an option" at bounding box center [142, 206] width 0 height 0
click at [141, 206] on input "Select an option" at bounding box center [142, 206] width 11 height 11
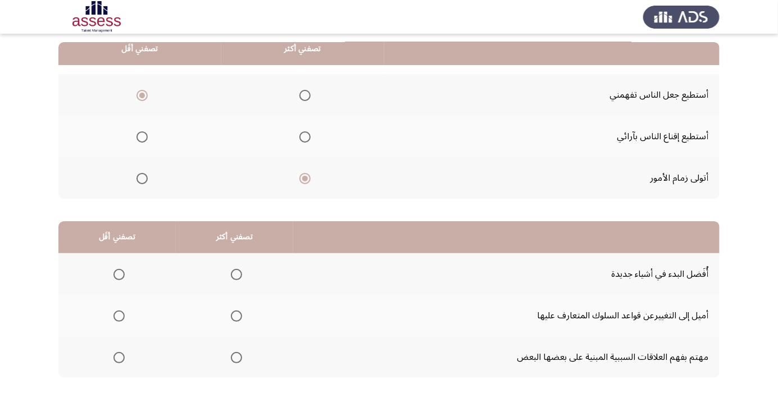
scroll to position [110, 0]
click at [234, 371] on th at bounding box center [234, 358] width 117 height 42
click at [121, 270] on span "Select an option" at bounding box center [119, 275] width 11 height 11
click at [121, 270] on input "Select an option" at bounding box center [119, 275] width 11 height 11
click at [238, 358] on span "Select an option" at bounding box center [236, 358] width 11 height 11
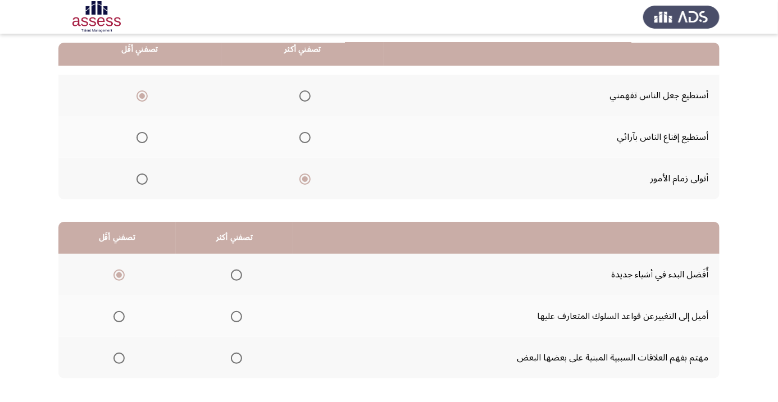
click at [238, 358] on input "Select an option" at bounding box center [236, 358] width 11 height 11
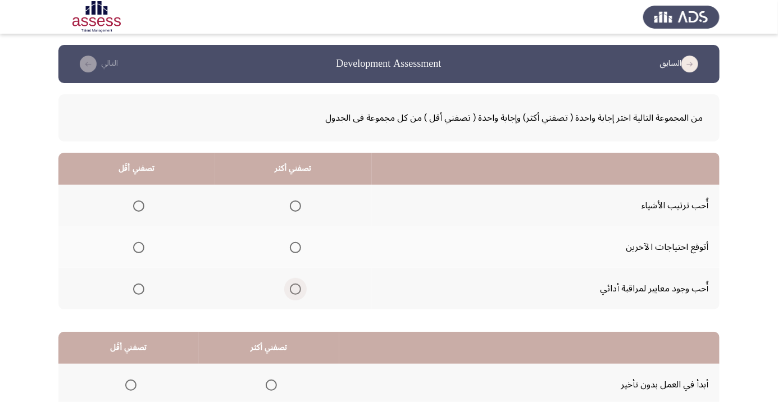
click at [292, 293] on span "Select an option" at bounding box center [295, 289] width 11 height 11
click at [292, 293] on input "Select an option" at bounding box center [295, 289] width 11 height 11
click at [142, 247] on span "Select an option" at bounding box center [138, 247] width 11 height 11
click at [142, 247] on input "Select an option" at bounding box center [138, 247] width 11 height 11
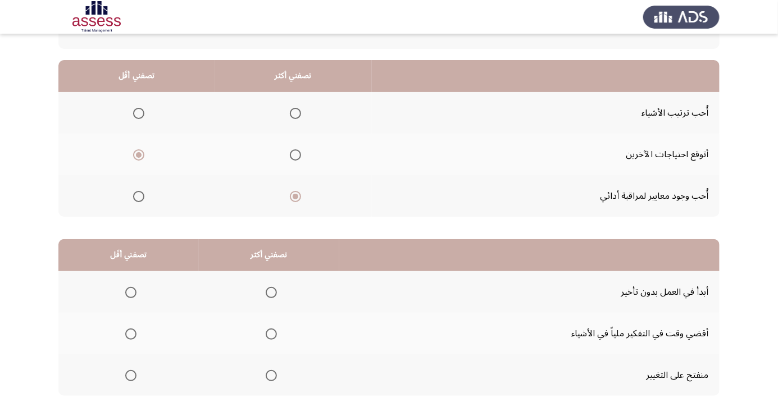
scroll to position [111, 0]
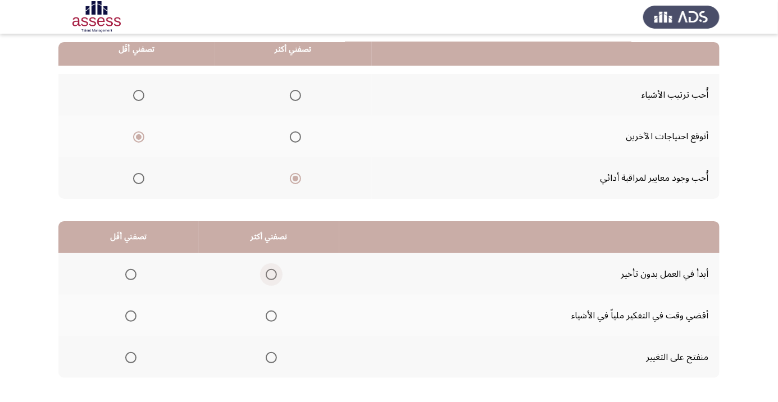
click at [271, 275] on span "Select an option" at bounding box center [271, 275] width 0 height 0
click at [270, 274] on input "Select an option" at bounding box center [271, 274] width 11 height 11
click at [125, 317] on span "Select an option" at bounding box center [130, 316] width 11 height 11
click at [125, 317] on input "Select an option" at bounding box center [130, 316] width 11 height 11
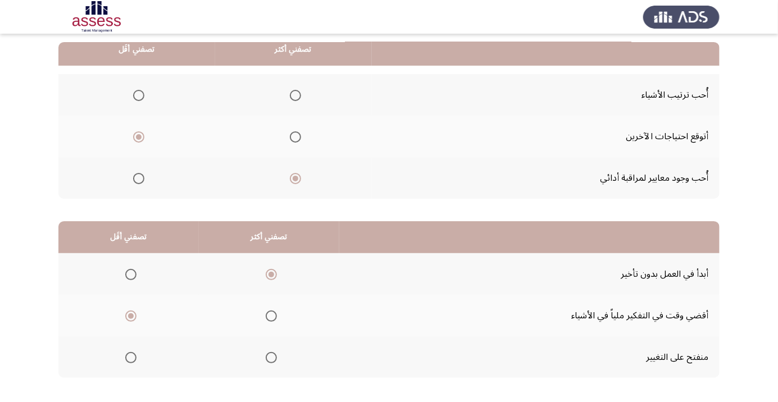
scroll to position [0, 0]
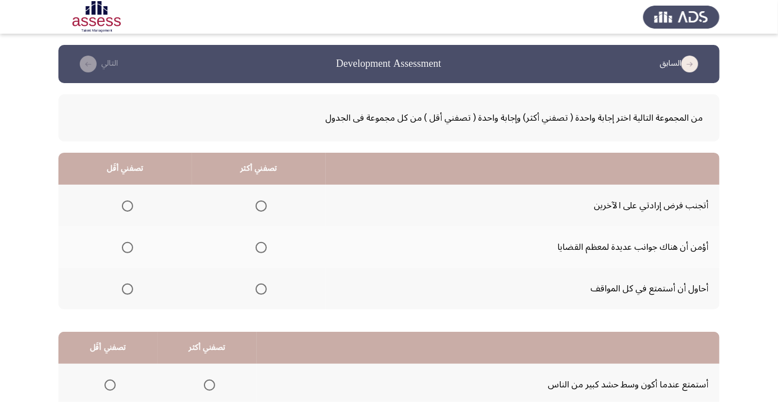
click at [258, 247] on span "Select an option" at bounding box center [261, 247] width 11 height 11
click at [258, 247] on input "Select an option" at bounding box center [261, 247] width 11 height 11
click at [126, 288] on span "Select an option" at bounding box center [127, 289] width 11 height 11
click at [126, 288] on input "Select an option" at bounding box center [127, 289] width 11 height 11
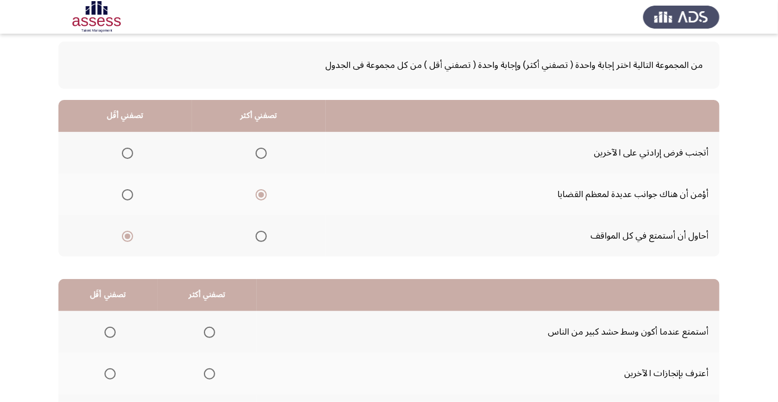
scroll to position [111, 0]
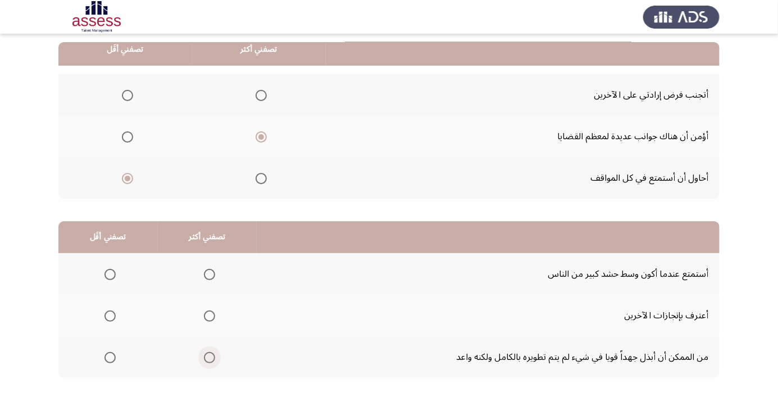
click at [210, 358] on span "Select an option" at bounding box center [210, 358] width 0 height 0
click at [208, 357] on input "Select an option" at bounding box center [209, 357] width 11 height 11
click at [110, 275] on span "Select an option" at bounding box center [110, 275] width 0 height 0
click at [110, 274] on input "Select an option" at bounding box center [110, 274] width 11 height 11
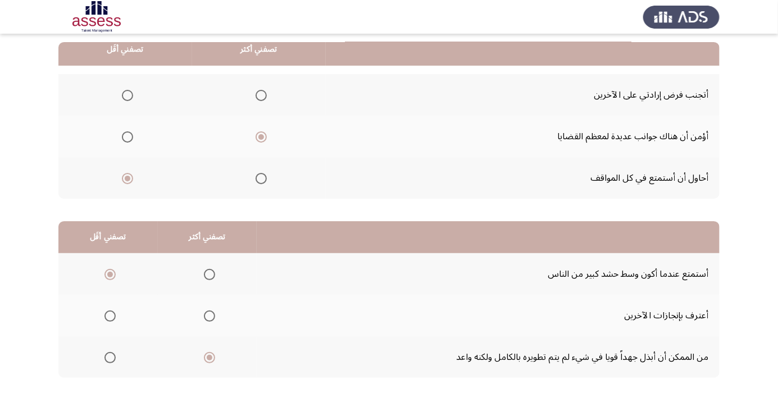
scroll to position [0, 0]
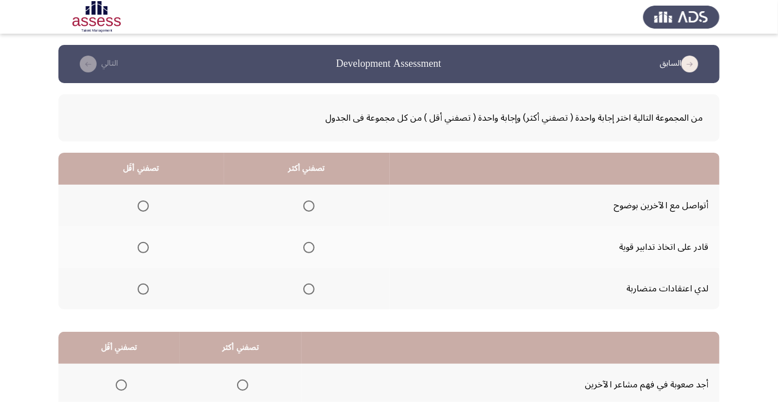
click at [321, 210] on th at bounding box center [307, 206] width 166 height 42
click at [310, 201] on span "Select an option" at bounding box center [308, 206] width 11 height 11
click at [310, 201] on input "Select an option" at bounding box center [308, 206] width 11 height 11
click at [143, 288] on span "Select an option" at bounding box center [143, 289] width 11 height 11
click at [143, 288] on input "Select an option" at bounding box center [143, 289] width 11 height 11
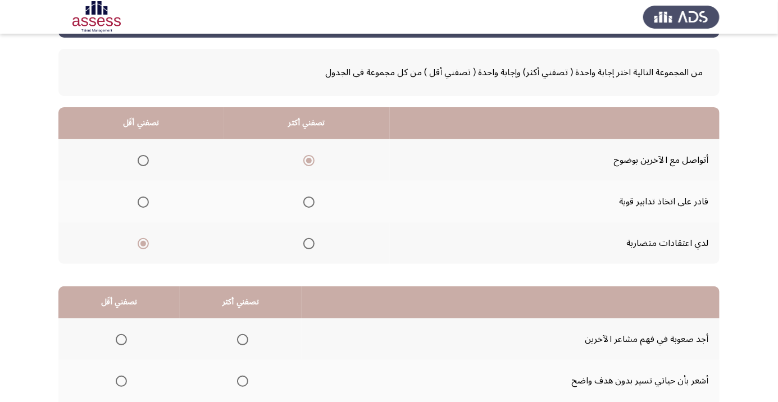
scroll to position [111, 0]
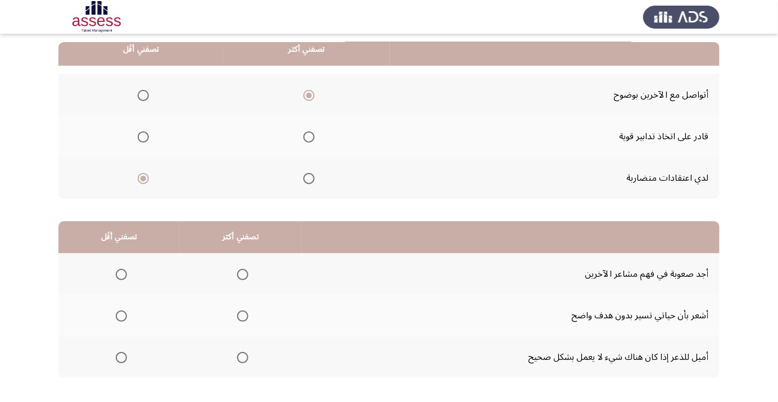
click at [237, 362] on span "Select an option" at bounding box center [242, 357] width 11 height 11
click at [237, 362] on input "Select an option" at bounding box center [242, 357] width 11 height 11
click at [120, 318] on span "Select an option" at bounding box center [121, 316] width 11 height 11
click at [120, 318] on input "Select an option" at bounding box center [121, 316] width 11 height 11
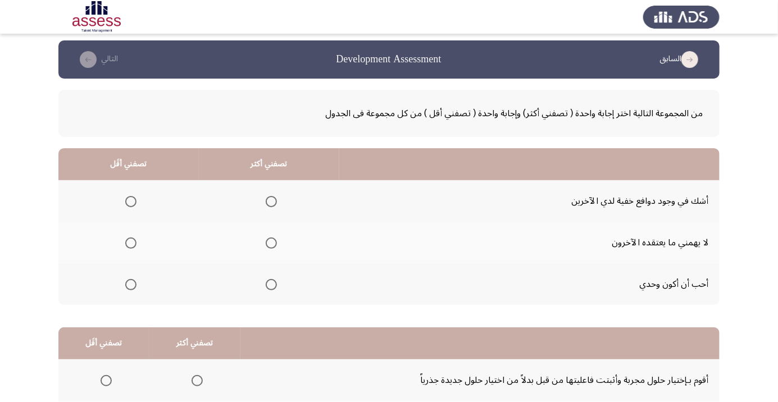
scroll to position [0, 0]
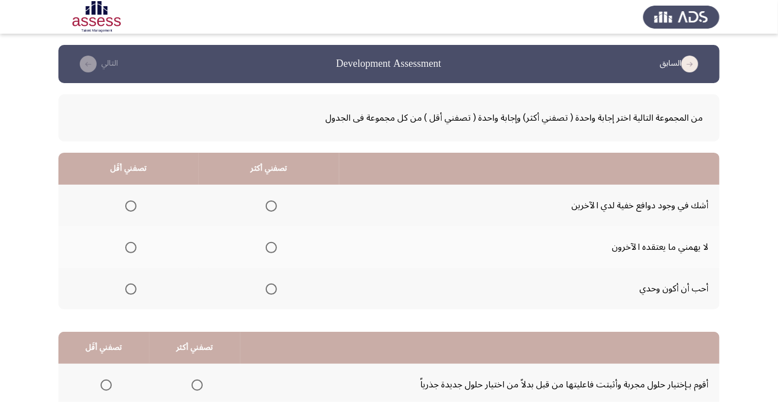
click at [267, 293] on span "Select an option" at bounding box center [271, 289] width 11 height 11
click at [267, 293] on input "Select an option" at bounding box center [271, 289] width 11 height 11
click at [131, 248] on span "Select an option" at bounding box center [131, 248] width 0 height 0
click at [130, 247] on input "Select an option" at bounding box center [130, 247] width 11 height 11
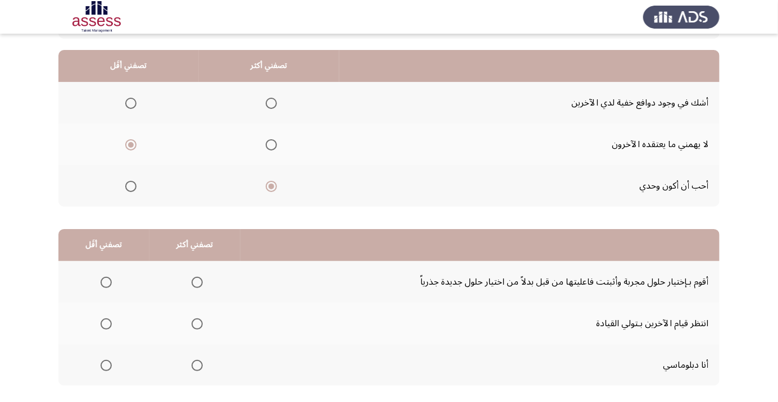
scroll to position [111, 0]
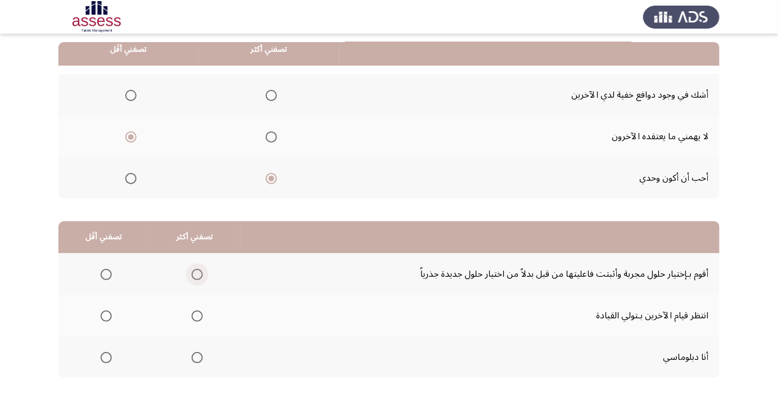
click at [194, 269] on span "Select an option" at bounding box center [197, 274] width 11 height 11
click at [194, 269] on input "Select an option" at bounding box center [197, 274] width 11 height 11
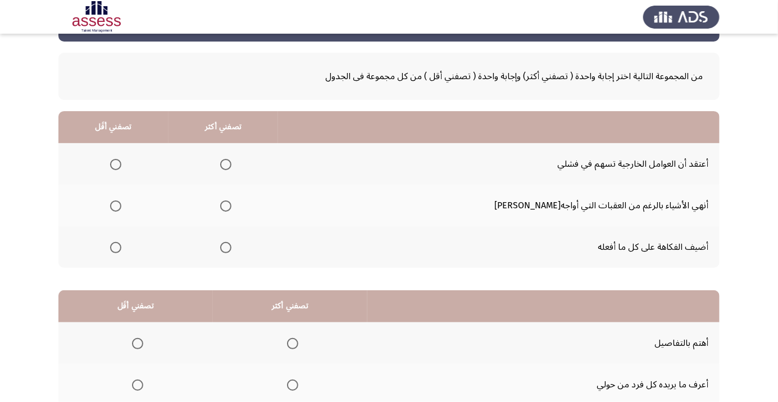
scroll to position [78, 0]
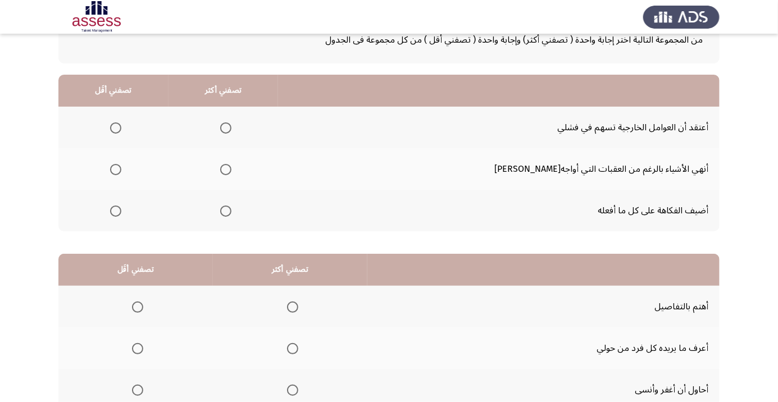
click at [231, 164] on span "Select an option" at bounding box center [225, 169] width 11 height 11
click at [231, 164] on input "Select an option" at bounding box center [225, 169] width 11 height 11
click at [121, 124] on span "Select an option" at bounding box center [115, 127] width 11 height 11
click at [121, 124] on input "Select an option" at bounding box center [115, 127] width 11 height 11
click at [293, 349] on span "Select an option" at bounding box center [293, 349] width 0 height 0
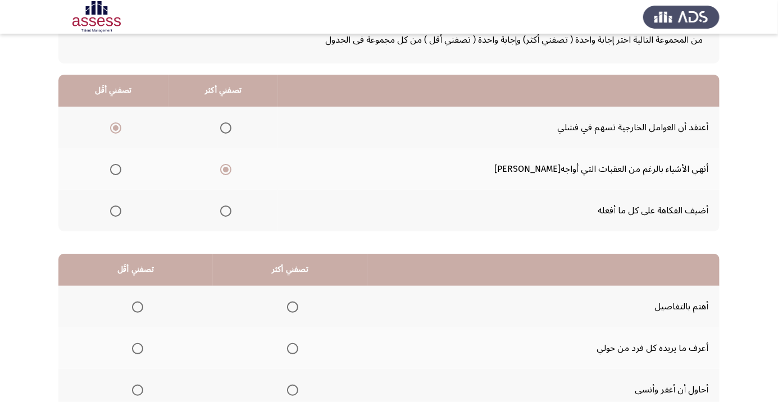
click at [292, 348] on input "Select an option" at bounding box center [292, 348] width 11 height 11
click at [296, 304] on span "Select an option" at bounding box center [292, 307] width 11 height 11
click at [296, 304] on input "Select an option" at bounding box center [292, 307] width 11 height 11
click at [296, 347] on span "Select an option" at bounding box center [292, 348] width 11 height 11
click at [296, 347] on input "Select an option" at bounding box center [292, 348] width 11 height 11
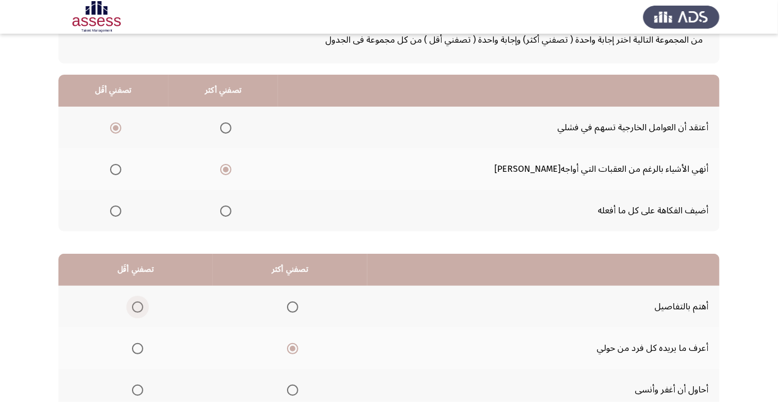
click at [138, 307] on span "Select an option" at bounding box center [138, 307] width 0 height 0
click at [138, 306] on input "Select an option" at bounding box center [137, 307] width 11 height 11
click at [297, 308] on span "Select an option" at bounding box center [292, 307] width 11 height 11
click at [297, 308] on input "Select an option" at bounding box center [292, 307] width 11 height 11
click at [138, 391] on span "Select an option" at bounding box center [138, 391] width 0 height 0
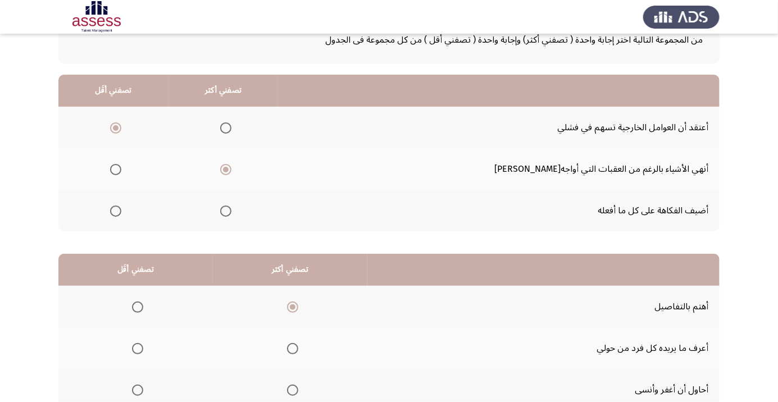
click at [138, 389] on input "Select an option" at bounding box center [137, 390] width 11 height 11
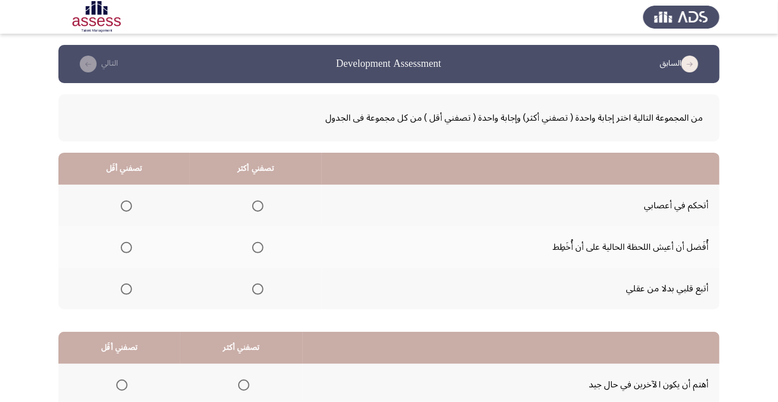
click at [258, 206] on span "Select an option" at bounding box center [258, 206] width 0 height 0
click at [255, 206] on input "Select an option" at bounding box center [257, 206] width 11 height 11
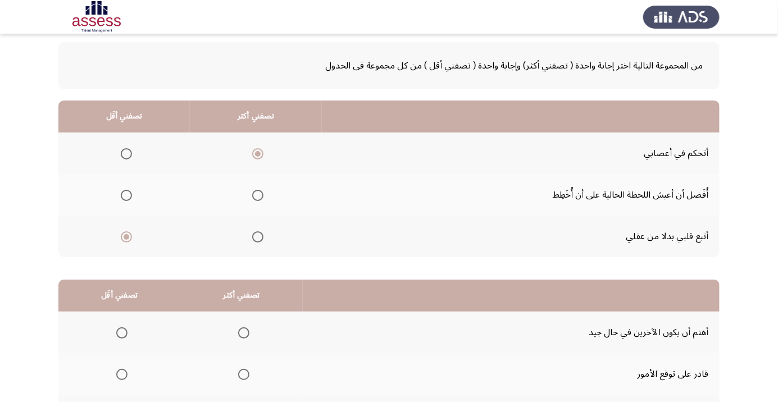
scroll to position [111, 0]
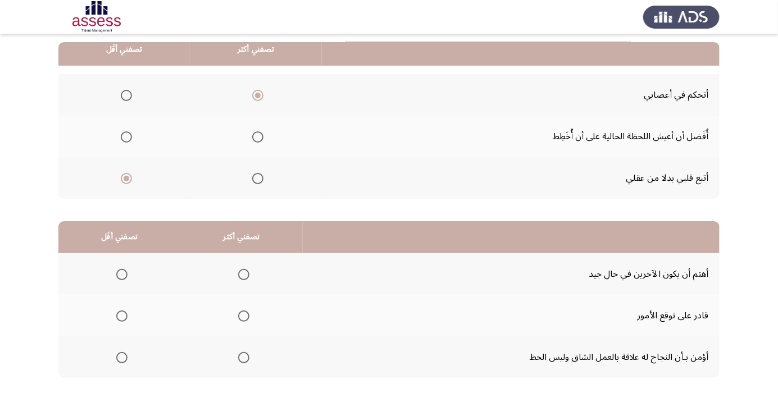
click at [244, 358] on span "Select an option" at bounding box center [244, 358] width 0 height 0
click at [240, 357] on input "Select an option" at bounding box center [243, 357] width 11 height 11
click at [118, 270] on span "Select an option" at bounding box center [121, 274] width 11 height 11
click at [118, 270] on input "Select an option" at bounding box center [121, 274] width 11 height 11
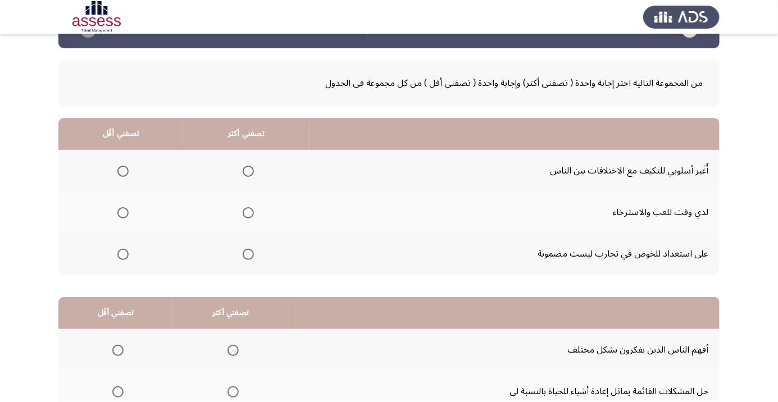
scroll to position [34, 0]
click at [247, 171] on span "Select an option" at bounding box center [248, 171] width 11 height 11
click at [247, 171] on input "Select an option" at bounding box center [248, 171] width 11 height 11
click at [124, 217] on span "Select an option" at bounding box center [122, 213] width 11 height 11
click at [124, 217] on input "Select an option" at bounding box center [122, 213] width 11 height 11
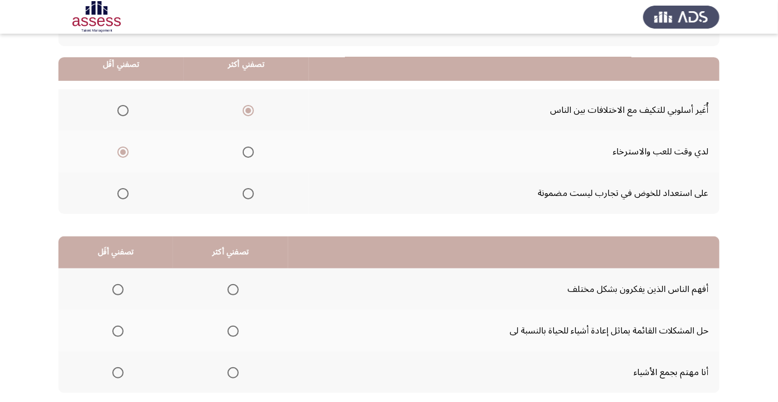
scroll to position [111, 0]
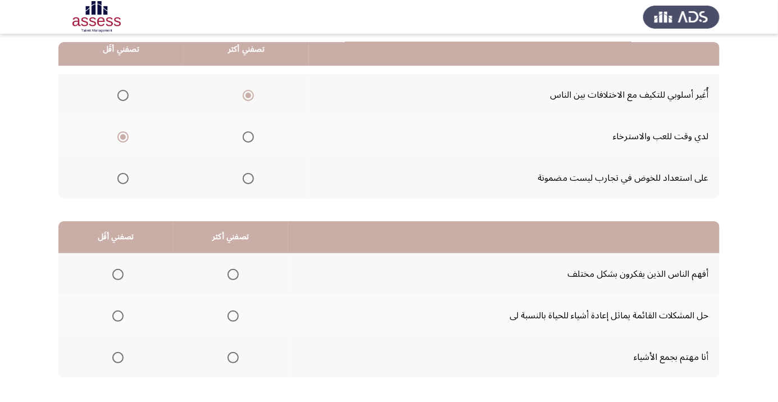
click at [233, 316] on span "Select an option" at bounding box center [233, 316] width 0 height 0
click at [229, 315] on input "Select an option" at bounding box center [233, 316] width 11 height 11
click at [117, 357] on span "Select an option" at bounding box center [117, 357] width 11 height 11
click at [117, 357] on input "Select an option" at bounding box center [117, 357] width 11 height 11
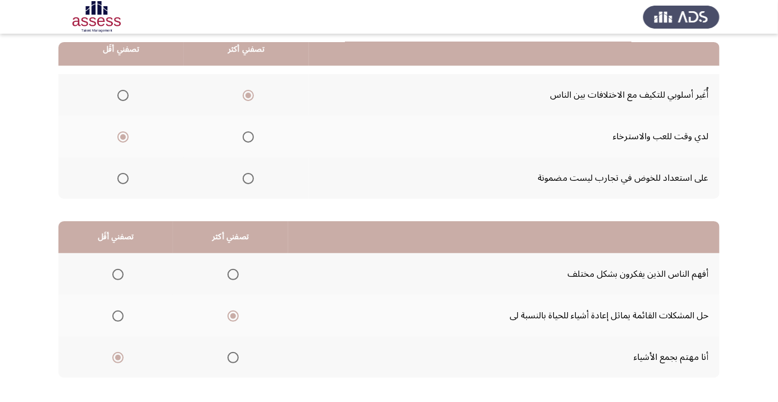
scroll to position [0, 0]
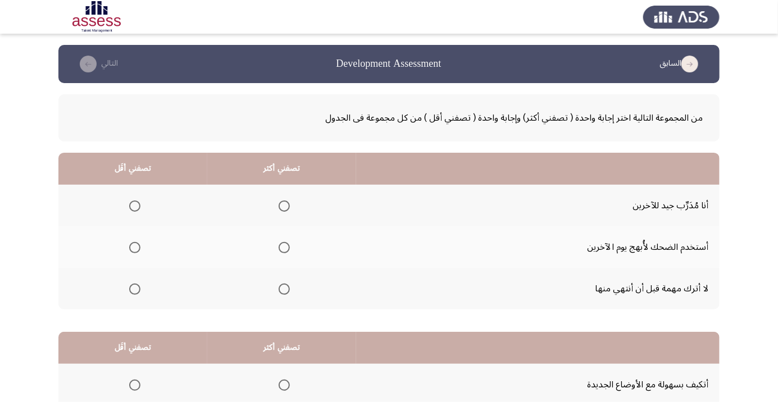
click at [287, 247] on span "Select an option" at bounding box center [284, 247] width 11 height 11
click at [287, 247] on input "Select an option" at bounding box center [284, 247] width 11 height 11
click at [284, 206] on span "Select an option" at bounding box center [284, 206] width 0 height 0
click at [283, 206] on input "Select an option" at bounding box center [284, 206] width 11 height 11
click at [280, 248] on span "Select an option" at bounding box center [284, 247] width 11 height 11
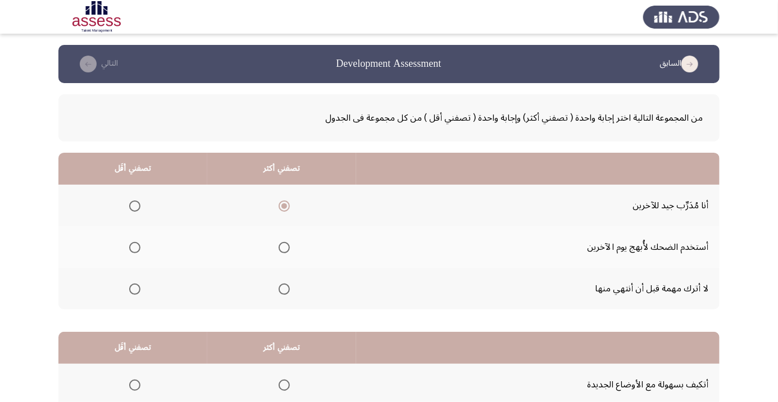
click at [280, 248] on input "Select an option" at bounding box center [284, 247] width 11 height 11
click at [284, 289] on span "Select an option" at bounding box center [284, 289] width 0 height 0
click at [283, 288] on input "Select an option" at bounding box center [284, 289] width 11 height 11
click at [130, 248] on span "Select an option" at bounding box center [134, 247] width 11 height 11
click at [130, 248] on input "Select an option" at bounding box center [134, 247] width 11 height 11
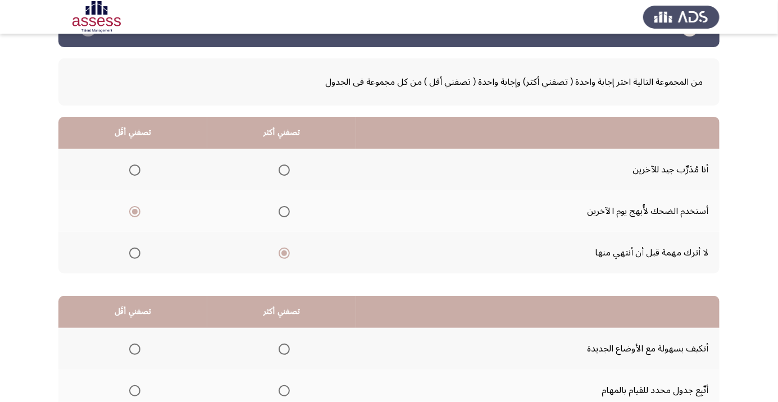
scroll to position [111, 0]
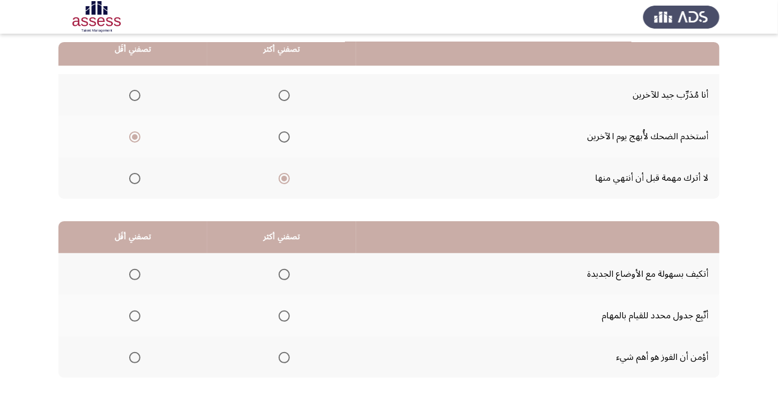
click at [284, 316] on span "Select an option" at bounding box center [284, 316] width 0 height 0
click at [283, 315] on input "Select an option" at bounding box center [284, 316] width 11 height 11
click at [130, 277] on span "Select an option" at bounding box center [134, 274] width 11 height 11
click at [130, 277] on input "Select an option" at bounding box center [134, 274] width 11 height 11
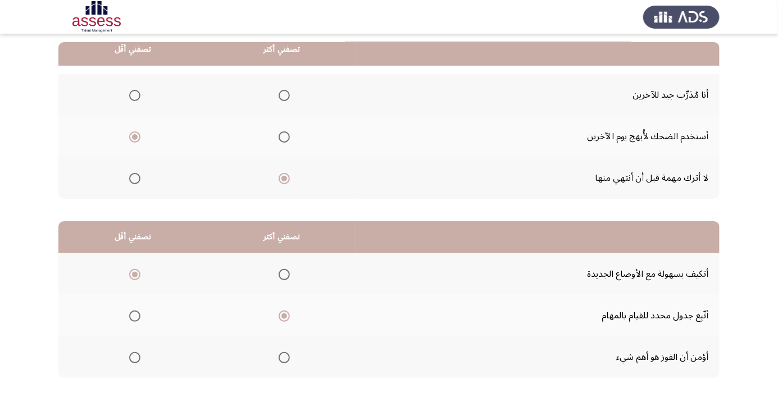
scroll to position [0, 0]
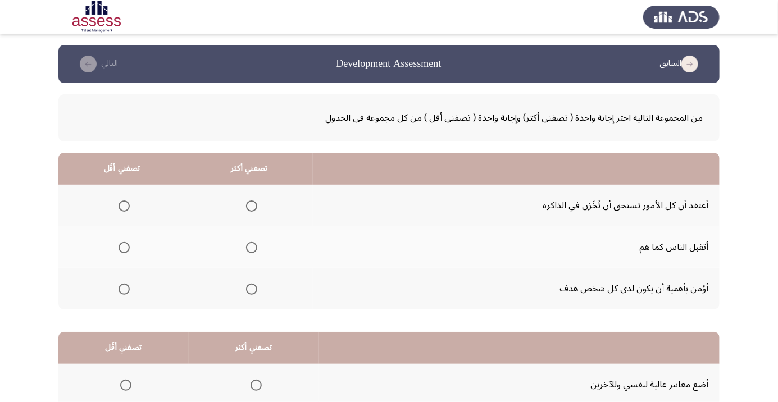
click at [119, 207] on span "Select an option" at bounding box center [124, 206] width 11 height 11
click at [119, 207] on input "Select an option" at bounding box center [124, 206] width 11 height 11
click at [251, 293] on span "Select an option" at bounding box center [251, 289] width 11 height 11
click at [251, 293] on input "Select an option" at bounding box center [251, 289] width 11 height 11
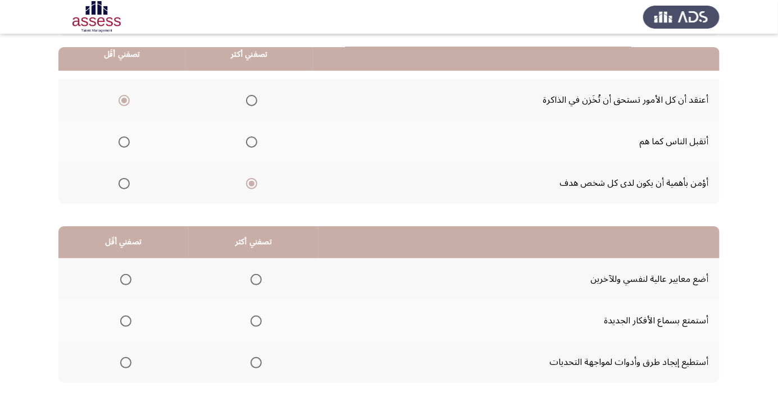
scroll to position [111, 0]
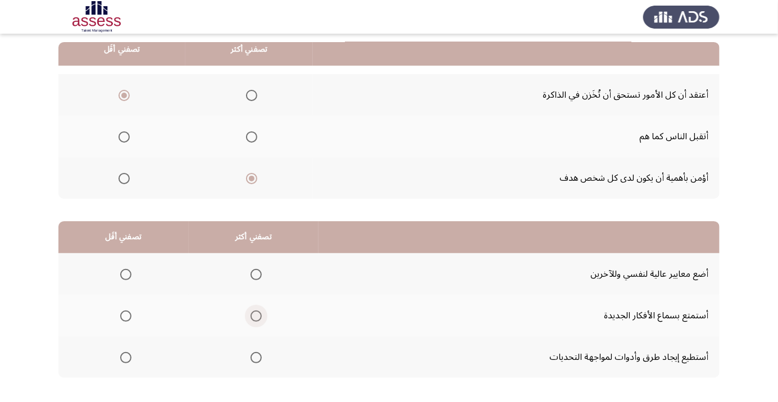
click at [256, 316] on span "Select an option" at bounding box center [256, 316] width 0 height 0
click at [253, 315] on input "Select an option" at bounding box center [256, 316] width 11 height 11
click at [125, 274] on span "Select an option" at bounding box center [125, 274] width 11 height 11
click at [125, 274] on input "Select an option" at bounding box center [125, 274] width 11 height 11
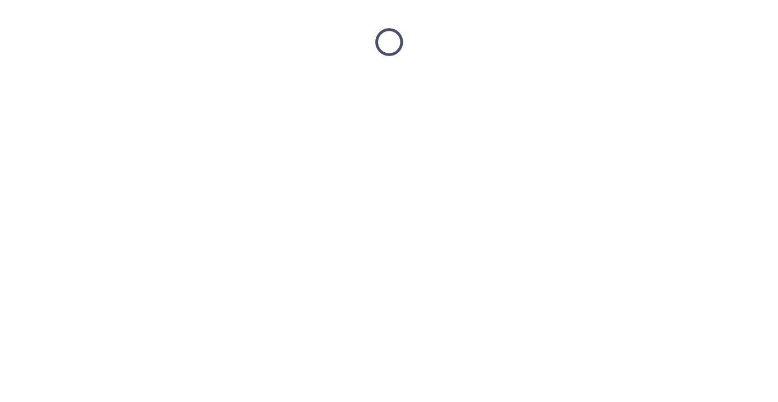
scroll to position [0, 0]
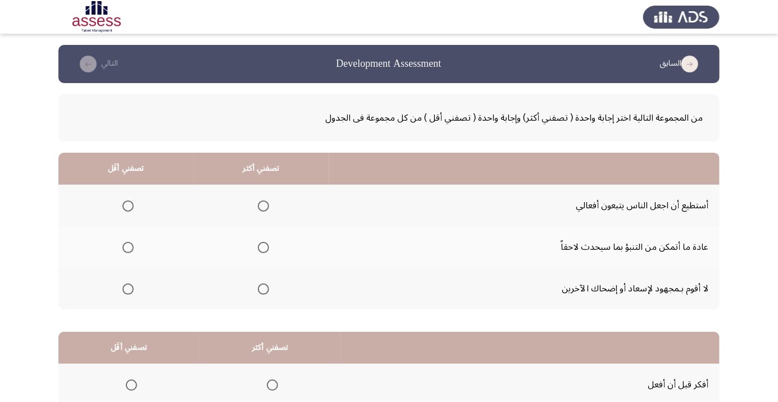
click at [126, 292] on span "Select an option" at bounding box center [127, 289] width 11 height 11
click at [126, 292] on input "Select an option" at bounding box center [127, 289] width 11 height 11
click at [264, 248] on span "Select an option" at bounding box center [264, 248] width 0 height 0
click at [261, 247] on input "Select an option" at bounding box center [263, 247] width 11 height 11
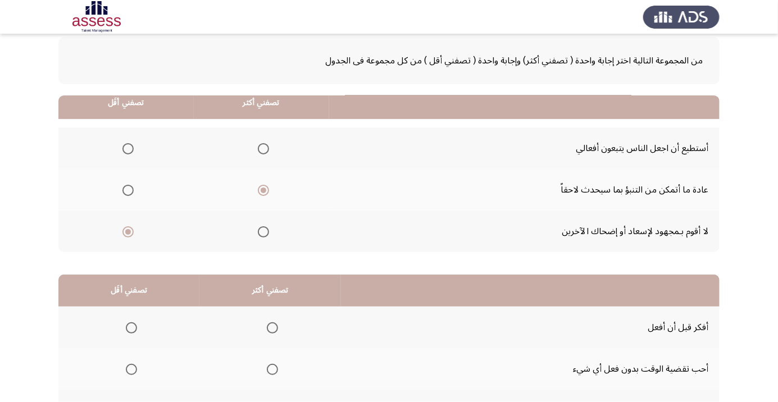
scroll to position [111, 0]
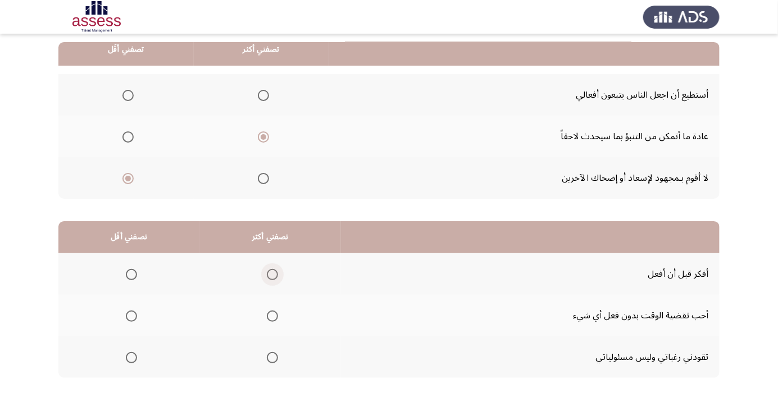
click at [270, 274] on span "Select an option" at bounding box center [272, 274] width 11 height 11
click at [270, 274] on input "Select an option" at bounding box center [272, 274] width 11 height 11
click at [131, 316] on span "Select an option" at bounding box center [131, 316] width 0 height 0
click at [130, 315] on input "Select an option" at bounding box center [131, 316] width 11 height 11
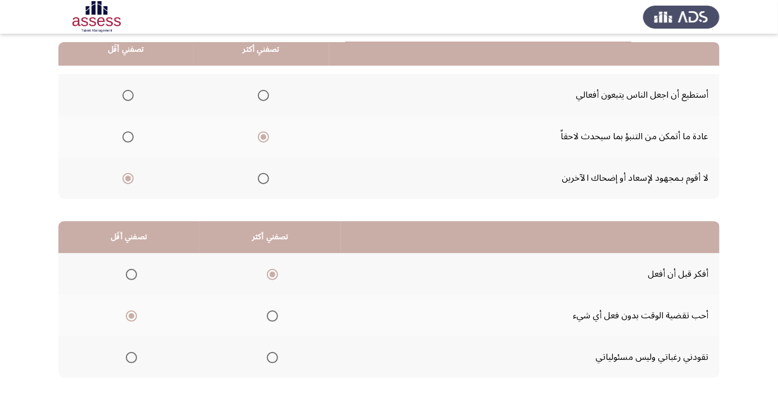
scroll to position [0, 0]
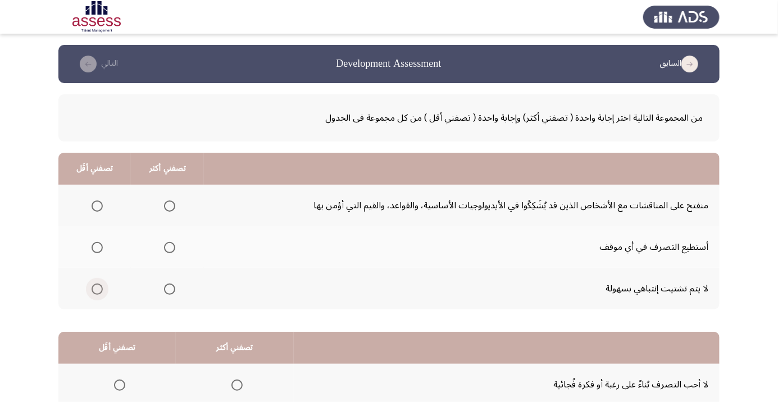
click at [97, 289] on span "Select an option" at bounding box center [97, 289] width 0 height 0
click at [96, 288] on input "Select an option" at bounding box center [97, 289] width 11 height 11
click at [164, 249] on span "Select an option" at bounding box center [169, 247] width 11 height 11
click at [164, 249] on input "Select an option" at bounding box center [169, 247] width 11 height 11
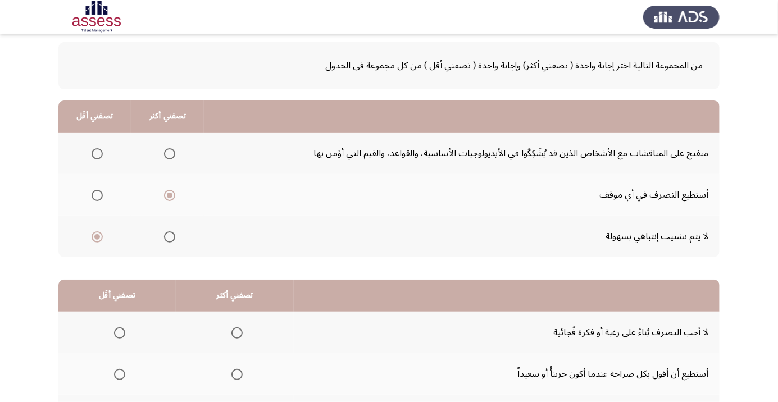
scroll to position [111, 0]
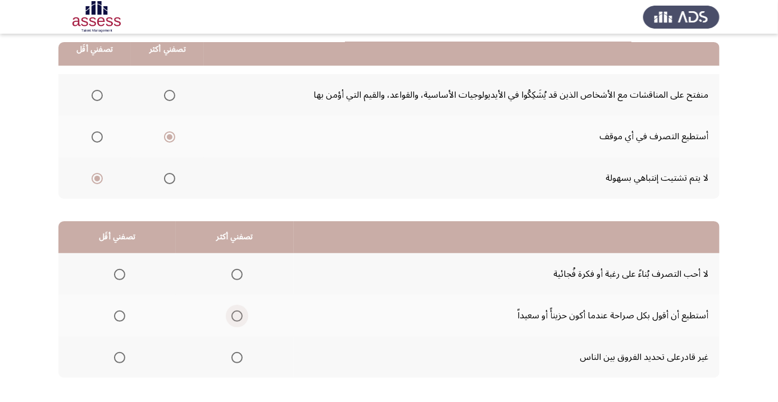
click at [237, 316] on span "Select an option" at bounding box center [237, 316] width 0 height 0
click at [234, 315] on input "Select an option" at bounding box center [236, 316] width 11 height 11
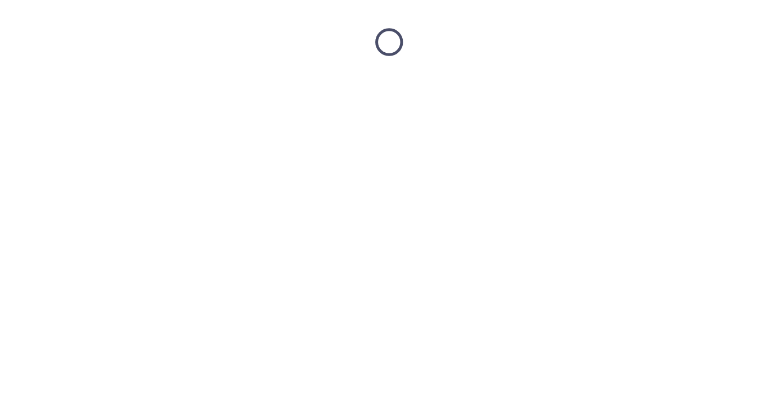
scroll to position [0, 0]
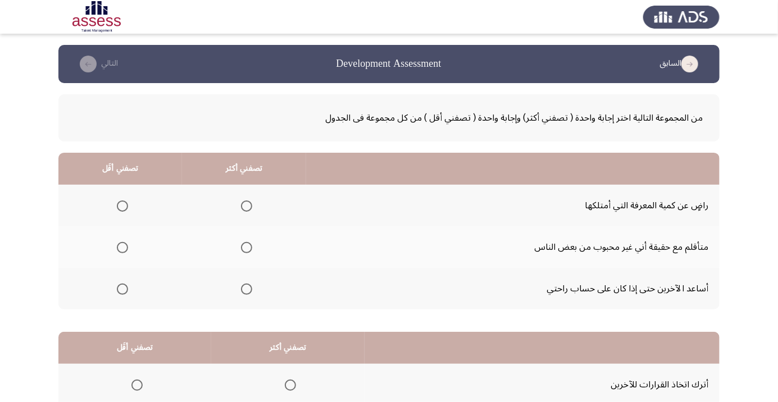
click at [247, 248] on span "Select an option" at bounding box center [247, 248] width 0 height 0
click at [244, 247] on input "Select an option" at bounding box center [246, 247] width 11 height 11
click at [122, 206] on span "Select an option" at bounding box center [122, 206] width 0 height 0
click at [121, 206] on input "Select an option" at bounding box center [122, 206] width 11 height 11
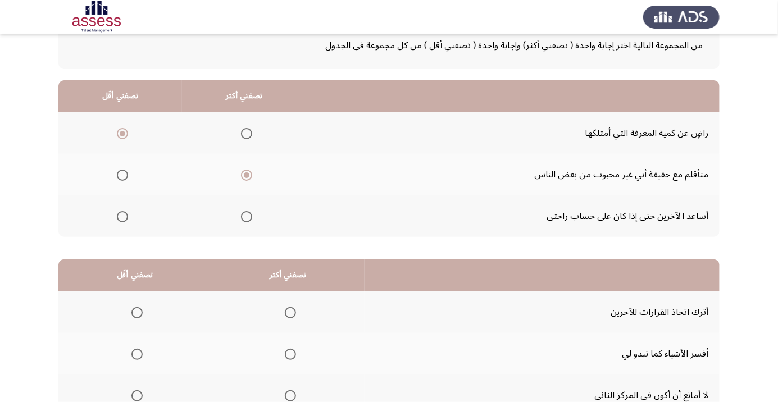
scroll to position [111, 0]
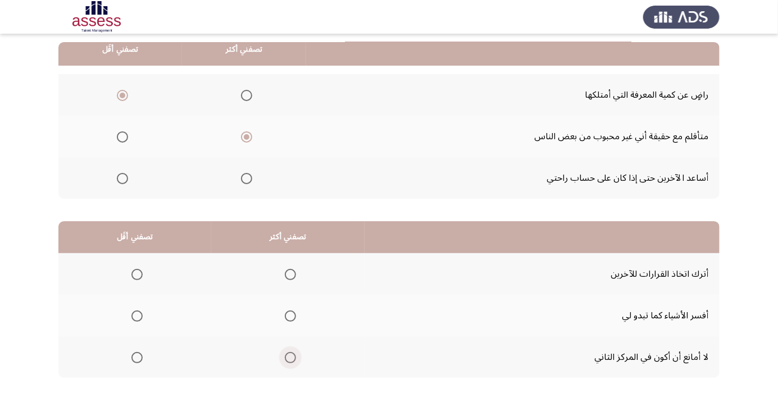
click at [290, 358] on span "Select an option" at bounding box center [290, 358] width 0 height 0
click at [290, 357] on input "Select an option" at bounding box center [290, 357] width 11 height 11
click at [132, 288] on th at bounding box center [134, 274] width 153 height 42
click at [137, 274] on span "Select an option" at bounding box center [136, 274] width 11 height 11
click at [137, 274] on input "Select an option" at bounding box center [136, 274] width 11 height 11
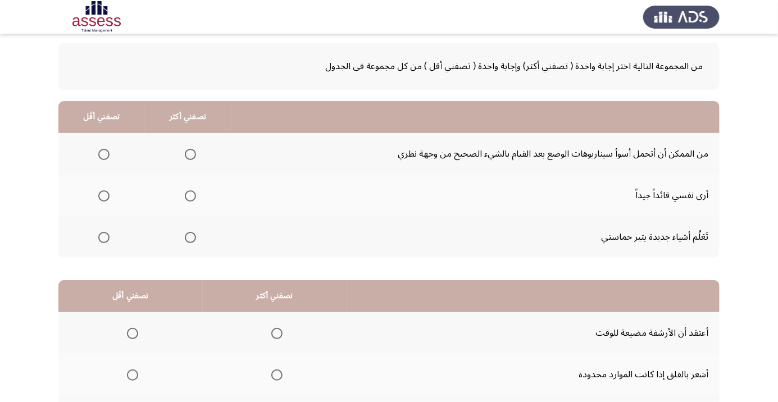
scroll to position [56, 0]
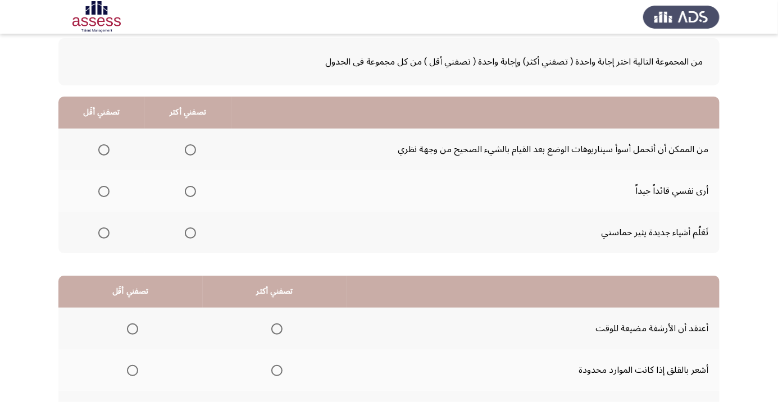
click at [190, 233] on span "Select an option" at bounding box center [190, 233] width 0 height 0
click at [188, 232] on input "Select an option" at bounding box center [190, 233] width 11 height 11
click at [105, 133] on th at bounding box center [101, 150] width 87 height 42
click at [104, 150] on span "Select an option" at bounding box center [104, 150] width 0 height 0
click at [103, 149] on input "Select an option" at bounding box center [103, 149] width 11 height 11
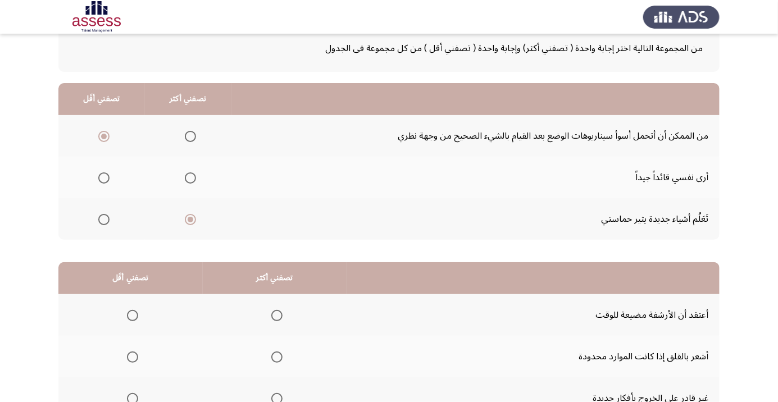
scroll to position [111, 0]
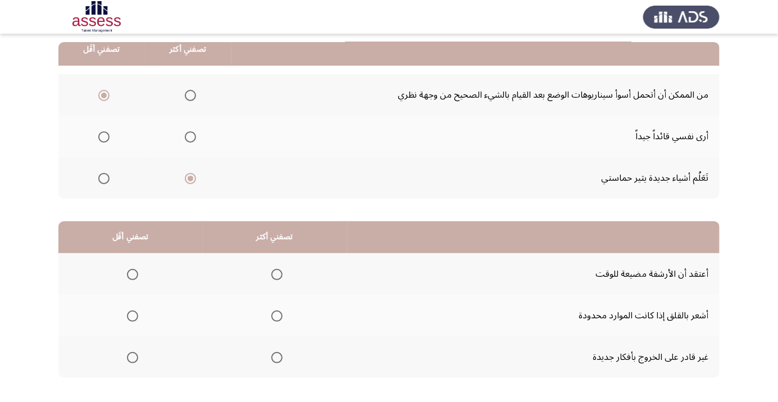
click at [279, 299] on th at bounding box center [275, 316] width 144 height 42
click at [277, 316] on span "Select an option" at bounding box center [277, 316] width 0 height 0
click at [275, 315] on input "Select an option" at bounding box center [276, 316] width 11 height 11
click at [133, 358] on span "Select an option" at bounding box center [133, 358] width 0 height 0
click at [132, 357] on input "Select an option" at bounding box center [132, 357] width 11 height 11
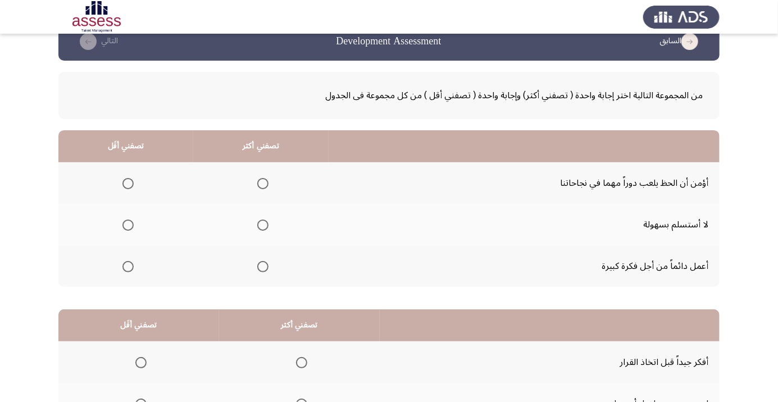
scroll to position [0, 0]
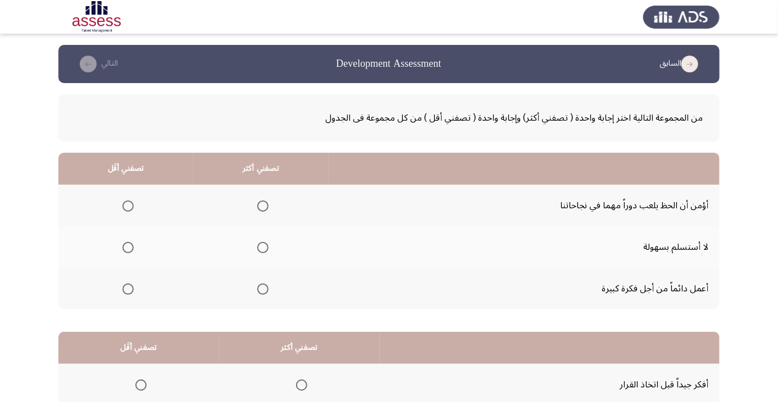
click at [263, 289] on span "Select an option" at bounding box center [263, 289] width 0 height 0
click at [261, 288] on input "Select an option" at bounding box center [262, 289] width 11 height 11
click at [128, 248] on span "Select an option" at bounding box center [128, 248] width 0 height 0
click at [127, 247] on input "Select an option" at bounding box center [127, 247] width 11 height 11
click at [128, 206] on span "Select an option" at bounding box center [128, 206] width 0 height 0
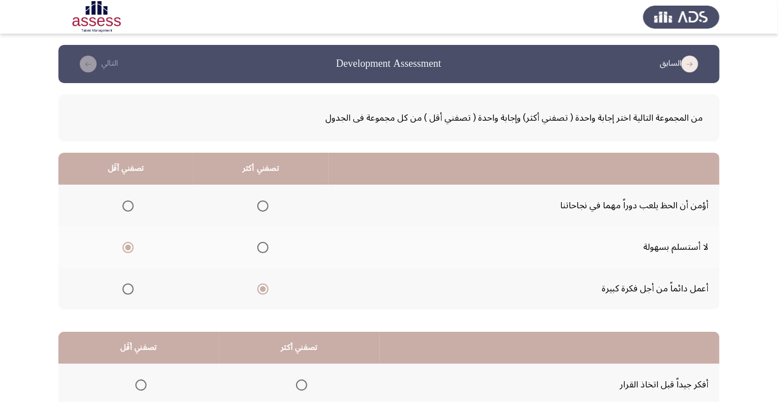
click at [127, 206] on input "Select an option" at bounding box center [127, 206] width 11 height 11
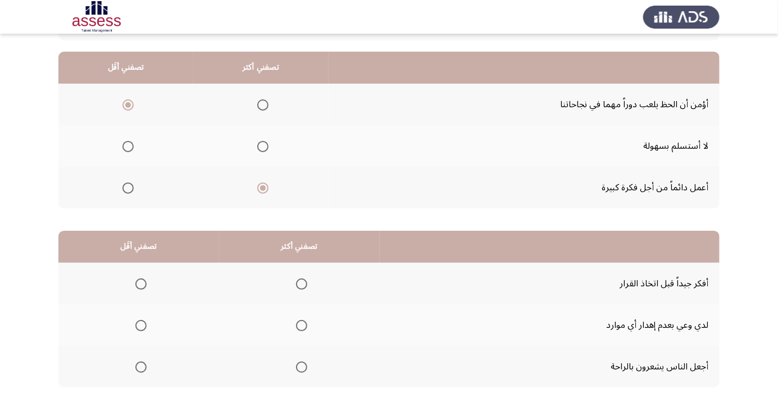
scroll to position [108, 0]
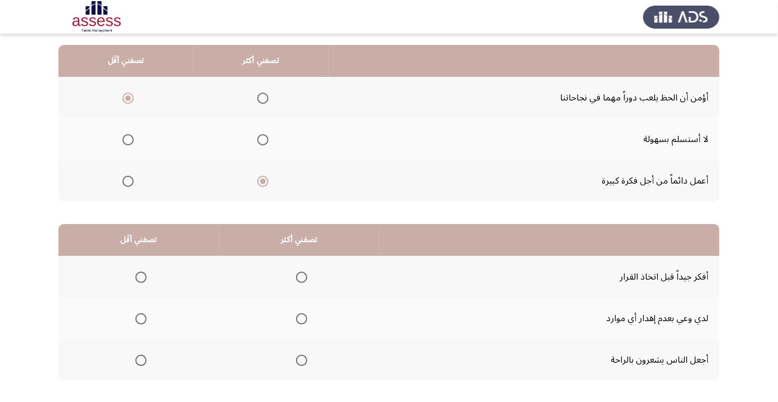
click at [301, 281] on span "Select an option" at bounding box center [301, 277] width 11 height 11
click at [301, 281] on input "Select an option" at bounding box center [301, 277] width 11 height 11
click at [135, 316] on span "Select an option" at bounding box center [140, 319] width 11 height 11
click at [135, 316] on input "Select an option" at bounding box center [140, 319] width 11 height 11
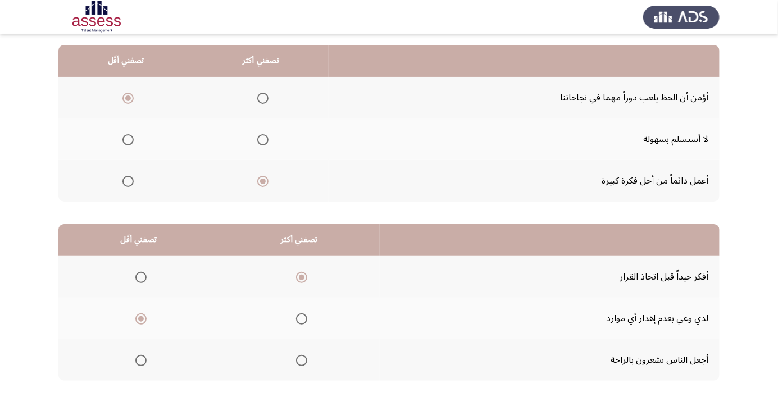
scroll to position [0, 0]
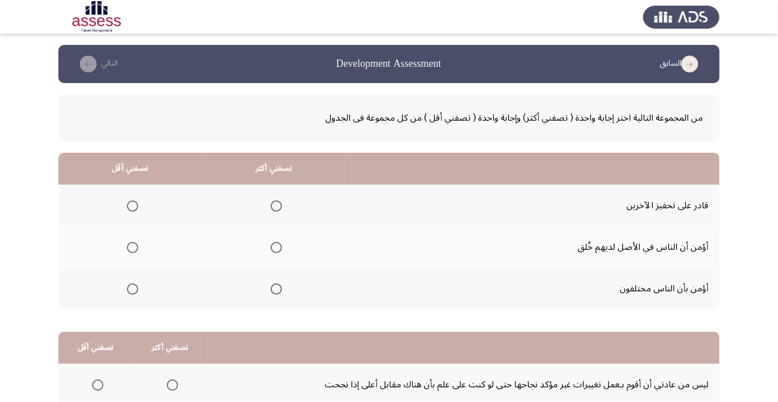
click at [291, 202] on th at bounding box center [274, 206] width 144 height 42
click at [280, 206] on span "Select an option" at bounding box center [276, 206] width 11 height 11
click at [280, 206] on input "Select an option" at bounding box center [276, 206] width 11 height 11
click at [134, 292] on span "Select an option" at bounding box center [132, 289] width 11 height 11
click at [134, 292] on input "Select an option" at bounding box center [132, 289] width 11 height 11
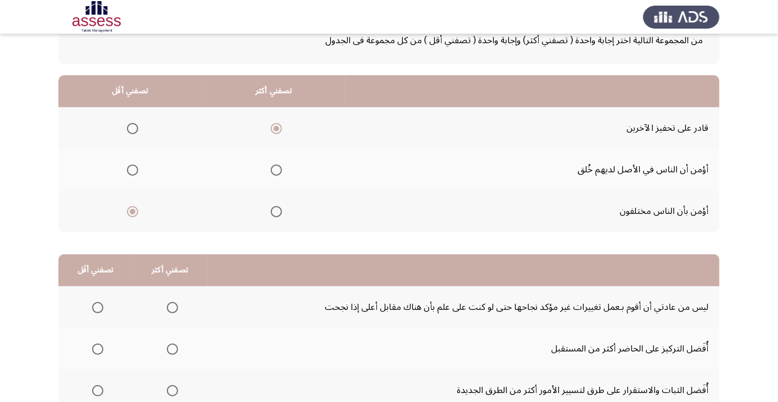
scroll to position [111, 0]
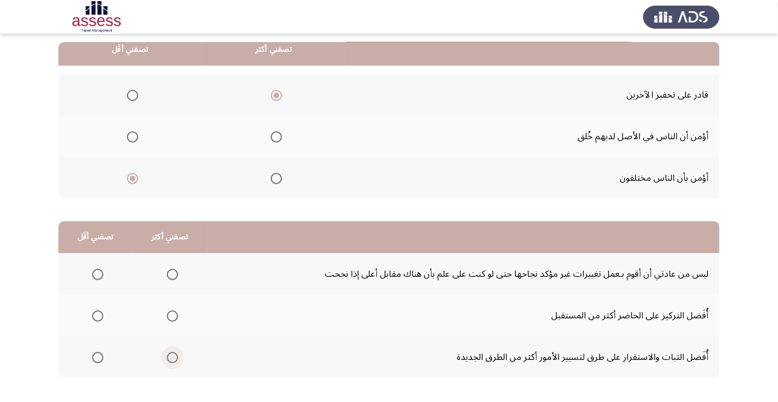
click at [171, 360] on span "Select an option" at bounding box center [172, 357] width 11 height 11
click at [171, 360] on input "Select an option" at bounding box center [172, 357] width 11 height 11
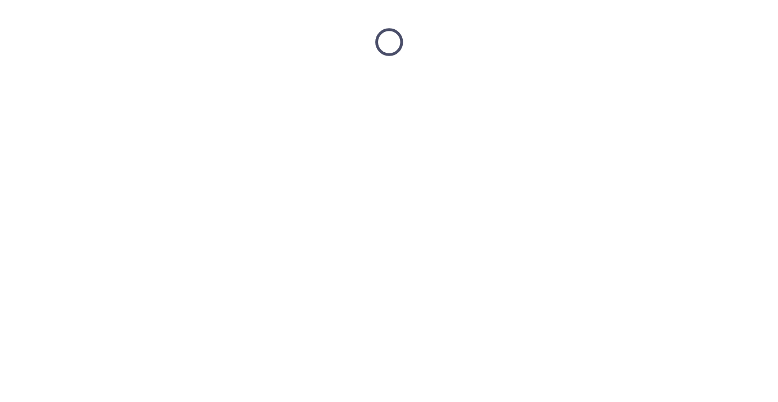
scroll to position [0, 0]
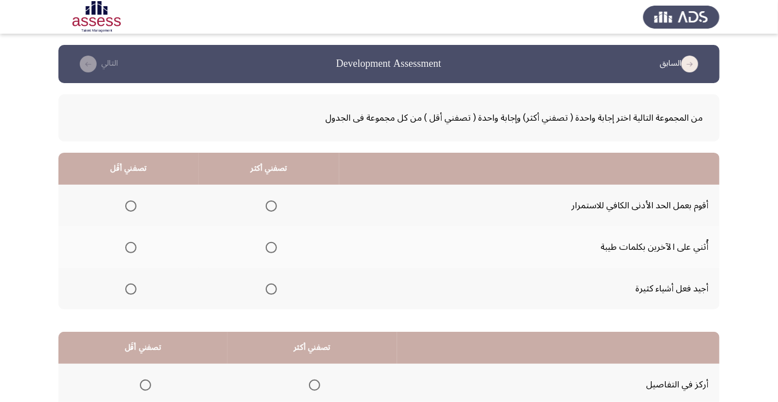
click at [271, 248] on span "Select an option" at bounding box center [271, 248] width 0 height 0
click at [270, 247] on input "Select an option" at bounding box center [271, 247] width 11 height 11
click at [134, 286] on span "Select an option" at bounding box center [130, 289] width 11 height 11
click at [134, 286] on input "Select an option" at bounding box center [130, 289] width 11 height 11
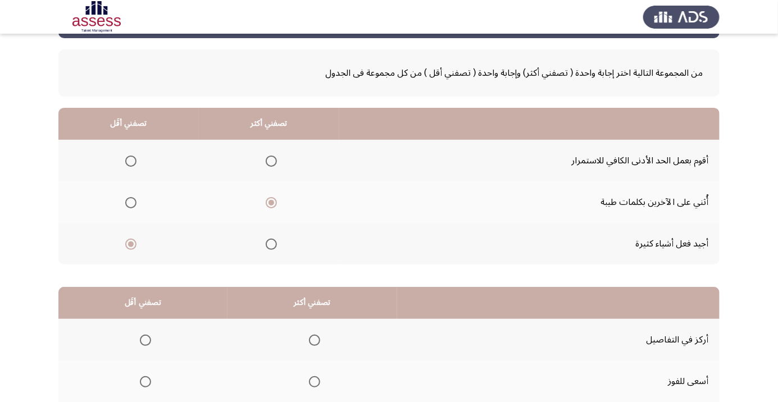
scroll to position [111, 0]
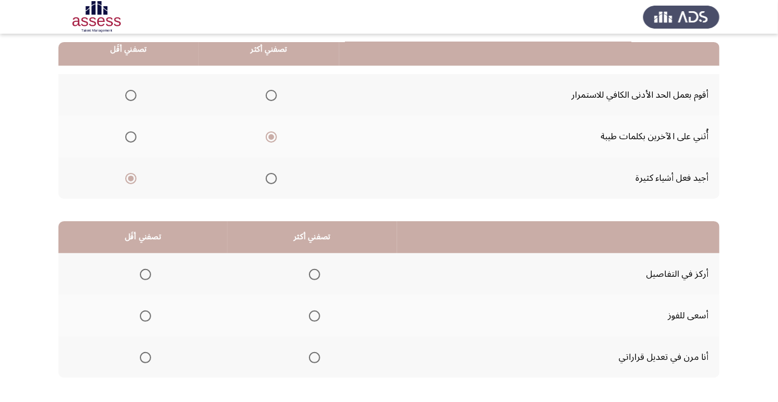
click at [315, 316] on span "Select an option" at bounding box center [315, 316] width 0 height 0
click at [312, 315] on input "Select an option" at bounding box center [314, 316] width 11 height 11
click at [149, 361] on span "Select an option" at bounding box center [145, 357] width 11 height 11
click at [149, 361] on input "Select an option" at bounding box center [145, 357] width 11 height 11
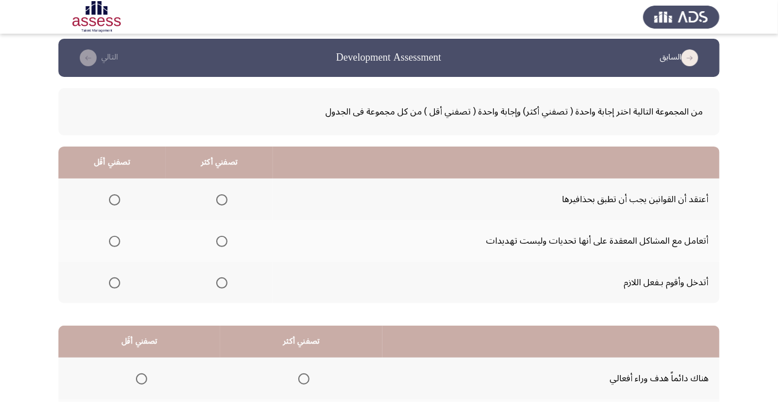
scroll to position [16, 0]
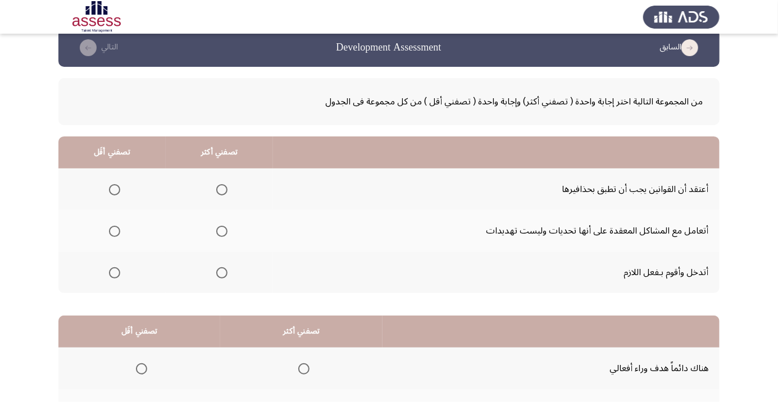
click at [221, 234] on span "Select an option" at bounding box center [221, 231] width 11 height 11
click at [221, 234] on input "Select an option" at bounding box center [221, 231] width 11 height 11
click at [117, 189] on span "Select an option" at bounding box center [114, 189] width 11 height 11
click at [117, 189] on input "Select an option" at bounding box center [114, 189] width 11 height 11
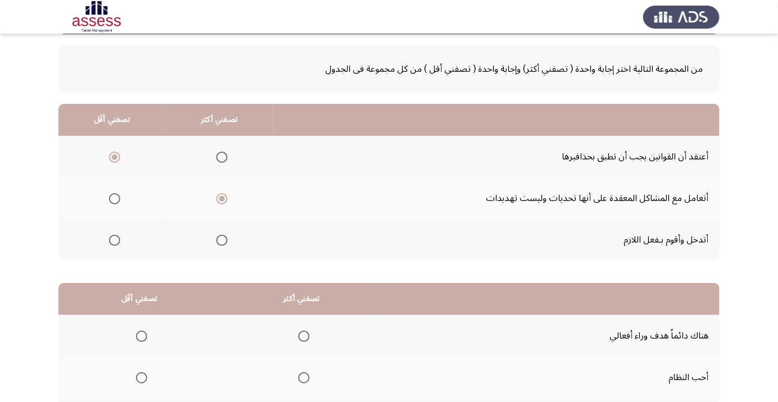
scroll to position [111, 0]
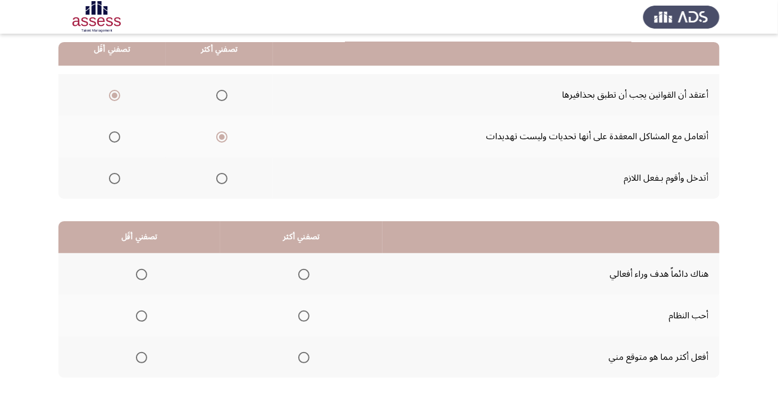
click at [302, 274] on span "Select an option" at bounding box center [303, 274] width 11 height 11
click at [302, 274] on input "Select an option" at bounding box center [303, 274] width 11 height 11
click at [142, 358] on span "Select an option" at bounding box center [142, 358] width 0 height 0
click at [141, 357] on input "Select an option" at bounding box center [141, 357] width 11 height 11
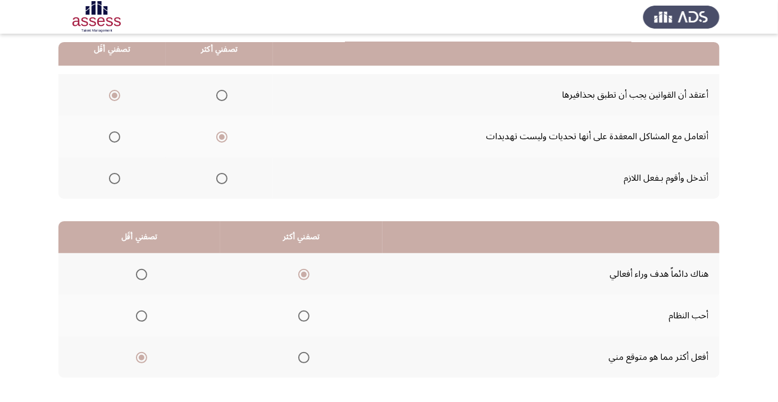
scroll to position [0, 0]
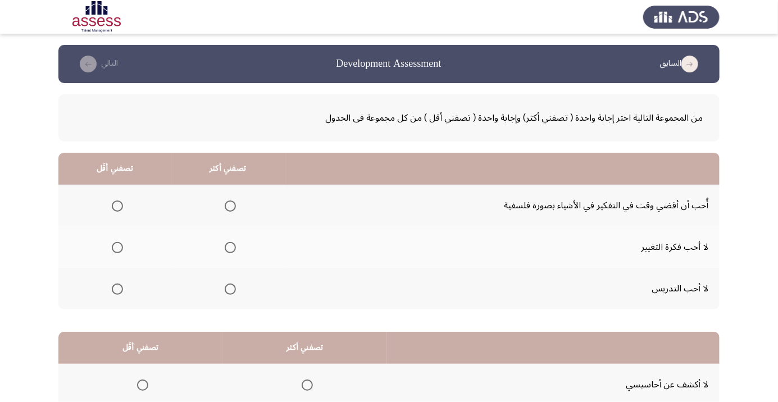
click at [228, 206] on span "Select an option" at bounding box center [230, 206] width 11 height 11
click at [228, 206] on input "Select an option" at bounding box center [230, 206] width 11 height 11
click at [122, 242] on span "Select an option" at bounding box center [117, 247] width 11 height 11
click at [122, 242] on input "Select an option" at bounding box center [117, 247] width 11 height 11
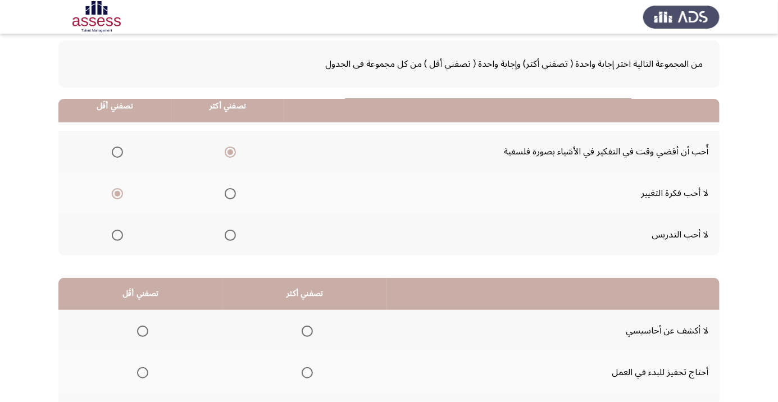
scroll to position [108, 0]
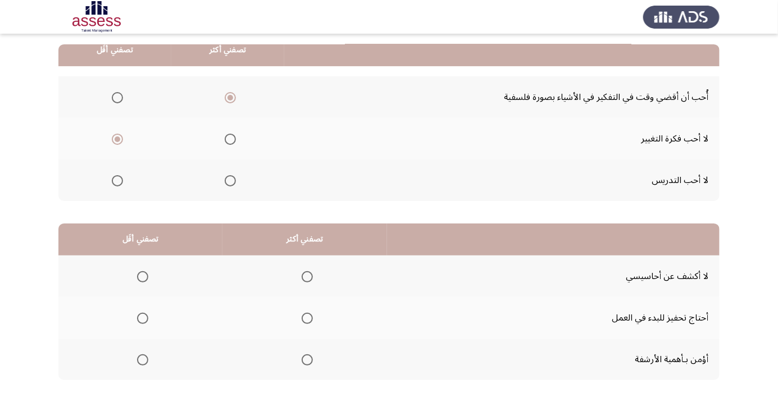
click at [305, 275] on span "Select an option" at bounding box center [307, 276] width 11 height 11
click at [305, 275] on input "Select an option" at bounding box center [307, 276] width 11 height 11
click at [308, 316] on span "Select an option" at bounding box center [307, 318] width 11 height 11
click at [308, 316] on input "Select an option" at bounding box center [307, 318] width 11 height 11
click at [142, 275] on span "Select an option" at bounding box center [142, 276] width 11 height 11
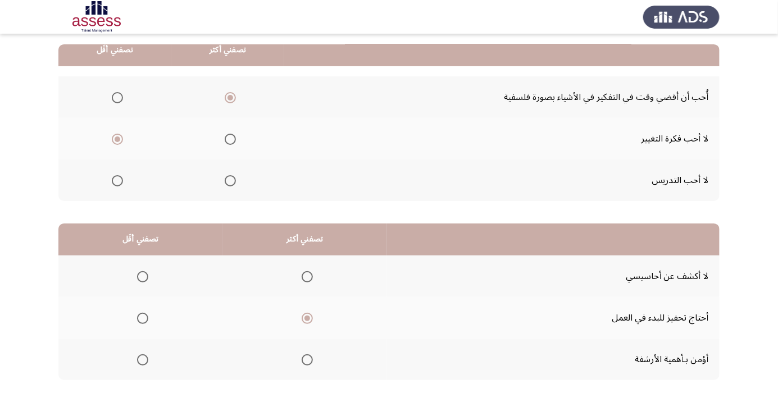
click at [142, 275] on input "Select an option" at bounding box center [142, 276] width 11 height 11
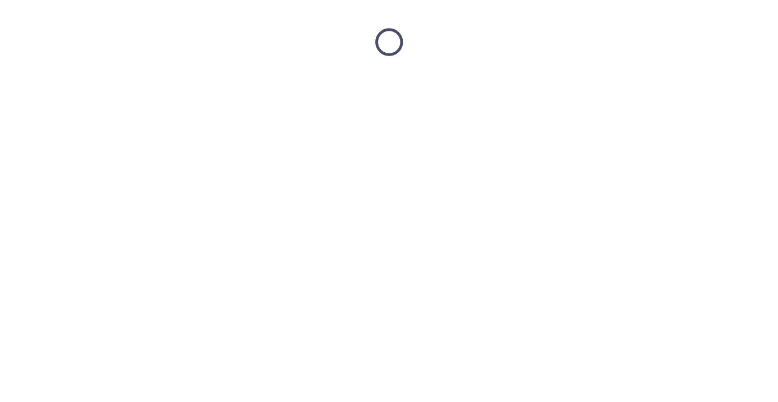
scroll to position [0, 0]
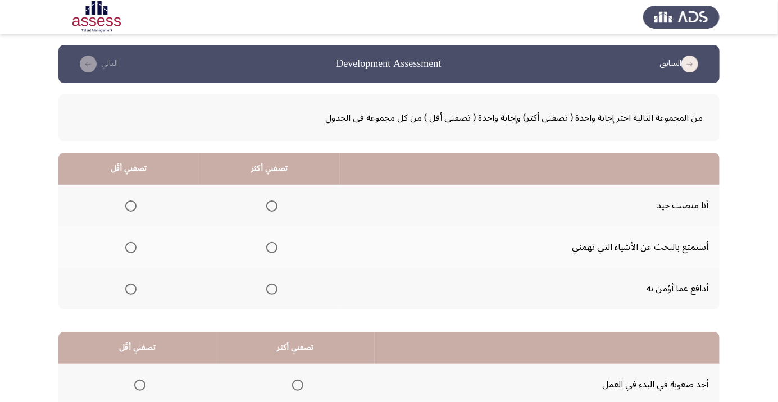
click at [267, 207] on span "Select an option" at bounding box center [271, 206] width 11 height 11
click at [267, 207] on input "Select an option" at bounding box center [271, 206] width 11 height 11
click at [130, 252] on span "Select an option" at bounding box center [130, 247] width 11 height 11
click at [130, 252] on input "Select an option" at bounding box center [130, 247] width 11 height 11
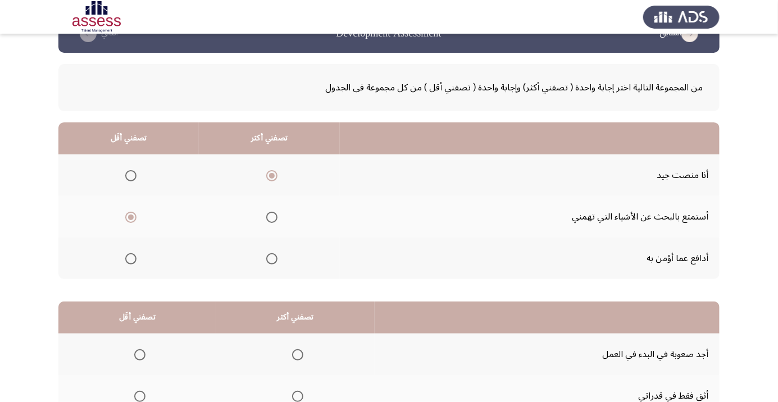
scroll to position [111, 0]
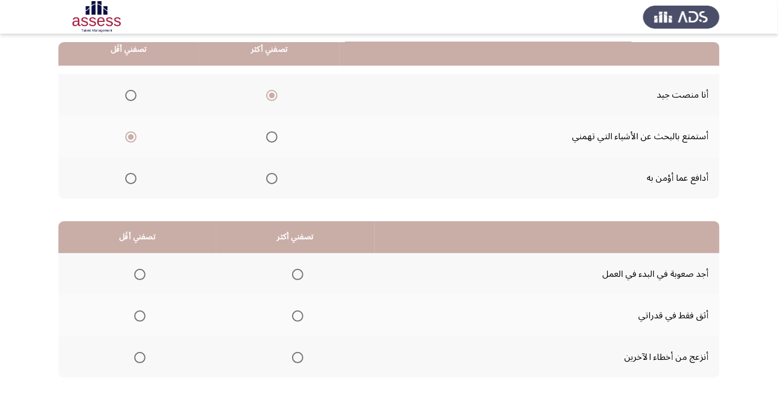
click at [292, 358] on span "Select an option" at bounding box center [297, 357] width 11 height 11
click at [292, 358] on input "Select an option" at bounding box center [297, 357] width 11 height 11
click at [135, 273] on span "Select an option" at bounding box center [139, 274] width 11 height 11
click at [135, 273] on input "Select an option" at bounding box center [139, 274] width 11 height 11
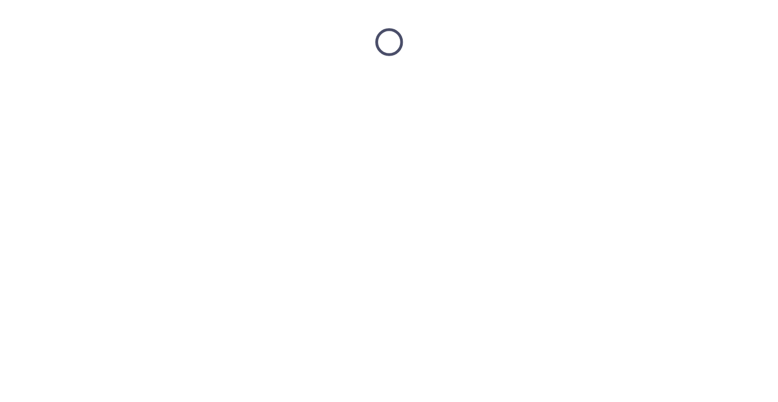
scroll to position [0, 0]
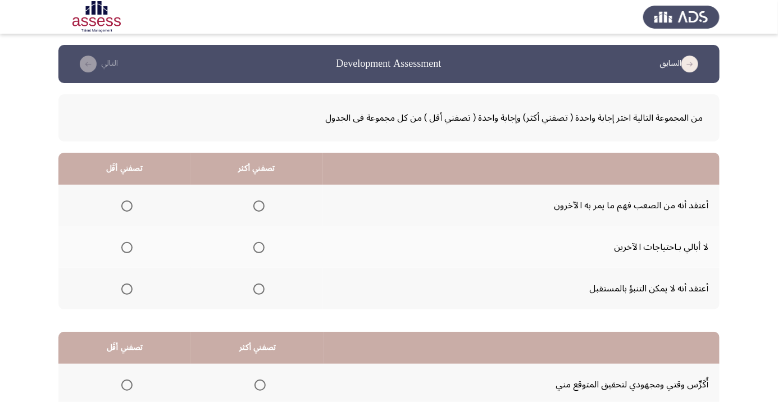
click at [261, 287] on span "Select an option" at bounding box center [258, 289] width 11 height 11
click at [261, 287] on input "Select an option" at bounding box center [258, 289] width 11 height 11
click at [128, 202] on span "Select an option" at bounding box center [126, 206] width 11 height 11
click at [128, 202] on input "Select an option" at bounding box center [126, 206] width 11 height 11
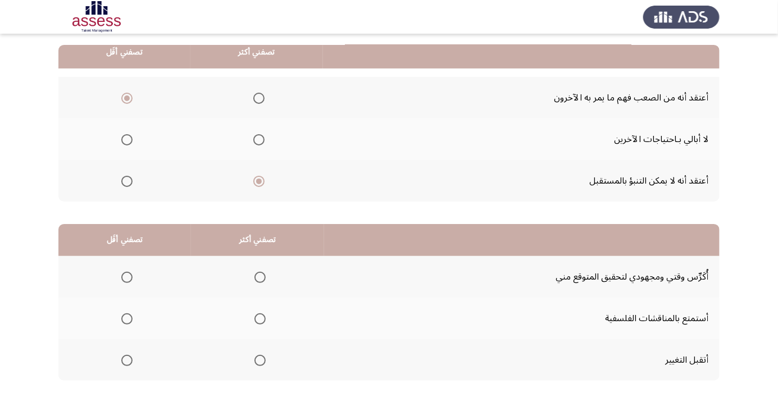
scroll to position [111, 0]
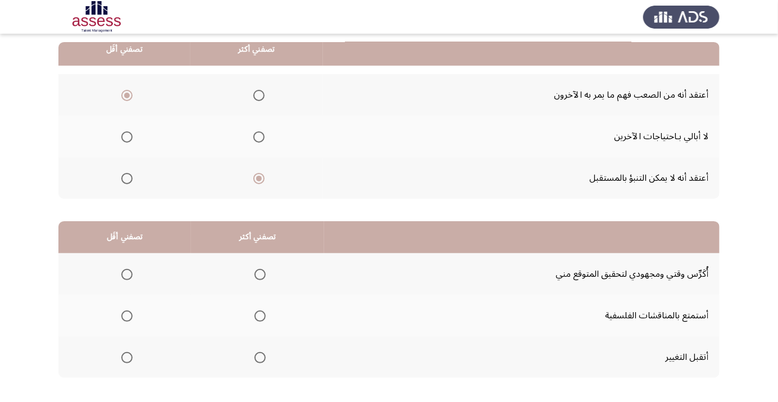
click at [252, 285] on th at bounding box center [257, 274] width 133 height 42
click at [255, 275] on span "Select an option" at bounding box center [260, 274] width 11 height 11
click at [255, 275] on input "Select an option" at bounding box center [260, 274] width 11 height 11
click at [126, 360] on span "Select an option" at bounding box center [126, 357] width 11 height 11
click at [126, 360] on input "Select an option" at bounding box center [126, 357] width 11 height 11
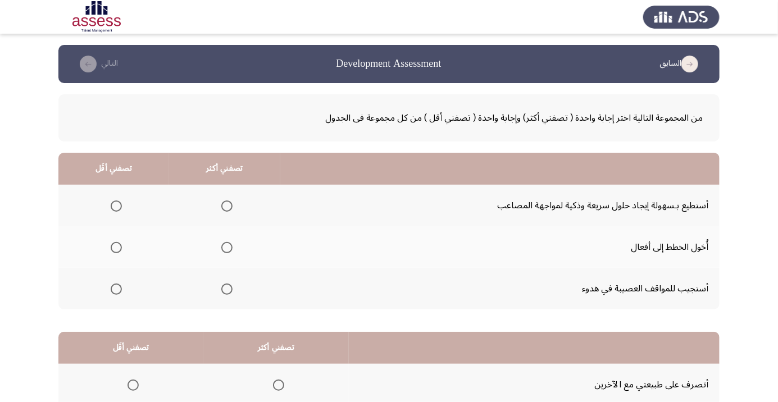
click at [223, 202] on span "Select an option" at bounding box center [226, 206] width 11 height 11
click at [223, 202] on input "Select an option" at bounding box center [226, 206] width 11 height 11
click at [116, 248] on span "Select an option" at bounding box center [116, 248] width 0 height 0
click at [115, 247] on input "Select an option" at bounding box center [116, 247] width 11 height 11
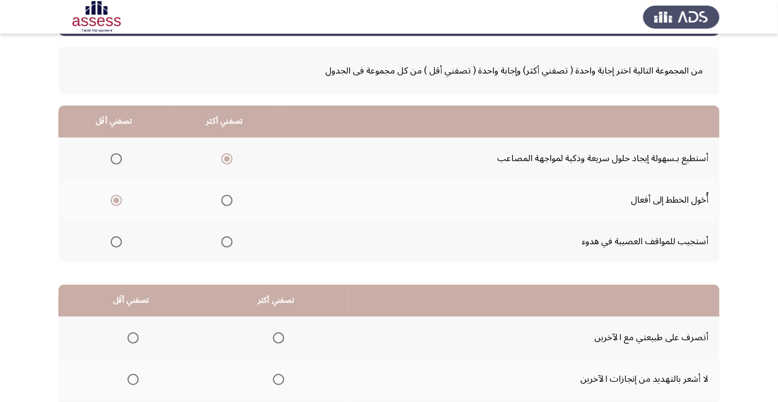
scroll to position [111, 0]
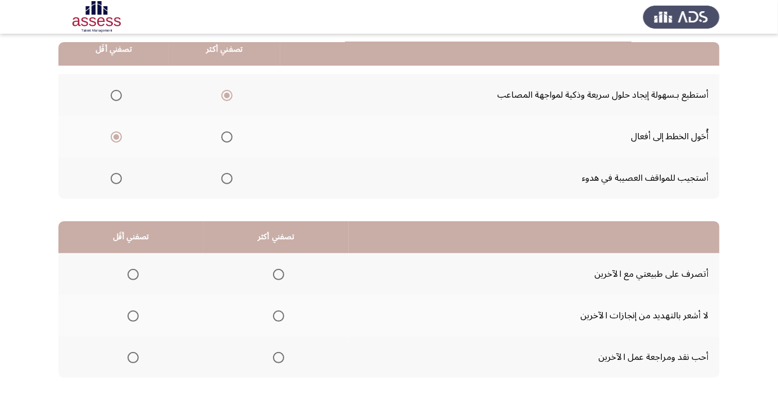
click at [282, 361] on span "Select an option" at bounding box center [278, 357] width 11 height 11
click at [282, 361] on input "Select an option" at bounding box center [278, 357] width 11 height 11
click at [133, 275] on span "Select an option" at bounding box center [133, 275] width 0 height 0
click at [133, 274] on input "Select an option" at bounding box center [133, 274] width 11 height 11
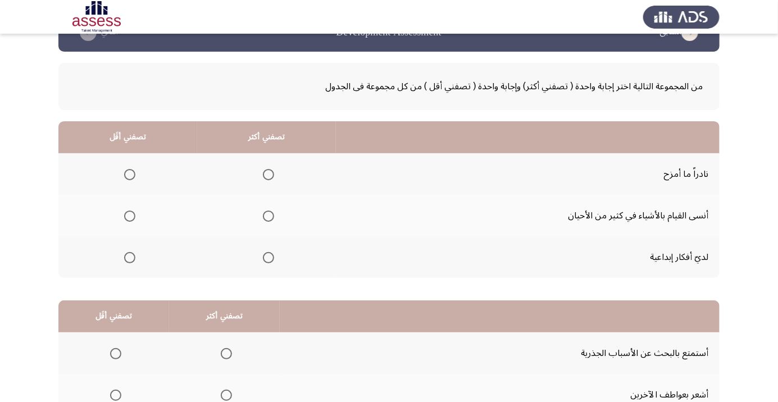
scroll to position [29, 0]
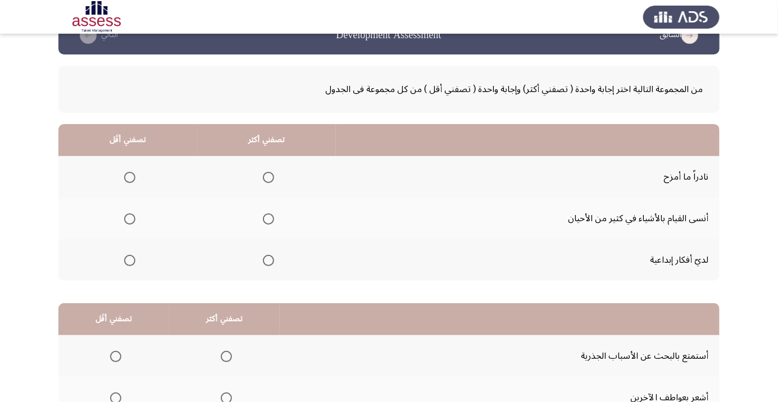
click at [269, 178] on span "Select an option" at bounding box center [269, 178] width 0 height 0
click at [267, 176] on input "Select an option" at bounding box center [268, 177] width 11 height 11
click at [129, 218] on span "Select an option" at bounding box center [129, 219] width 11 height 11
click at [129, 218] on input "Select an option" at bounding box center [129, 219] width 11 height 11
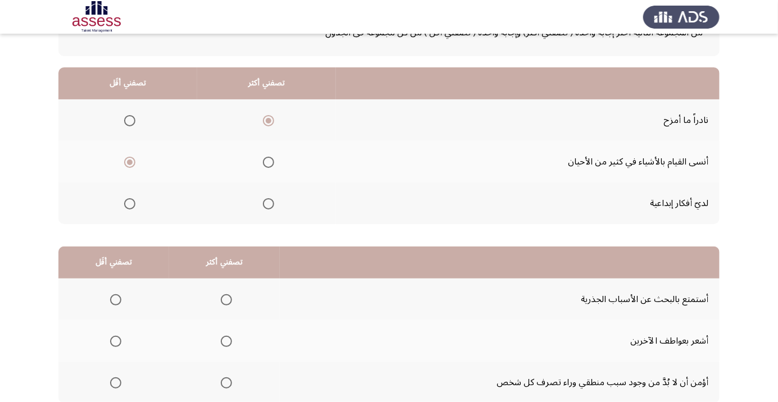
scroll to position [97, 0]
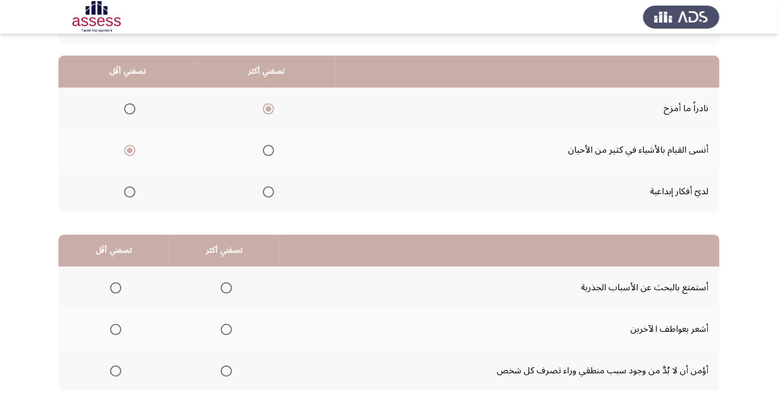
click at [682, 288] on td "أستمتع بالبحث عن الأسباب الجذرية" at bounding box center [500, 288] width 440 height 42
click at [116, 371] on span "Select an option" at bounding box center [116, 371] width 0 height 0
click at [115, 370] on input "Select an option" at bounding box center [115, 371] width 11 height 11
click at [221, 288] on span "Select an option" at bounding box center [226, 288] width 11 height 11
click at [221, 288] on input "Select an option" at bounding box center [226, 288] width 11 height 11
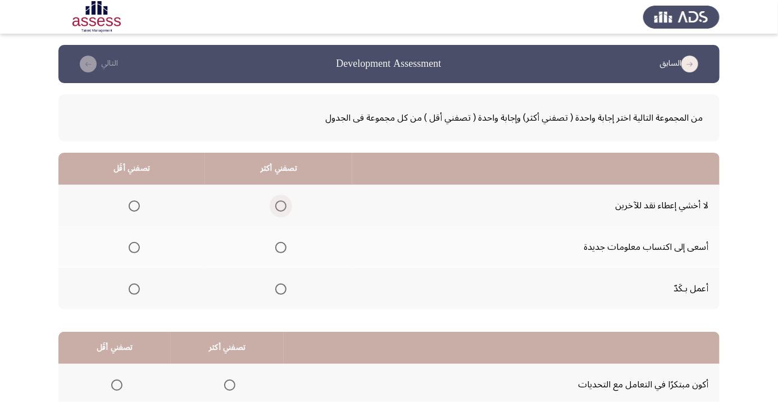
click at [284, 206] on span "Select an option" at bounding box center [280, 206] width 11 height 11
click at [284, 206] on input "Select an option" at bounding box center [280, 206] width 11 height 11
click at [281, 248] on span "Select an option" at bounding box center [281, 248] width 0 height 0
click at [280, 247] on input "Select an option" at bounding box center [280, 247] width 11 height 11
click at [134, 206] on span "Select an option" at bounding box center [134, 206] width 0 height 0
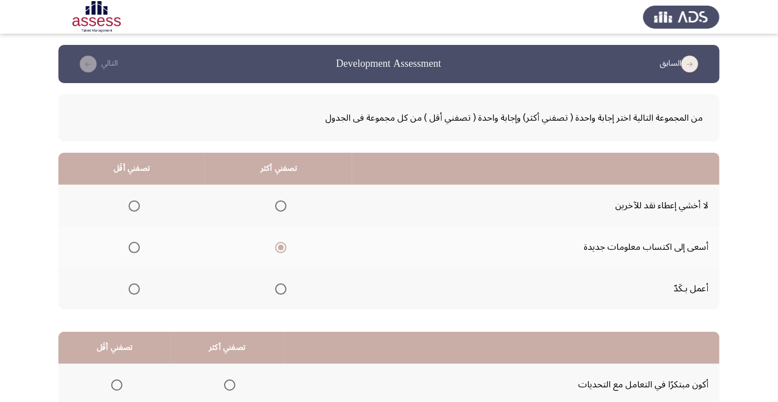
click at [134, 206] on input "Select an option" at bounding box center [134, 206] width 11 height 11
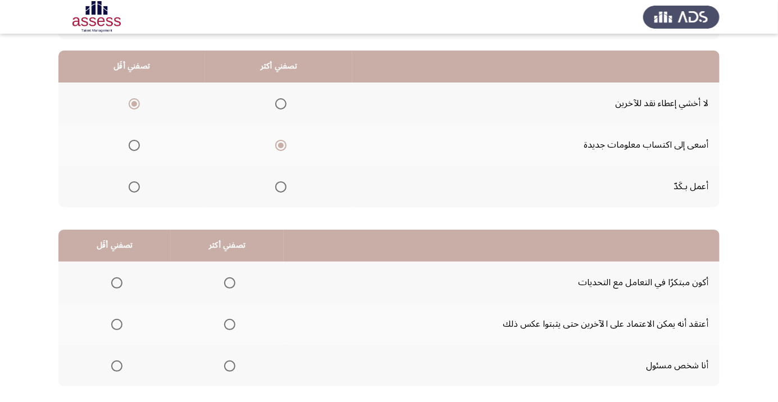
scroll to position [106, 0]
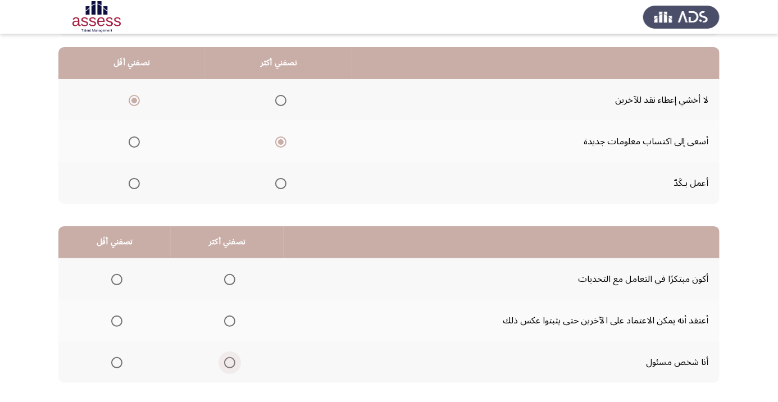
click at [231, 366] on span "Select an option" at bounding box center [229, 362] width 11 height 11
click at [231, 366] on input "Select an option" at bounding box center [229, 362] width 11 height 11
click at [117, 280] on span "Select an option" at bounding box center [117, 280] width 0 height 0
click at [116, 279] on input "Select an option" at bounding box center [116, 279] width 11 height 11
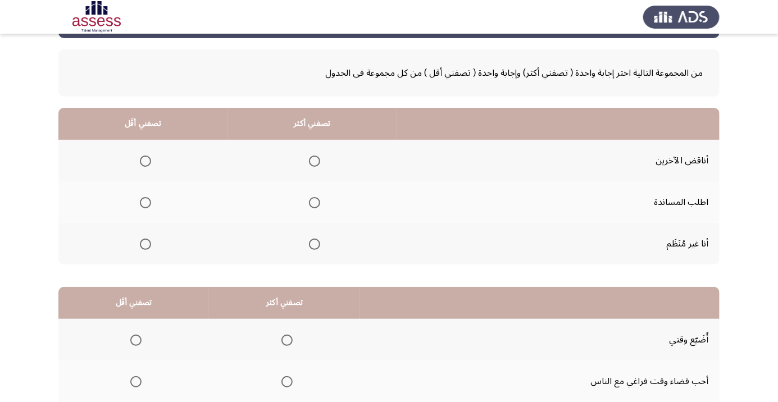
scroll to position [71, 0]
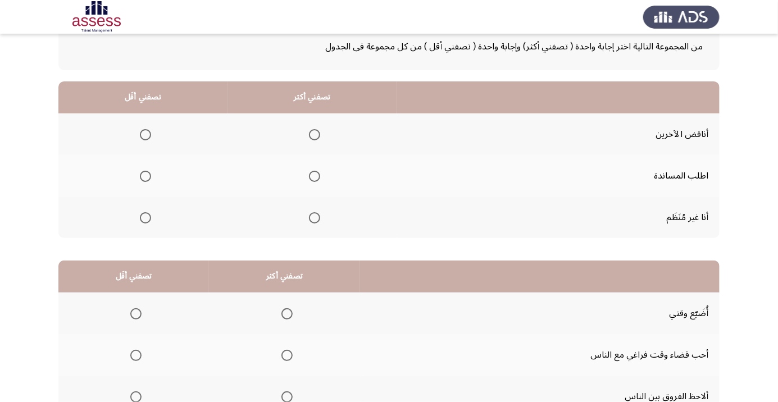
click at [284, 400] on span "Select an option" at bounding box center [287, 397] width 11 height 11
click at [284, 400] on input "Select an option" at bounding box center [287, 397] width 11 height 11
click at [134, 310] on span "Select an option" at bounding box center [135, 313] width 11 height 11
click at [134, 310] on input "Select an option" at bounding box center [135, 313] width 11 height 11
click at [315, 176] on span "Select an option" at bounding box center [315, 176] width 0 height 0
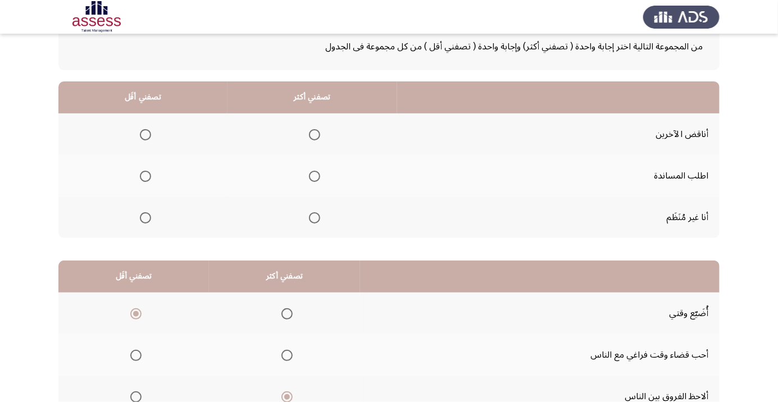
click at [312, 175] on input "Select an option" at bounding box center [314, 176] width 11 height 11
click at [142, 220] on span "Select an option" at bounding box center [145, 217] width 11 height 11
click at [142, 220] on input "Select an option" at bounding box center [145, 217] width 11 height 11
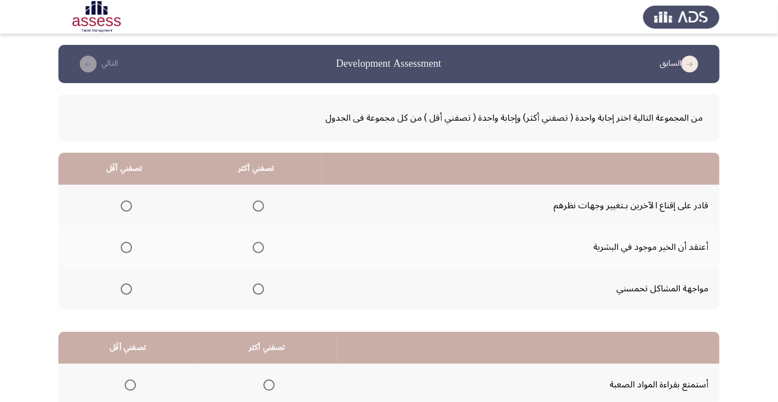
click at [258, 248] on span "Select an option" at bounding box center [258, 248] width 0 height 0
click at [256, 247] on input "Select an option" at bounding box center [258, 247] width 11 height 11
click at [126, 206] on span "Select an option" at bounding box center [126, 206] width 0 height 0
click at [125, 206] on input "Select an option" at bounding box center [126, 206] width 11 height 11
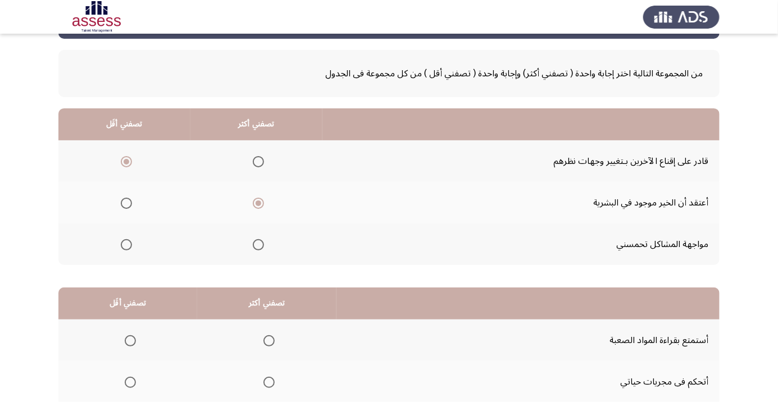
scroll to position [111, 0]
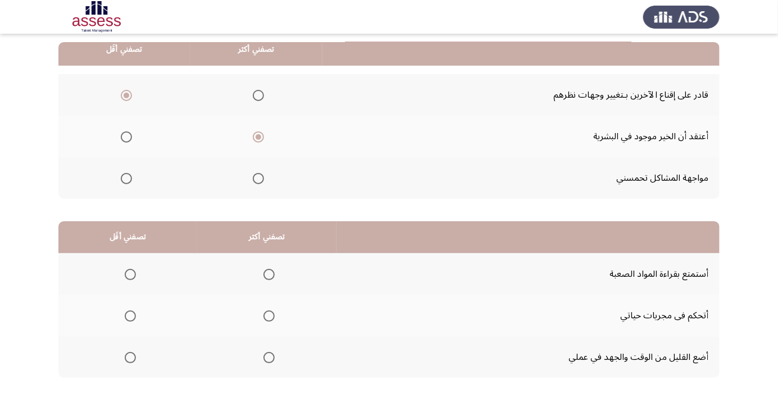
click at [130, 357] on span "Select an option" at bounding box center [130, 357] width 11 height 11
click at [130, 357] on input "Select an option" at bounding box center [130, 357] width 11 height 11
click at [274, 274] on span "Select an option" at bounding box center [269, 274] width 11 height 11
click at [274, 274] on input "Select an option" at bounding box center [269, 274] width 11 height 11
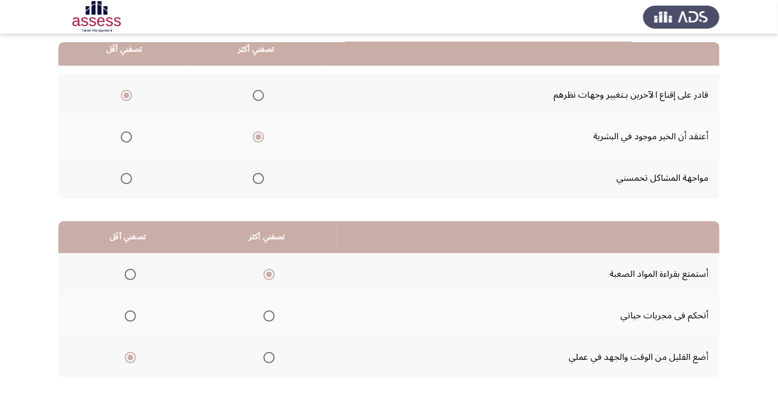
scroll to position [0, 0]
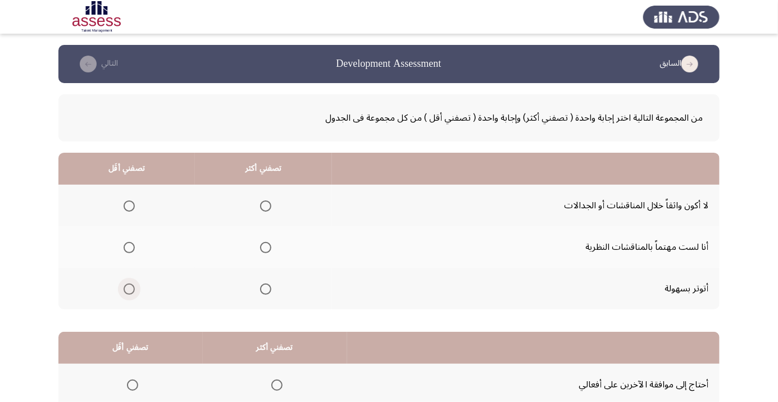
click at [131, 287] on span "Select an option" at bounding box center [129, 289] width 11 height 11
click at [131, 287] on input "Select an option" at bounding box center [129, 289] width 11 height 11
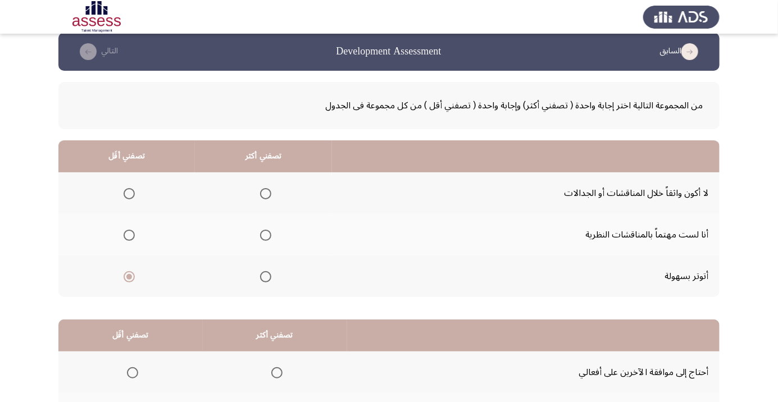
scroll to position [15, 0]
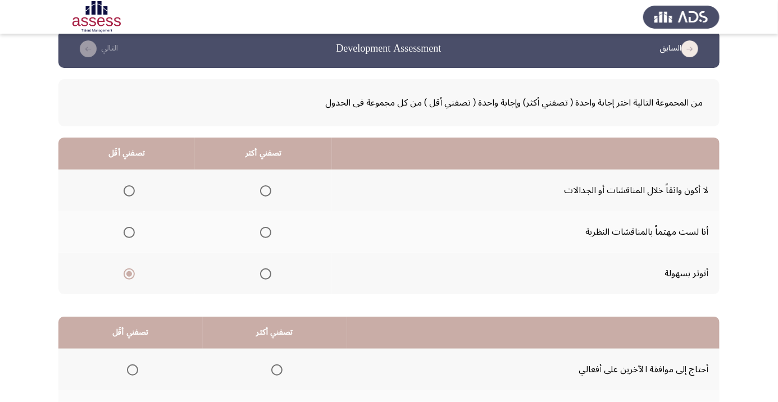
click at [264, 231] on span "Select an option" at bounding box center [265, 232] width 11 height 11
click at [264, 231] on input "Select an option" at bounding box center [265, 232] width 11 height 11
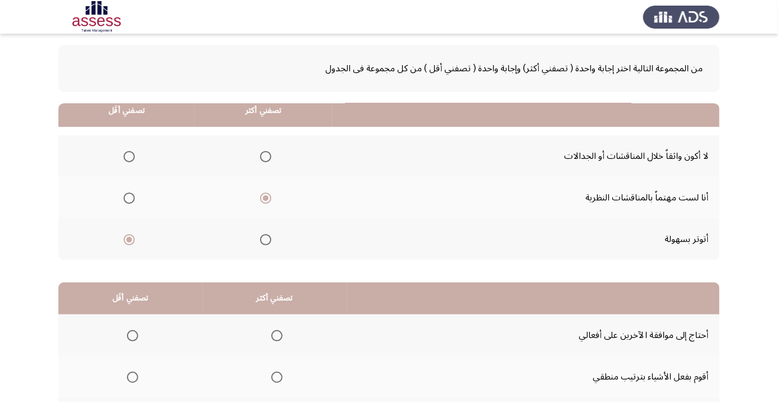
scroll to position [111, 0]
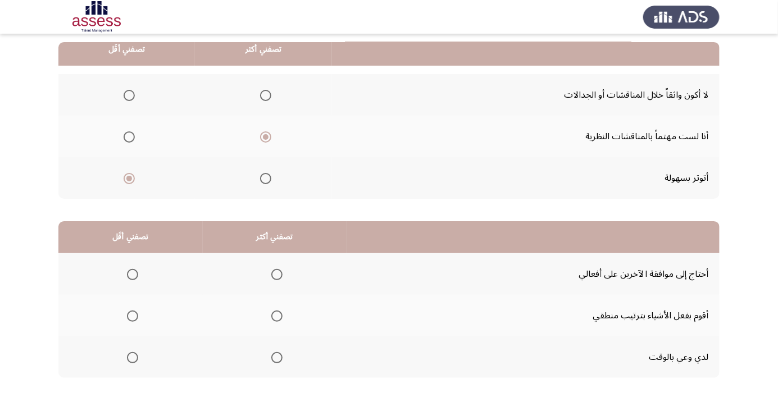
click at [275, 315] on span "Select an option" at bounding box center [276, 316] width 11 height 11
click at [275, 315] on input "Select an option" at bounding box center [276, 316] width 11 height 11
click at [132, 274] on span "Select an option" at bounding box center [132, 274] width 11 height 11
click at [132, 274] on input "Select an option" at bounding box center [132, 274] width 11 height 11
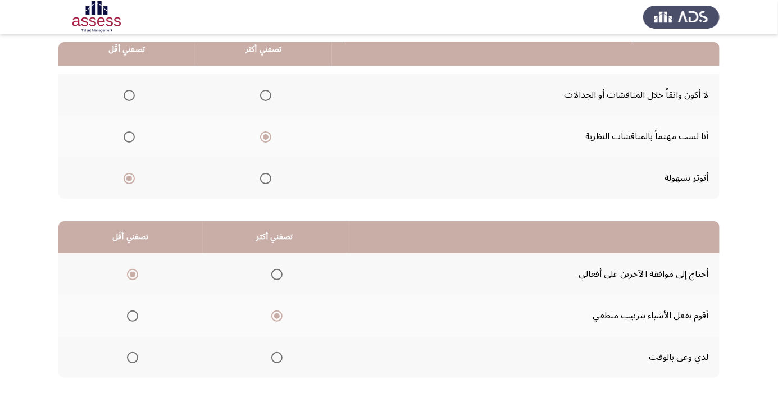
scroll to position [0, 0]
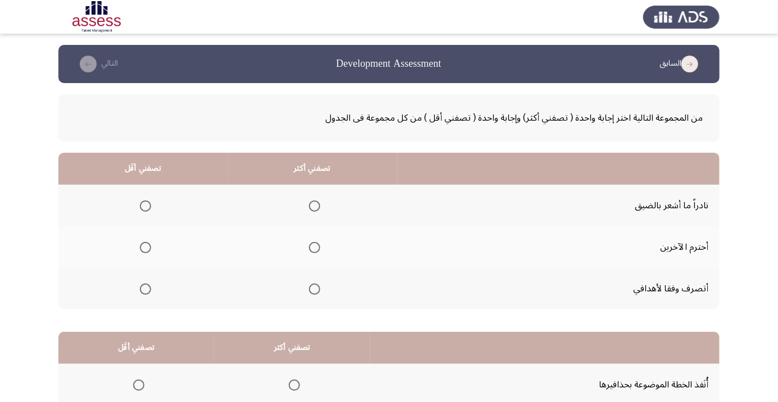
click at [315, 289] on span "Select an option" at bounding box center [315, 289] width 0 height 0
click at [312, 288] on input "Select an option" at bounding box center [314, 289] width 11 height 11
click at [146, 206] on span "Select an option" at bounding box center [146, 206] width 0 height 0
click at [144, 206] on input "Select an option" at bounding box center [145, 206] width 11 height 11
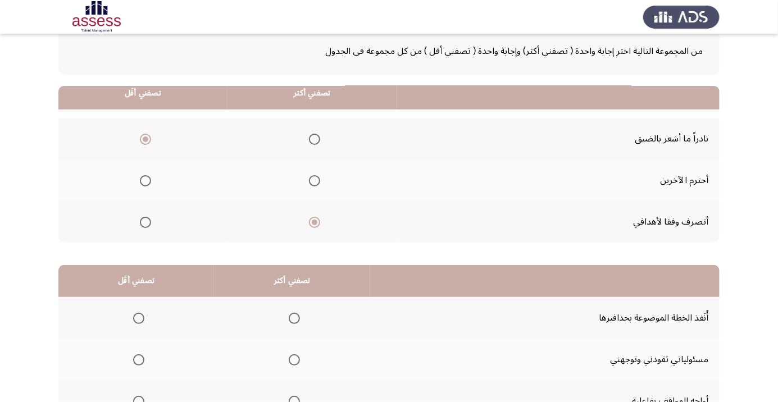
scroll to position [111, 0]
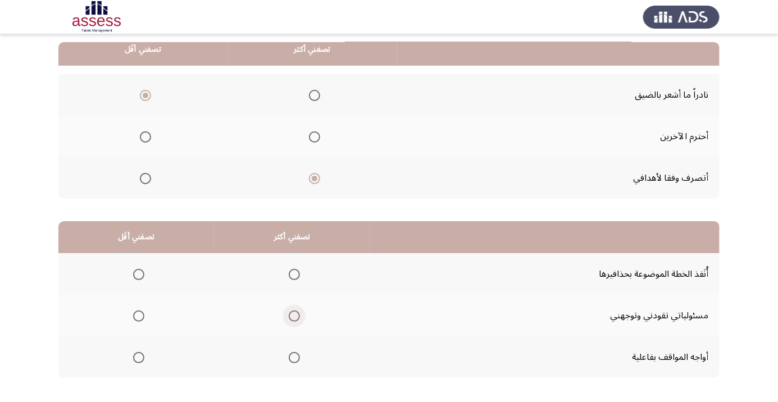
click at [291, 315] on span "Select an option" at bounding box center [294, 316] width 11 height 11
click at [291, 315] on input "Select an option" at bounding box center [294, 316] width 11 height 11
click at [139, 275] on span "Select an option" at bounding box center [139, 275] width 0 height 0
click at [137, 274] on input "Select an option" at bounding box center [138, 274] width 11 height 11
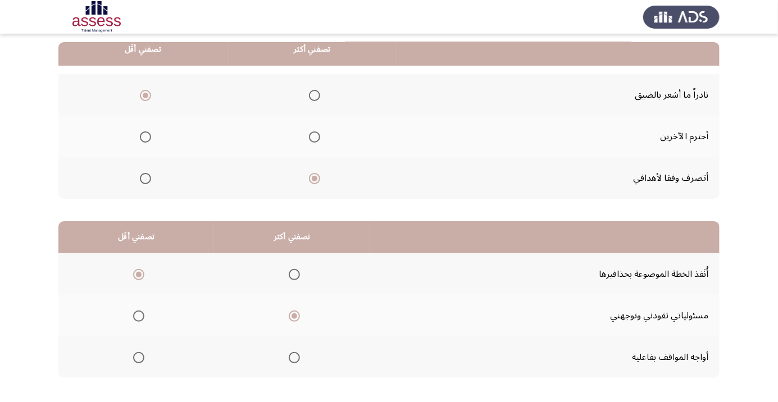
scroll to position [0, 0]
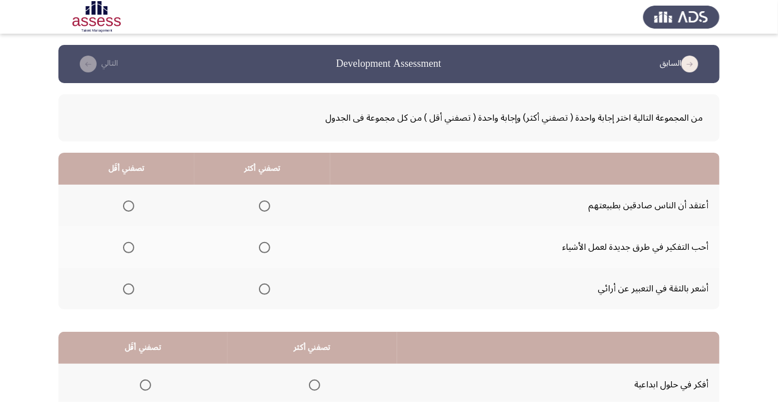
click at [119, 202] on label "Select an option" at bounding box center [127, 206] width 16 height 11
click at [123, 202] on input "Select an option" at bounding box center [128, 206] width 11 height 11
click at [265, 289] on span "Select an option" at bounding box center [265, 289] width 0 height 0
click at [262, 288] on input "Select an option" at bounding box center [264, 289] width 11 height 11
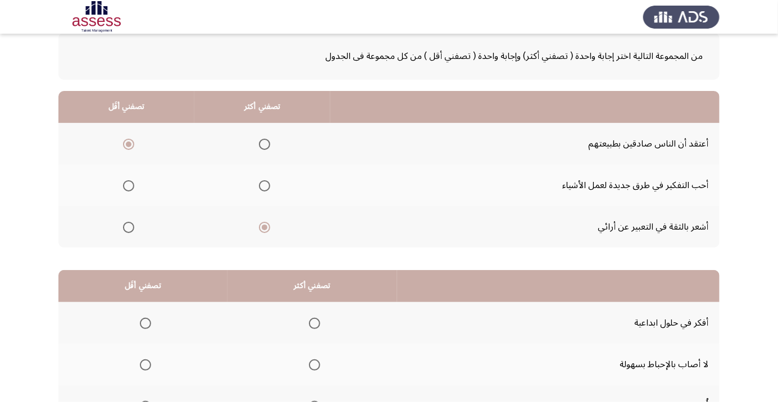
scroll to position [111, 0]
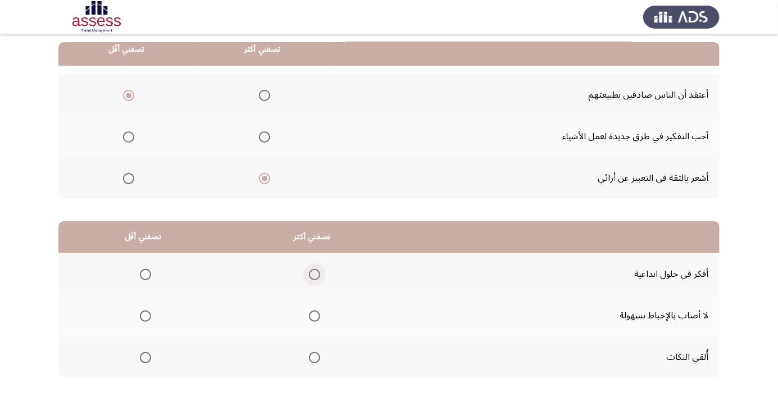
click at [315, 275] on span "Select an option" at bounding box center [315, 275] width 0 height 0
click at [312, 274] on input "Select an option" at bounding box center [314, 274] width 11 height 11
click at [145, 371] on th at bounding box center [142, 358] width 169 height 42
click at [140, 356] on span "Select an option" at bounding box center [145, 357] width 11 height 11
click at [140, 356] on input "Select an option" at bounding box center [145, 357] width 11 height 11
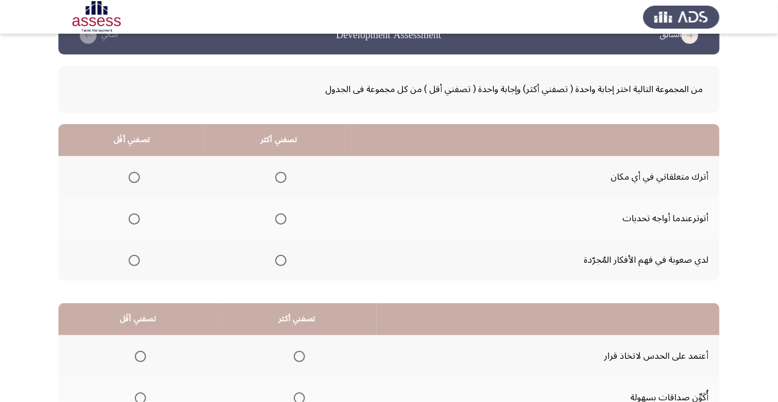
scroll to position [35, 0]
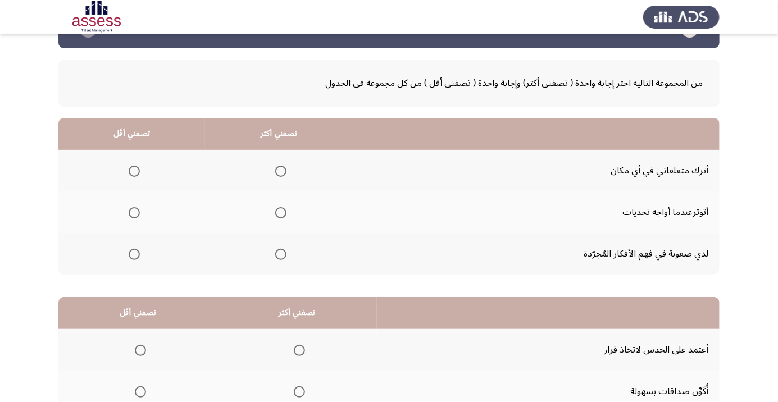
click at [276, 171] on span "Select an option" at bounding box center [280, 171] width 11 height 11
click at [276, 171] on input "Select an option" at bounding box center [280, 171] width 11 height 11
click at [138, 255] on span "Select an option" at bounding box center [134, 254] width 11 height 11
click at [138, 255] on input "Select an option" at bounding box center [134, 254] width 11 height 11
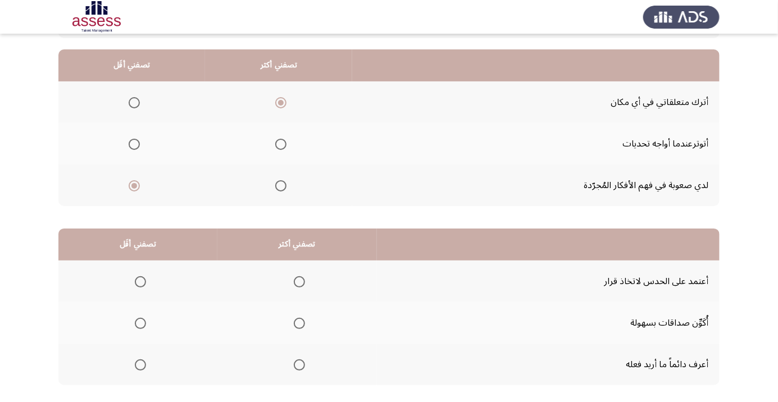
scroll to position [111, 0]
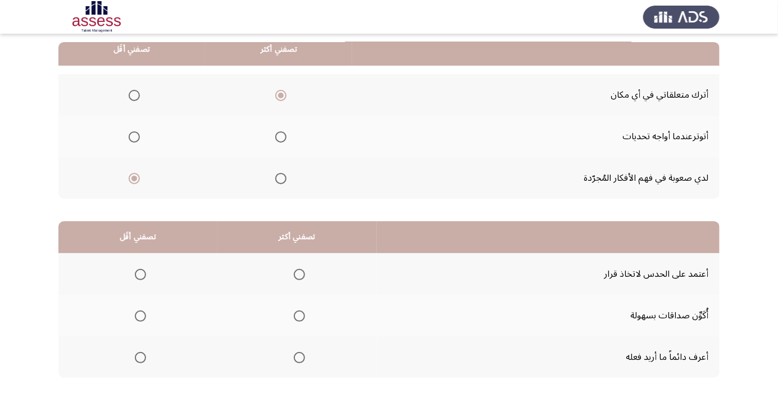
click at [299, 358] on span "Select an option" at bounding box center [299, 358] width 0 height 0
click at [299, 357] on input "Select an option" at bounding box center [299, 357] width 11 height 11
click at [144, 271] on span "Select an option" at bounding box center [140, 274] width 11 height 11
click at [144, 271] on input "Select an option" at bounding box center [140, 274] width 11 height 11
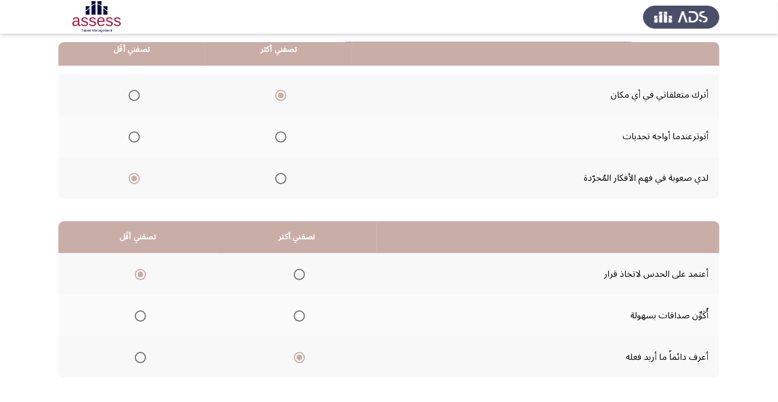
scroll to position [0, 0]
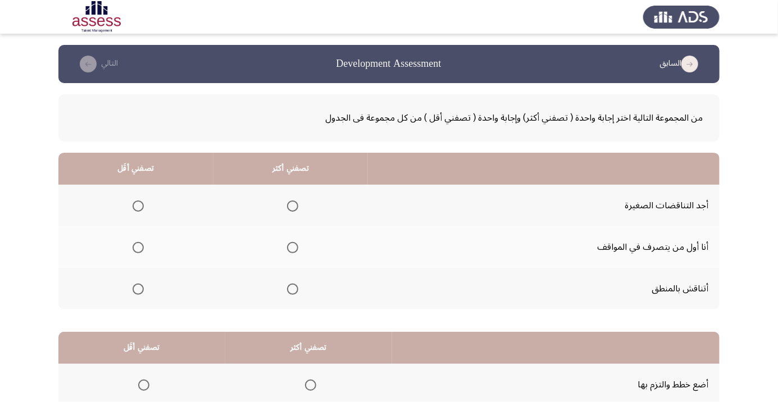
click at [283, 292] on label "Select an option" at bounding box center [291, 289] width 16 height 11
click at [287, 292] on input "Select an option" at bounding box center [292, 289] width 11 height 11
click at [137, 206] on span "Select an option" at bounding box center [138, 206] width 11 height 11
click at [137, 206] on input "Select an option" at bounding box center [138, 206] width 11 height 11
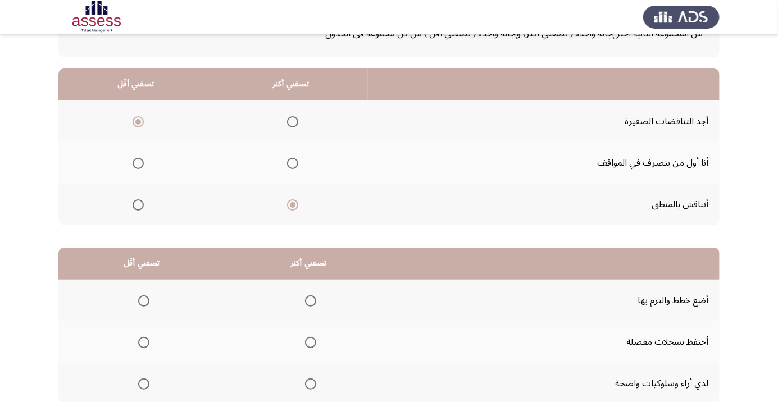
scroll to position [111, 0]
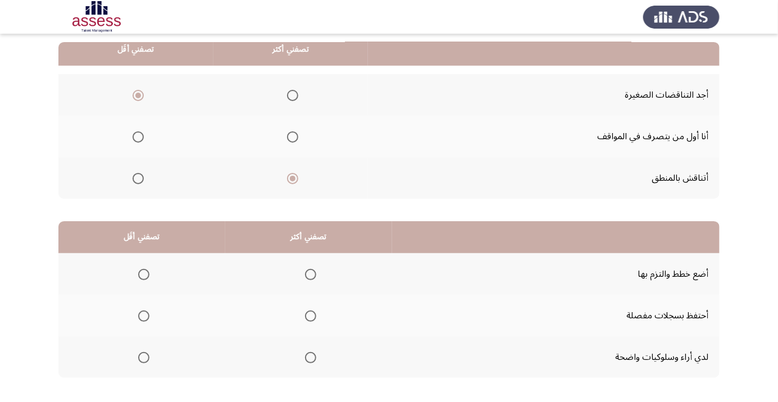
click at [306, 272] on span "Select an option" at bounding box center [310, 274] width 11 height 11
click at [306, 272] on input "Select an option" at bounding box center [310, 274] width 11 height 11
click at [144, 316] on span "Select an option" at bounding box center [144, 316] width 0 height 0
click at [143, 315] on input "Select an option" at bounding box center [143, 316] width 11 height 11
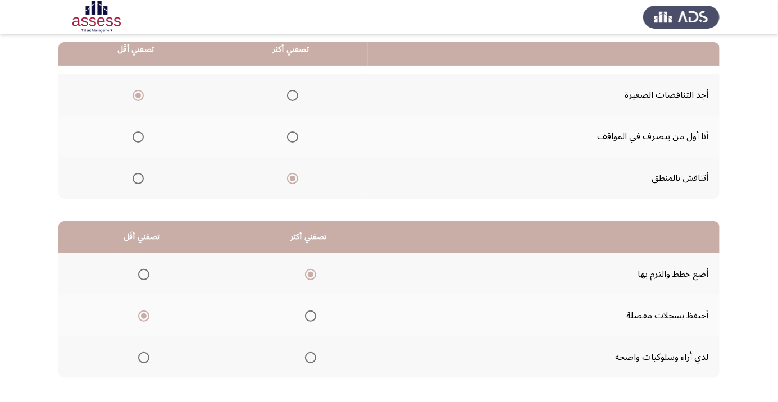
scroll to position [0, 0]
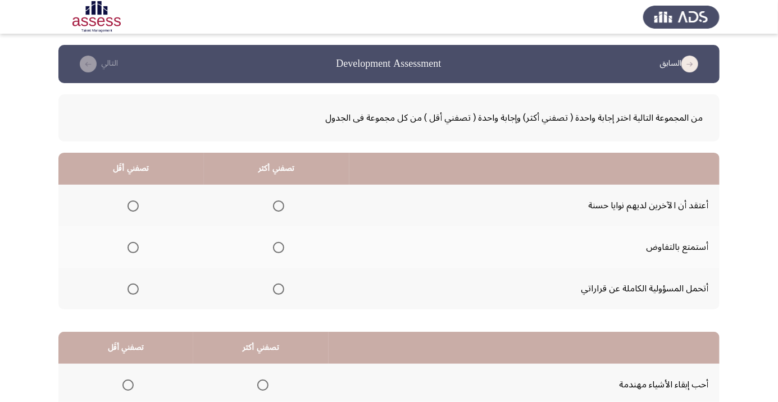
click at [273, 288] on span "Select an option" at bounding box center [278, 289] width 11 height 11
click at [273, 288] on input "Select an option" at bounding box center [278, 289] width 11 height 11
click at [133, 206] on span "Select an option" at bounding box center [133, 206] width 0 height 0
click at [133, 206] on input "Select an option" at bounding box center [133, 206] width 11 height 11
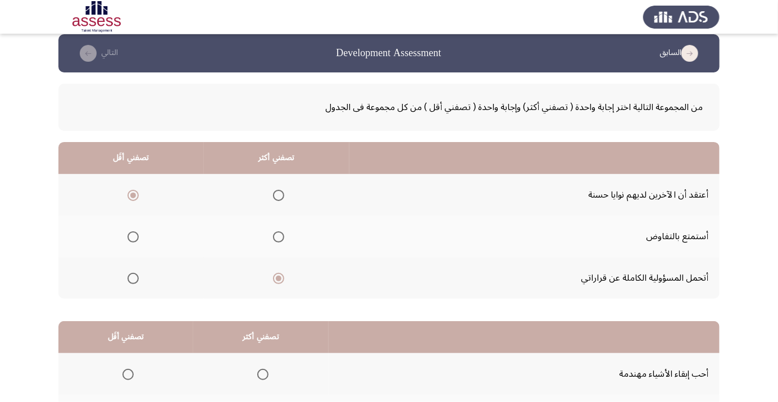
scroll to position [111, 0]
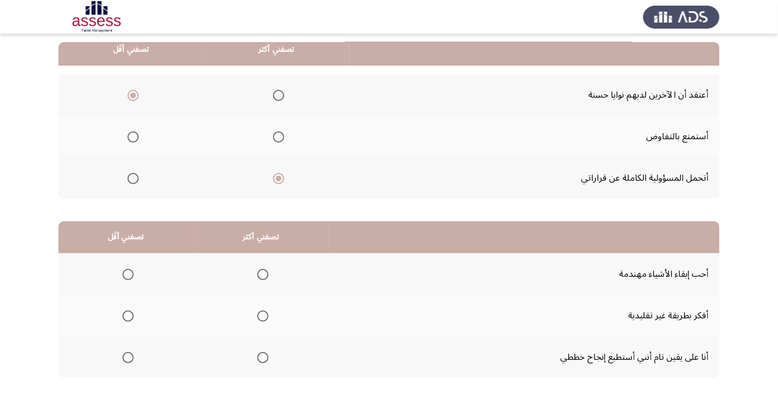
click at [263, 358] on span "Select an option" at bounding box center [263, 358] width 0 height 0
click at [261, 357] on input "Select an option" at bounding box center [262, 357] width 11 height 11
click at [127, 274] on span "Select an option" at bounding box center [127, 274] width 11 height 11
click at [127, 274] on input "Select an option" at bounding box center [127, 274] width 11 height 11
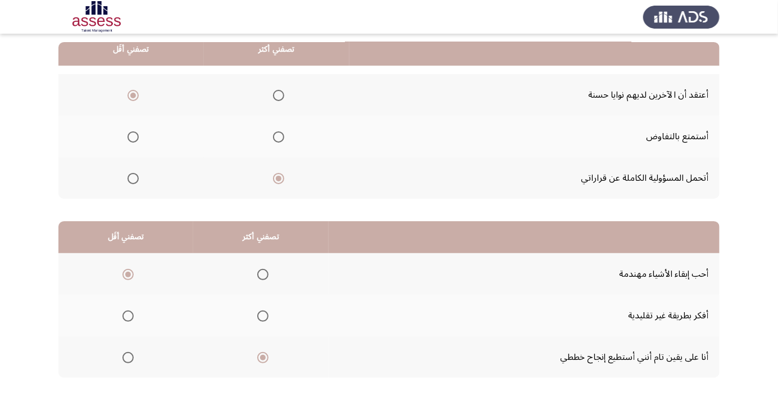
scroll to position [0, 0]
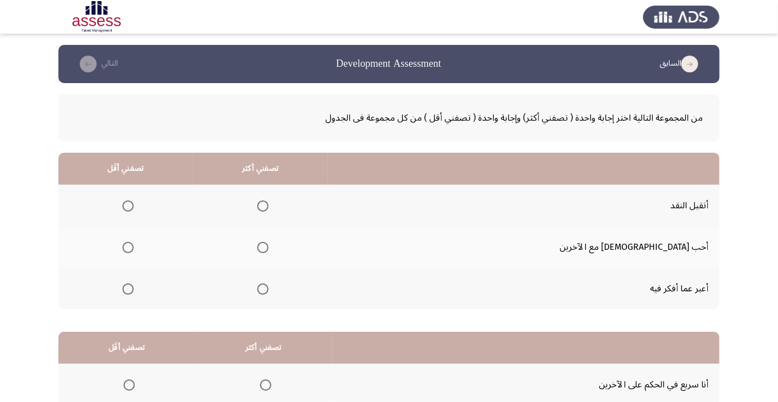
click at [269, 204] on span "Select an option" at bounding box center [262, 206] width 11 height 11
click at [269, 204] on input "Select an option" at bounding box center [262, 206] width 11 height 11
click at [128, 248] on span "Select an option" at bounding box center [128, 248] width 0 height 0
click at [134, 247] on input "Select an option" at bounding box center [127, 247] width 11 height 11
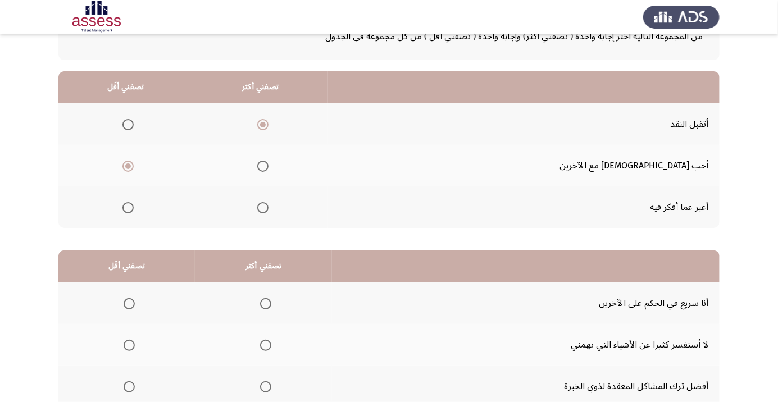
scroll to position [111, 0]
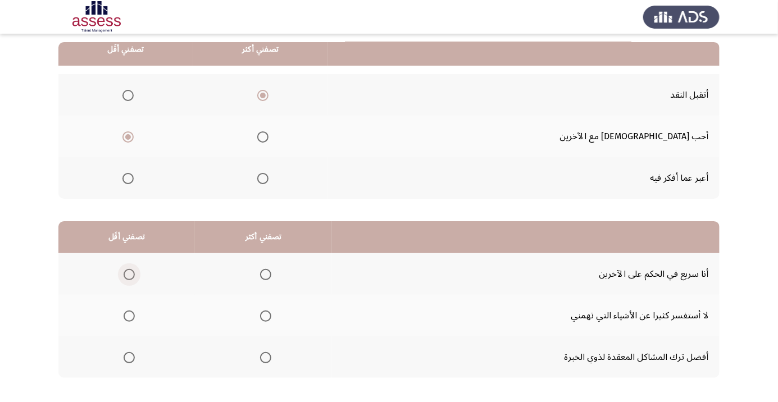
click at [128, 274] on span "Select an option" at bounding box center [129, 274] width 11 height 11
click at [128, 274] on input "Select an option" at bounding box center [129, 274] width 11 height 11
click at [267, 357] on span "Select an option" at bounding box center [265, 357] width 11 height 11
click at [267, 357] on input "Select an option" at bounding box center [265, 357] width 11 height 11
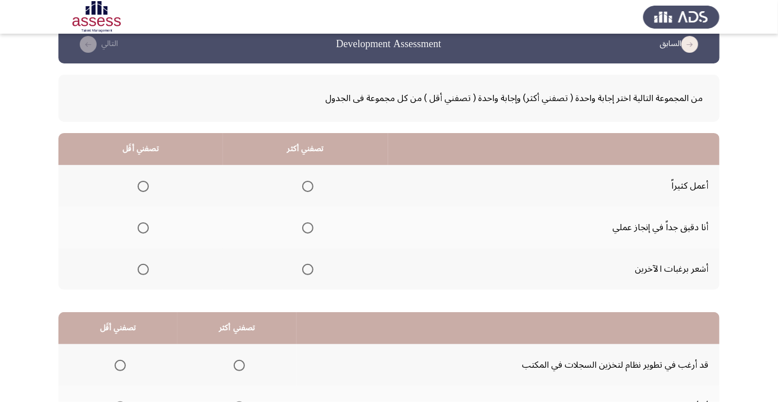
scroll to position [40, 0]
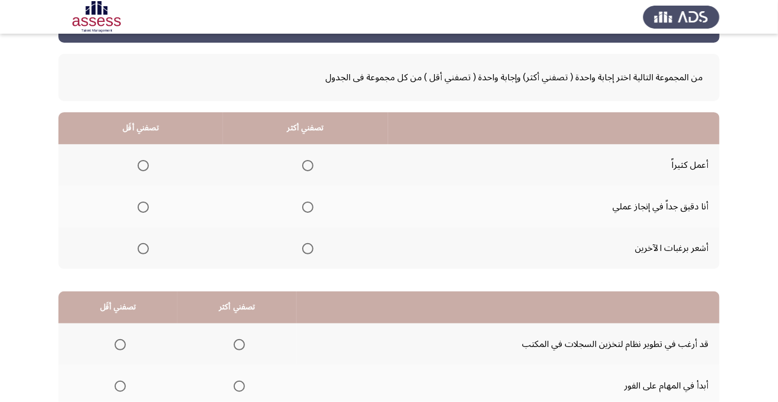
click at [308, 207] on span "Select an option" at bounding box center [308, 207] width 0 height 0
click at [306, 206] on input "Select an option" at bounding box center [307, 207] width 11 height 11
click at [134, 260] on th at bounding box center [140, 249] width 165 height 42
click at [143, 249] on span "Select an option" at bounding box center [143, 249] width 0 height 0
click at [142, 247] on input "Select an option" at bounding box center [143, 248] width 11 height 11
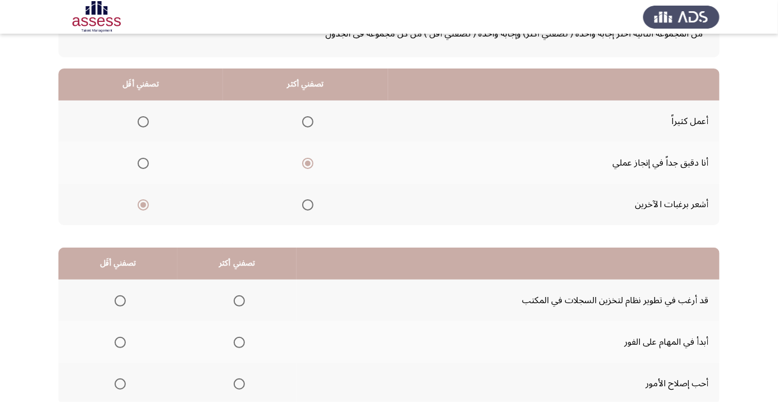
scroll to position [111, 0]
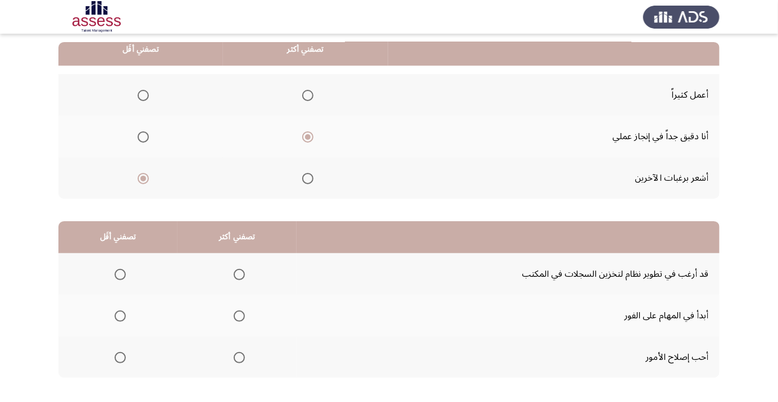
click at [239, 358] on span "Select an option" at bounding box center [239, 358] width 0 height 0
click at [237, 357] on input "Select an option" at bounding box center [239, 357] width 11 height 11
click at [120, 275] on span "Select an option" at bounding box center [120, 275] width 0 height 0
click at [119, 274] on input "Select an option" at bounding box center [120, 274] width 11 height 11
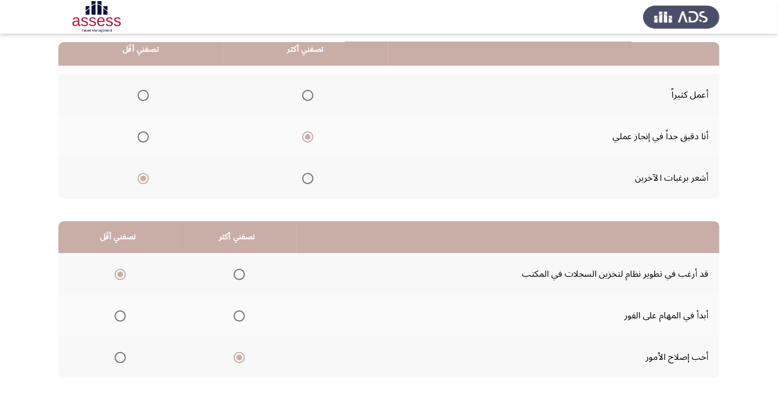
scroll to position [0, 0]
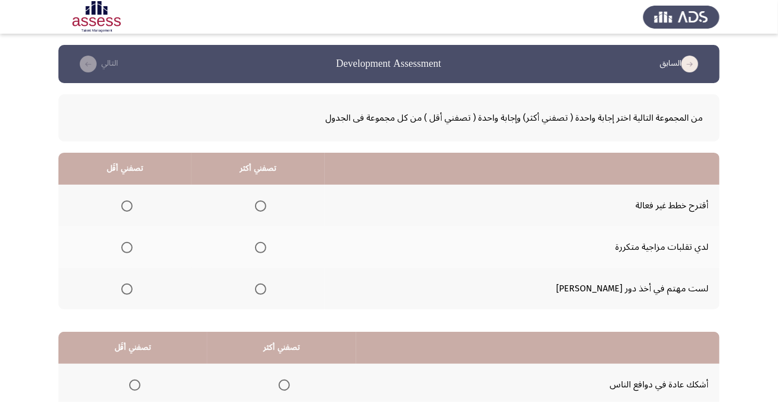
click at [133, 200] on mat-radio-button "Select an option" at bounding box center [125, 206] width 16 height 12
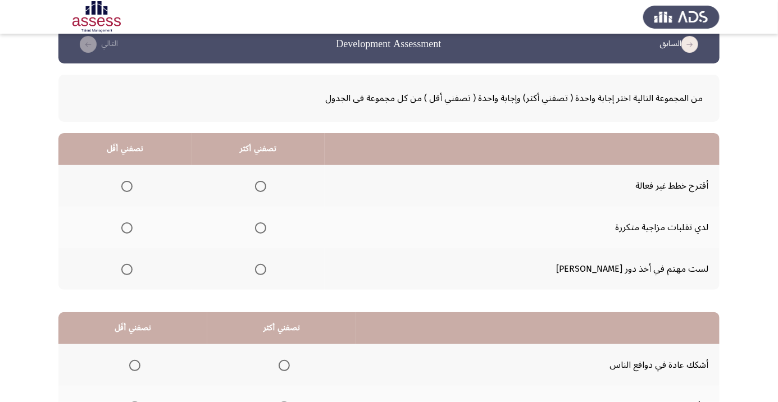
scroll to position [46, 0]
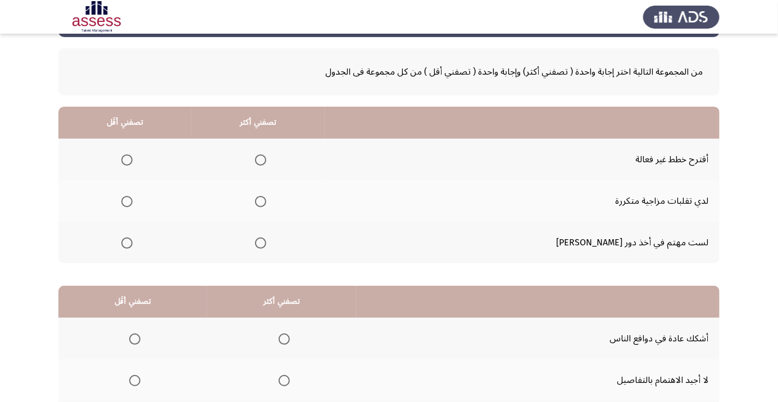
click at [133, 246] on span "Select an option" at bounding box center [126, 243] width 11 height 11
click at [133, 246] on input "Select an option" at bounding box center [126, 243] width 11 height 11
click at [266, 201] on span "Select an option" at bounding box center [260, 201] width 11 height 11
click at [266, 201] on input "Select an option" at bounding box center [260, 201] width 11 height 11
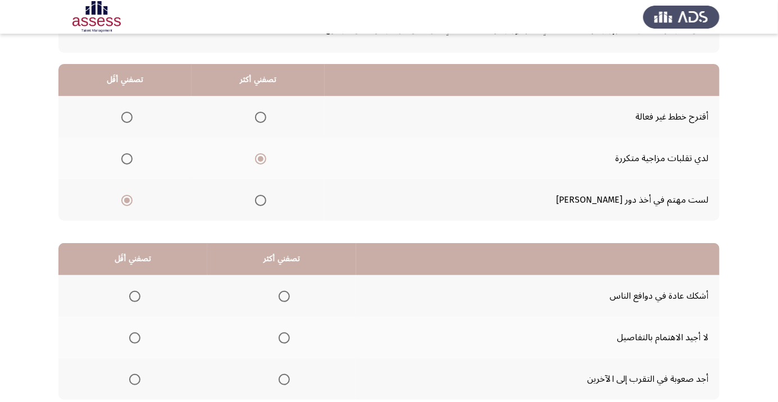
scroll to position [111, 0]
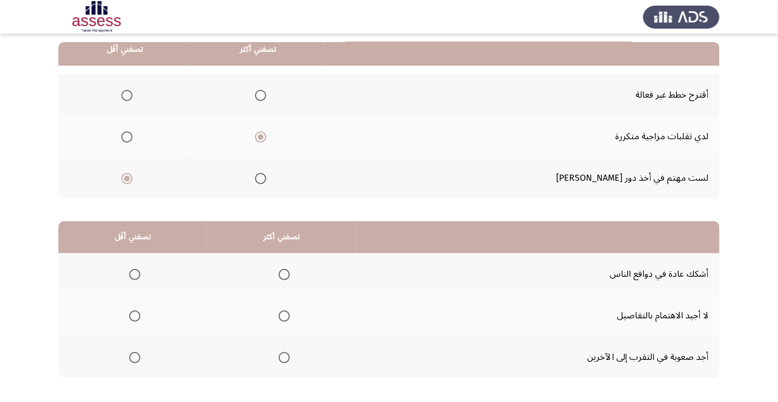
click at [135, 358] on span "Select an option" at bounding box center [135, 358] width 0 height 0
click at [134, 357] on input "Select an option" at bounding box center [134, 357] width 11 height 11
click at [284, 275] on span "Select an option" at bounding box center [284, 275] width 0 height 0
click at [282, 274] on input "Select an option" at bounding box center [284, 274] width 11 height 11
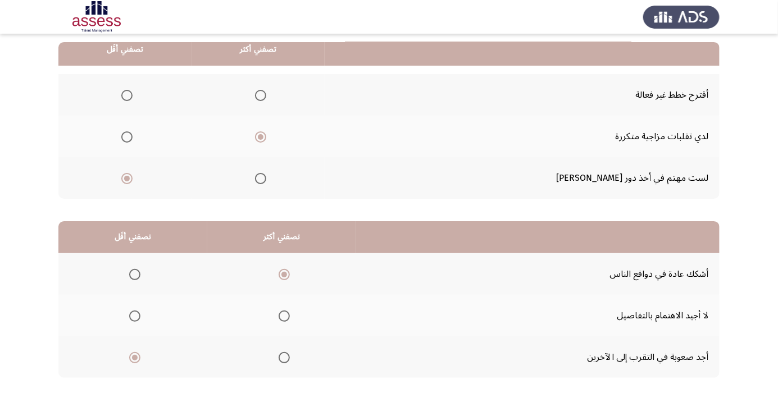
scroll to position [0, 0]
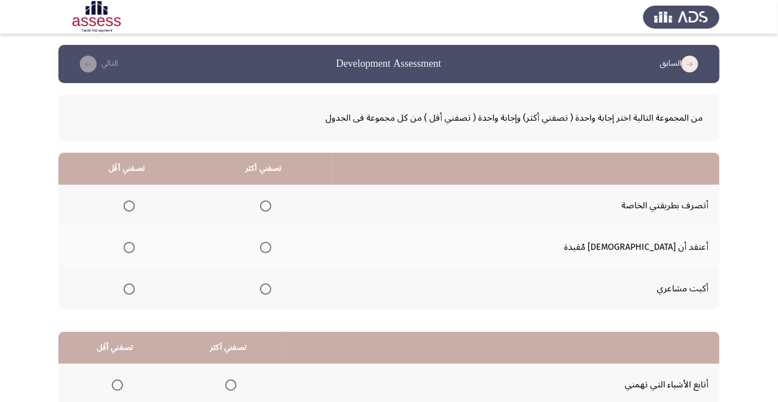
click at [271, 201] on span "Select an option" at bounding box center [265, 206] width 11 height 11
click at [271, 201] on input "Select an option" at bounding box center [265, 206] width 11 height 11
click at [135, 290] on span "Select an option" at bounding box center [129, 289] width 11 height 11
click at [135, 290] on input "Select an option" at bounding box center [129, 289] width 11 height 11
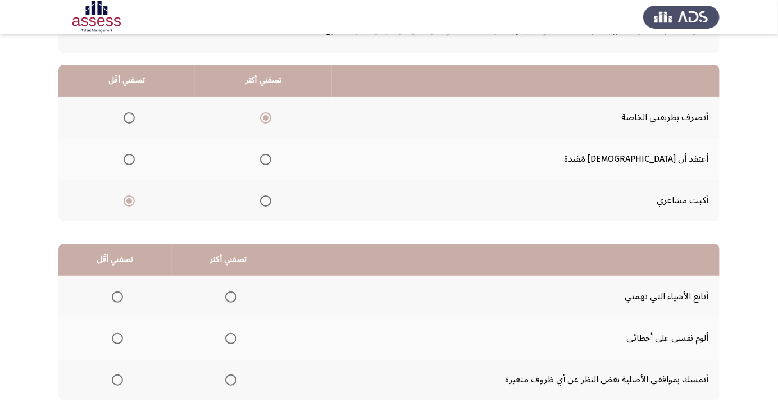
scroll to position [93, 0]
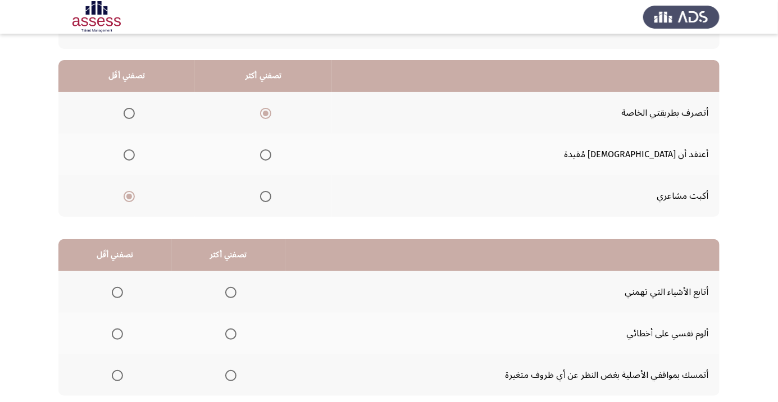
click at [233, 375] on span "Select an option" at bounding box center [230, 375] width 11 height 11
click at [233, 375] on input "Select an option" at bounding box center [230, 375] width 11 height 11
click at [117, 293] on span "Select an option" at bounding box center [117, 293] width 0 height 0
click at [117, 292] on input "Select an option" at bounding box center [117, 292] width 11 height 11
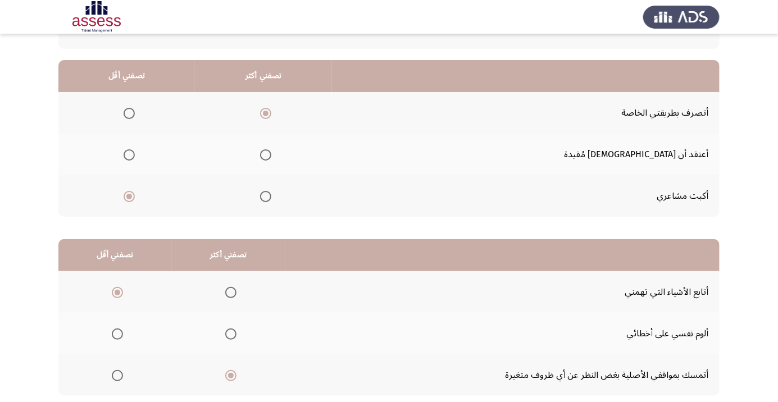
scroll to position [0, 0]
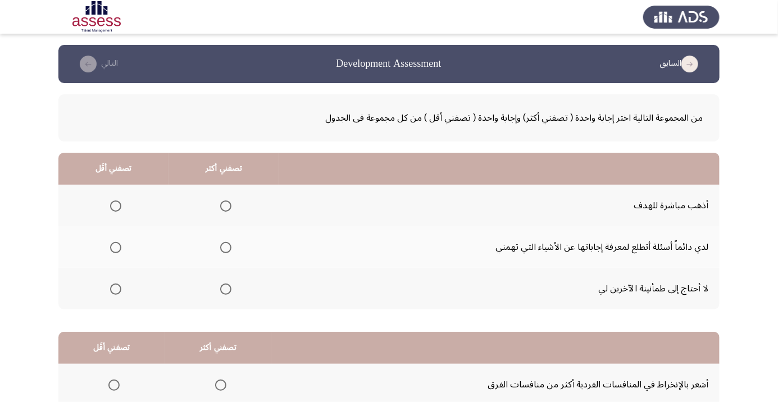
click at [116, 289] on span "Select an option" at bounding box center [116, 289] width 0 height 0
click at [115, 288] on input "Select an option" at bounding box center [115, 289] width 11 height 11
click at [222, 247] on span "Select an option" at bounding box center [225, 247] width 11 height 11
click at [222, 247] on input "Select an option" at bounding box center [225, 247] width 11 height 11
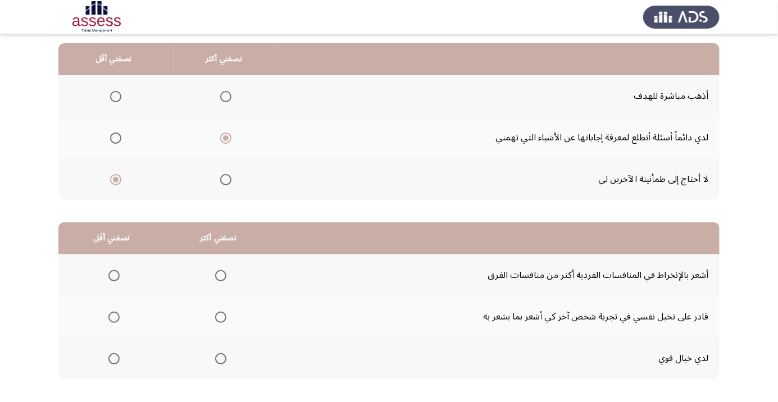
scroll to position [107, 0]
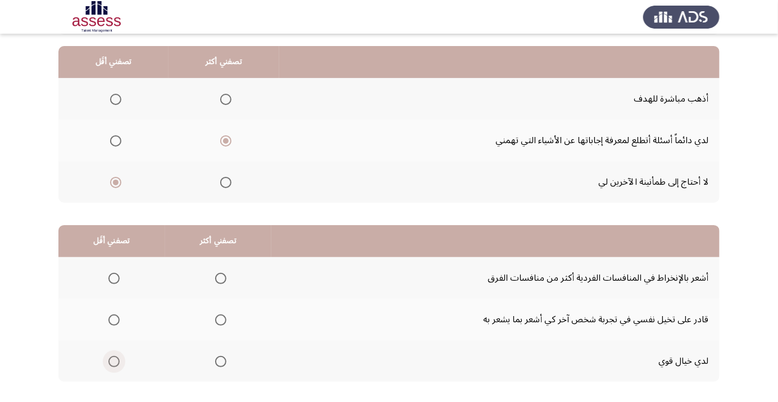
click at [114, 362] on span "Select an option" at bounding box center [114, 362] width 0 height 0
click at [113, 360] on input "Select an option" at bounding box center [113, 361] width 11 height 11
click at [223, 318] on span "Select an option" at bounding box center [220, 320] width 11 height 11
click at [223, 318] on input "Select an option" at bounding box center [220, 320] width 11 height 11
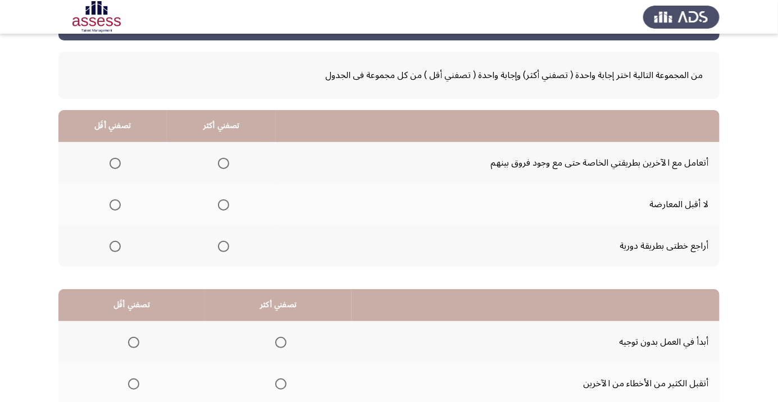
scroll to position [42, 0]
click at [223, 246] on span "Select an option" at bounding box center [223, 247] width 11 height 11
click at [223, 246] on input "Select an option" at bounding box center [223, 247] width 11 height 11
click at [115, 164] on span "Select an option" at bounding box center [115, 164] width 0 height 0
click at [115, 163] on input "Select an option" at bounding box center [115, 163] width 11 height 11
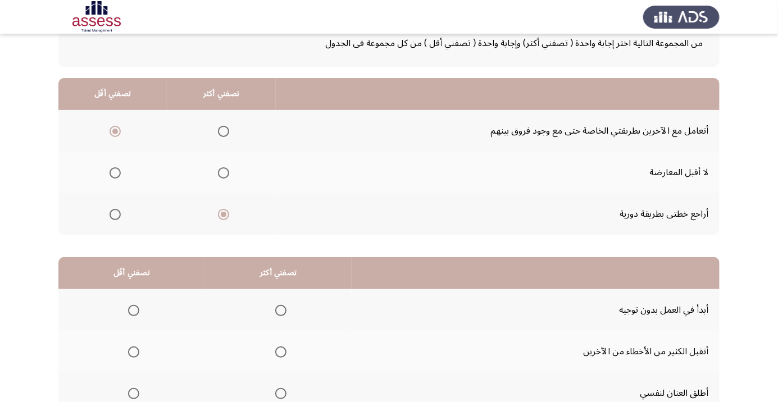
scroll to position [109, 0]
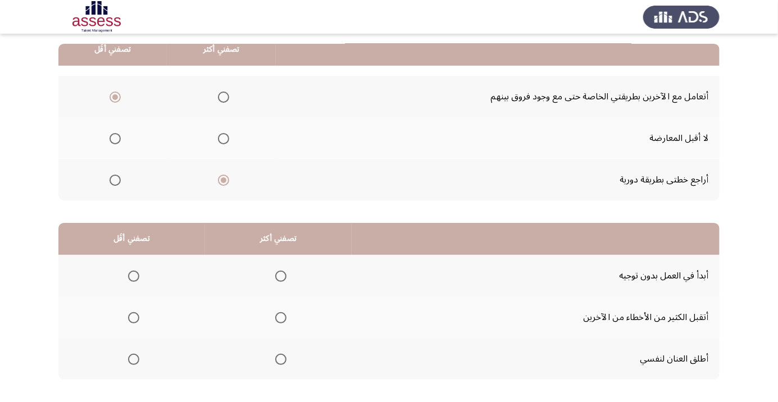
click at [134, 276] on span "Select an option" at bounding box center [134, 276] width 0 height 0
click at [133, 275] on input "Select an option" at bounding box center [133, 276] width 11 height 11
click at [279, 362] on span "Select an option" at bounding box center [280, 359] width 11 height 11
click at [279, 362] on input "Select an option" at bounding box center [280, 359] width 11 height 11
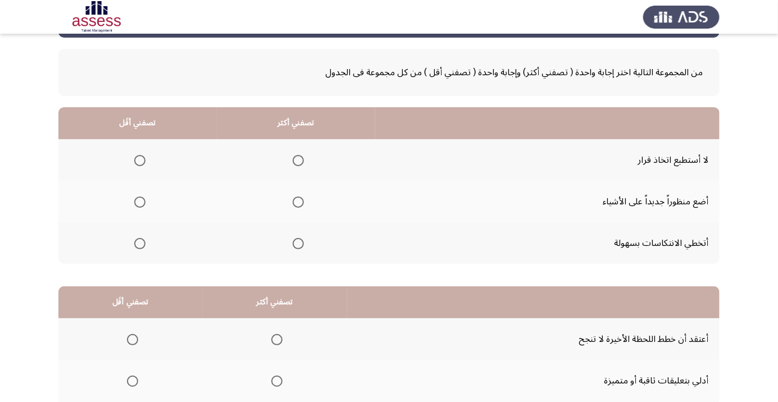
scroll to position [47, 0]
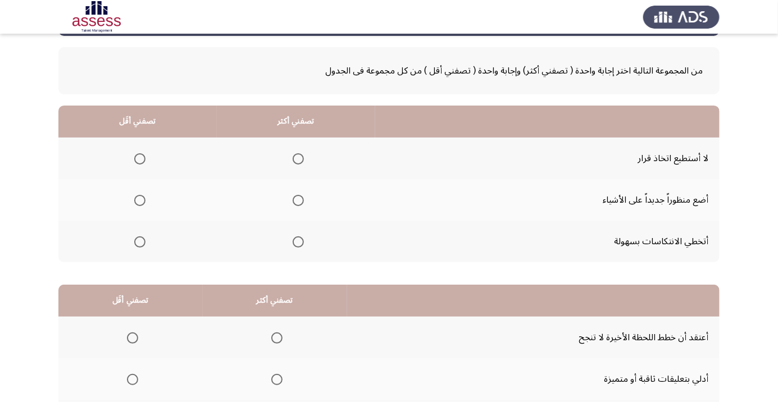
click at [140, 159] on span "Select an option" at bounding box center [140, 159] width 0 height 0
click at [139, 158] on input "Select an option" at bounding box center [139, 158] width 11 height 11
click at [296, 204] on span "Select an option" at bounding box center [298, 200] width 11 height 11
click at [296, 204] on input "Select an option" at bounding box center [298, 200] width 11 height 11
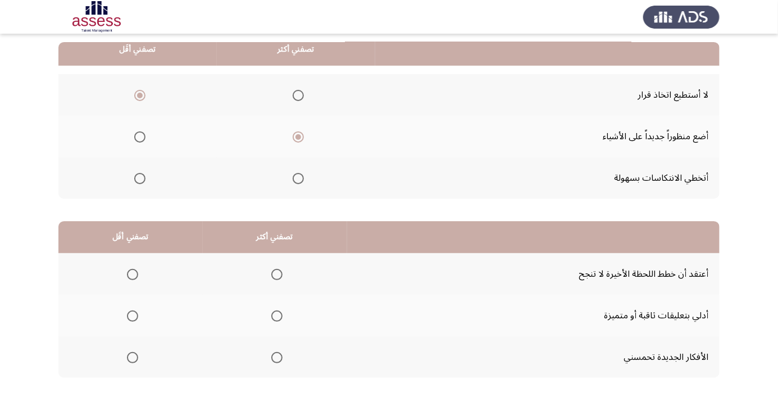
click at [278, 358] on span "Select an option" at bounding box center [276, 357] width 11 height 11
click at [278, 358] on input "Select an option" at bounding box center [276, 357] width 11 height 11
click at [133, 275] on span "Select an option" at bounding box center [133, 275] width 0 height 0
click at [131, 274] on input "Select an option" at bounding box center [132, 274] width 11 height 11
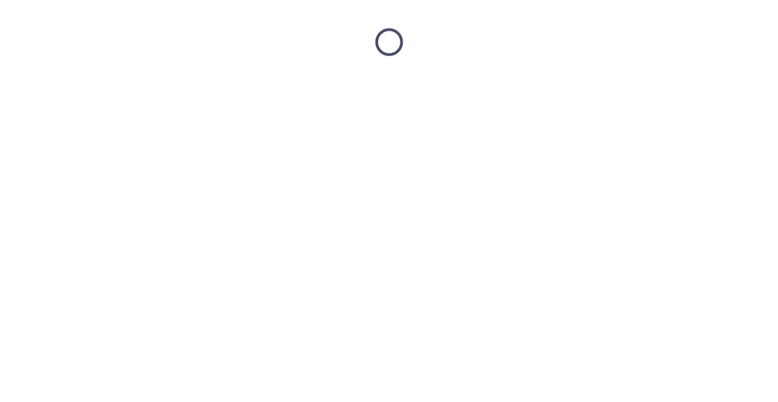
scroll to position [0, 0]
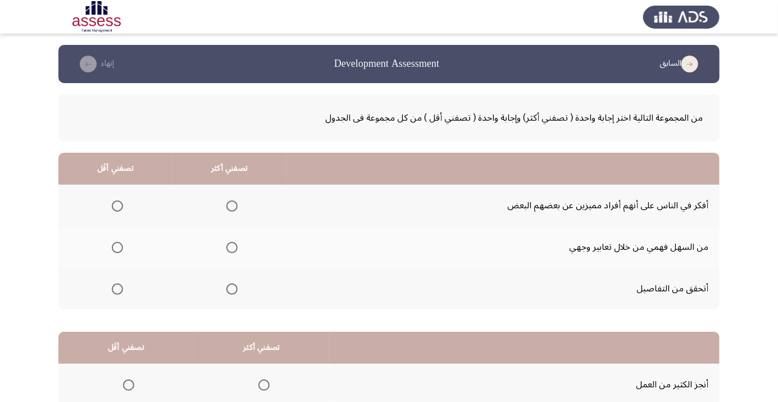
click at [232, 248] on span "Select an option" at bounding box center [232, 248] width 0 height 0
click at [231, 247] on input "Select an option" at bounding box center [231, 247] width 11 height 11
click at [114, 288] on span "Select an option" at bounding box center [117, 289] width 11 height 11
click at [114, 288] on input "Select an option" at bounding box center [117, 289] width 11 height 11
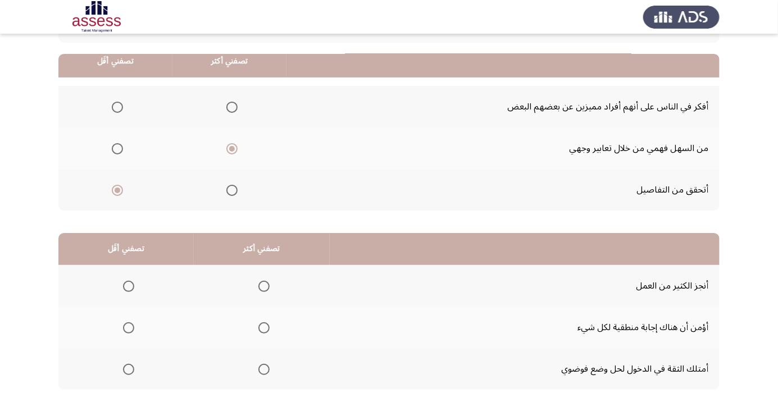
scroll to position [111, 0]
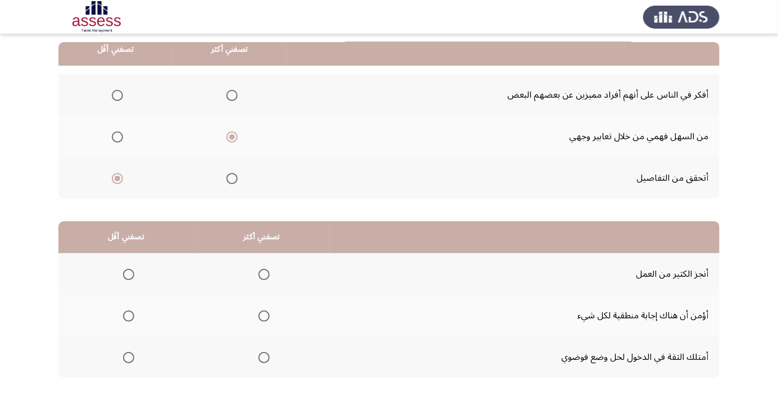
click at [264, 358] on span "Select an option" at bounding box center [264, 358] width 0 height 0
click at [262, 357] on input "Select an option" at bounding box center [263, 357] width 11 height 11
click at [129, 269] on span "Select an option" at bounding box center [128, 274] width 11 height 11
click at [129, 269] on input "Select an option" at bounding box center [128, 274] width 11 height 11
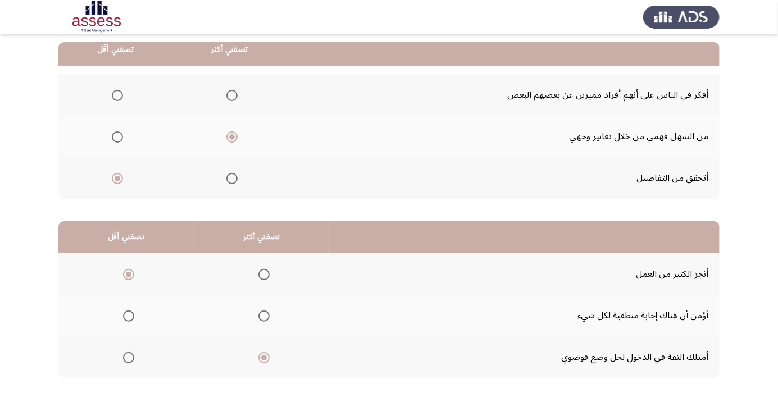
scroll to position [0, 0]
